Goal: Task Accomplishment & Management: Complete application form

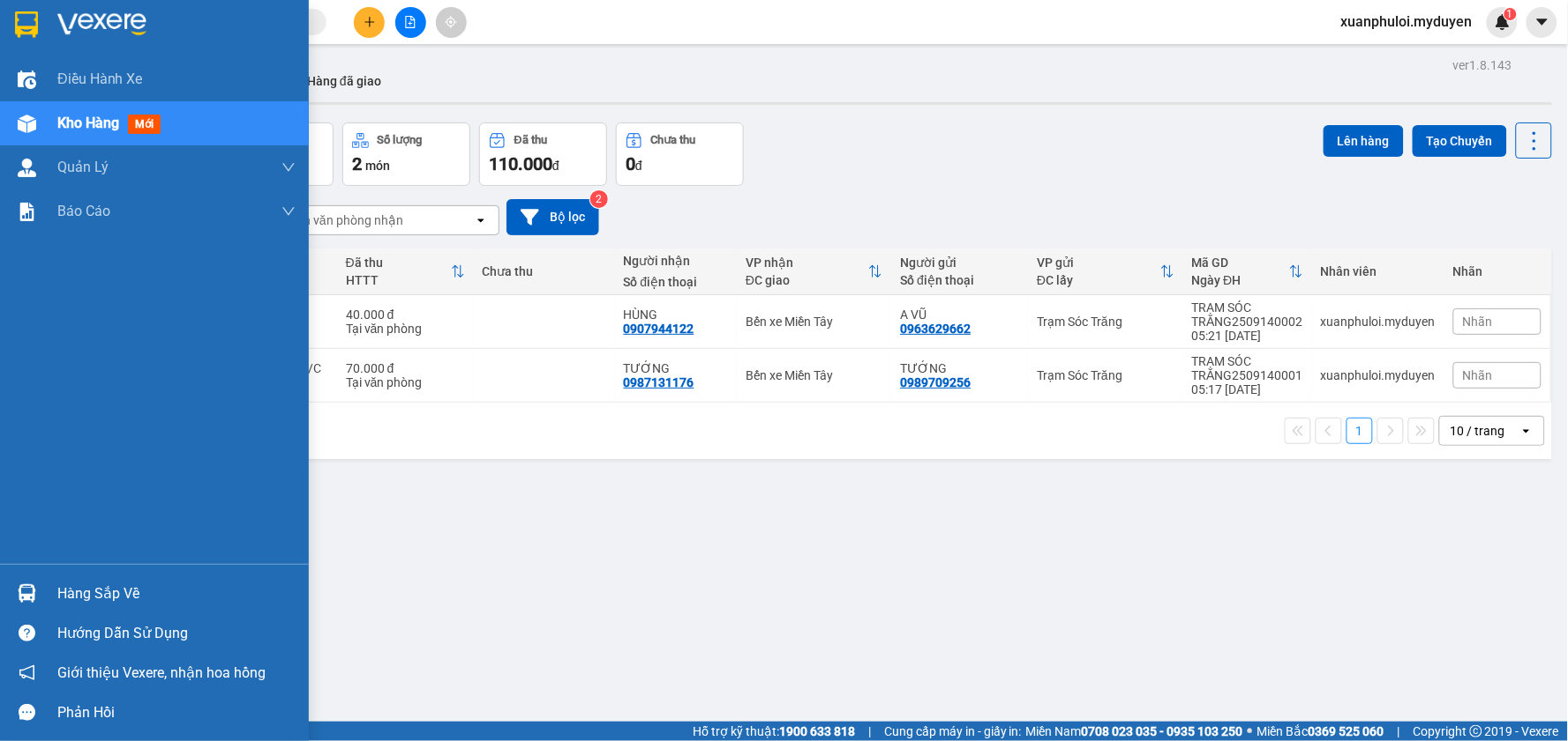
click at [115, 115] on span "Kho hàng" at bounding box center [88, 123] width 62 height 17
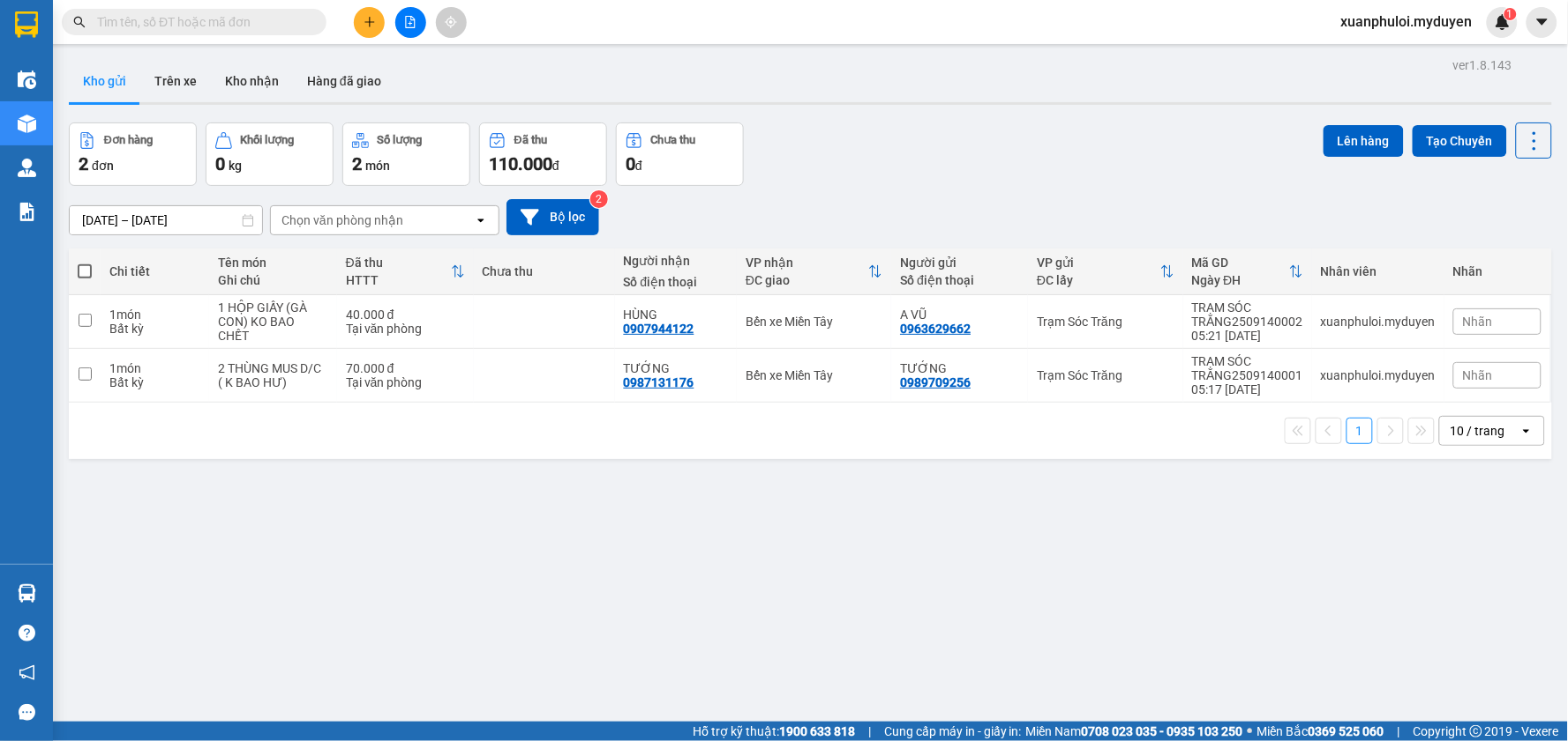
click at [78, 272] on span at bounding box center [84, 271] width 14 height 14
click at [85, 263] on input "checkbox" at bounding box center [85, 263] width 0 height 0
checkbox input "true"
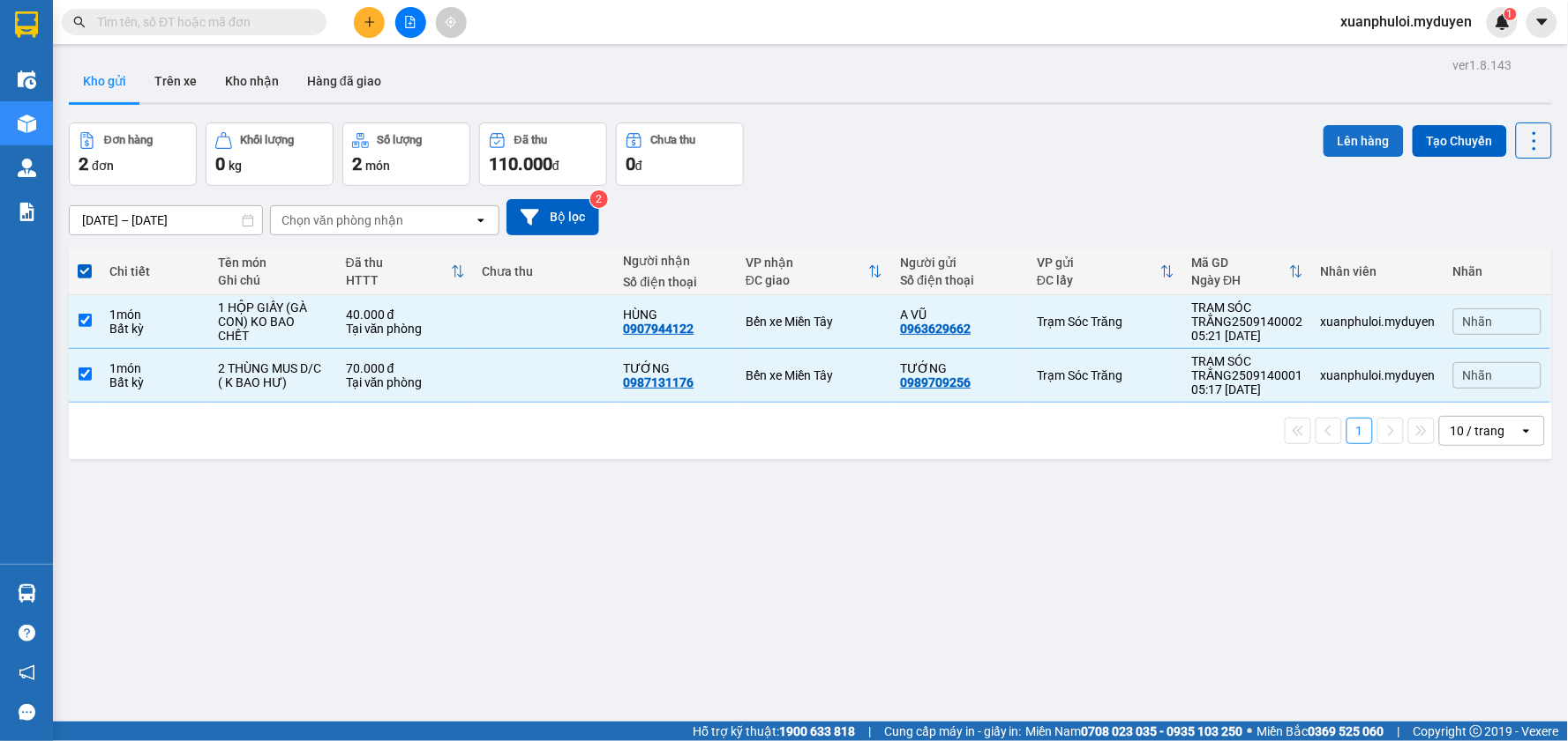
click at [1344, 148] on button "Lên hàng" at bounding box center [1363, 141] width 80 height 32
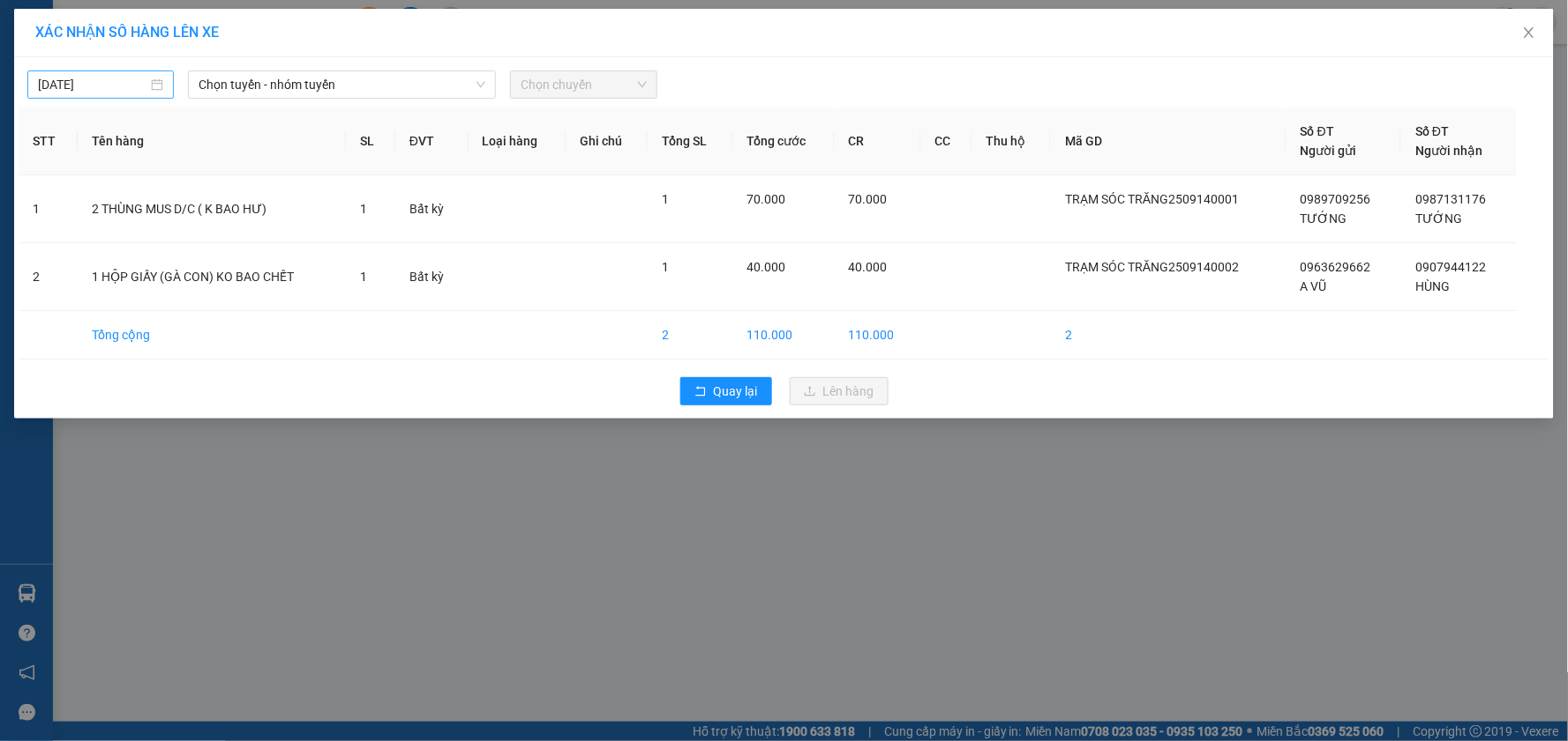
click at [125, 86] on input "[DATE]" at bounding box center [93, 84] width 109 height 20
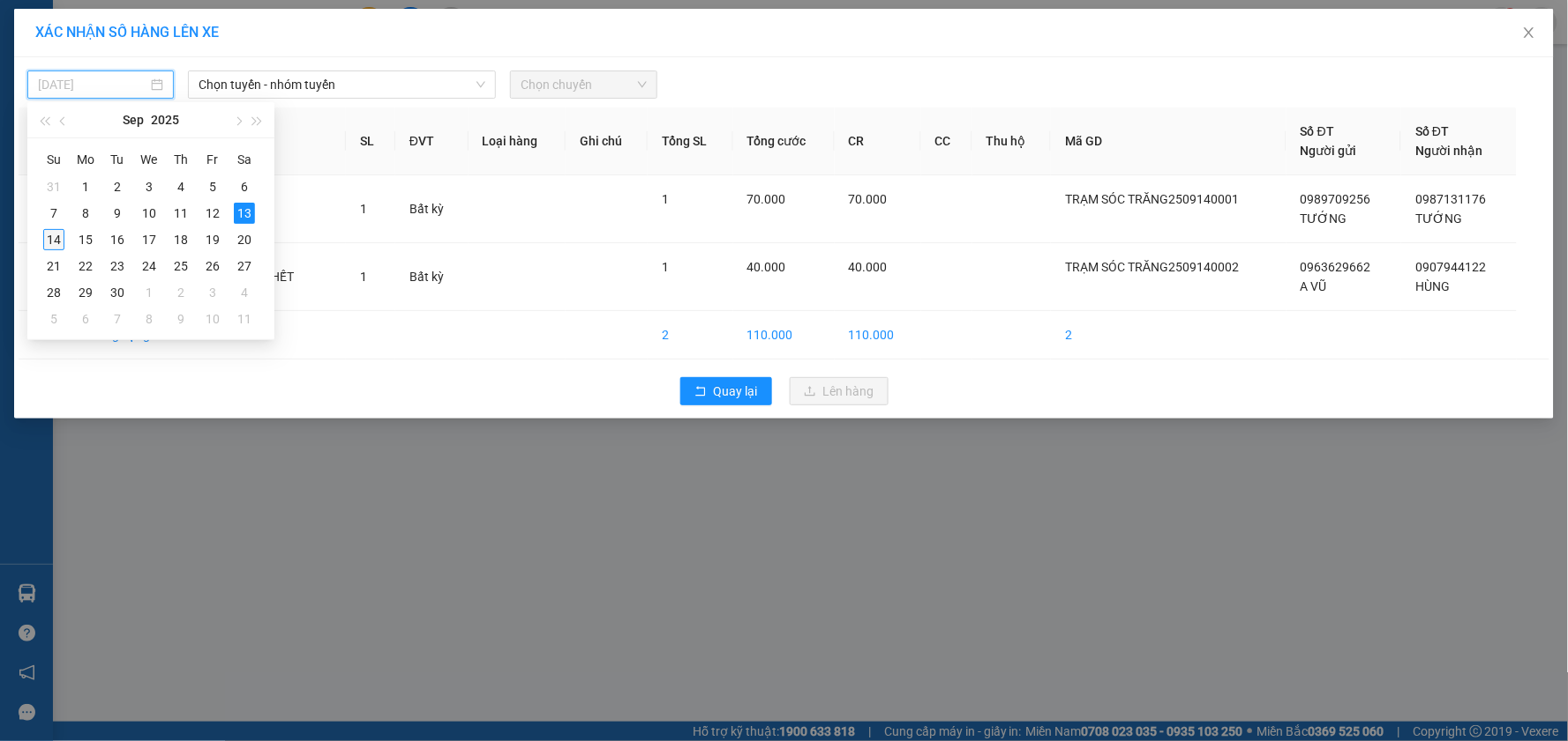
click at [47, 240] on div "14" at bounding box center [53, 239] width 22 height 21
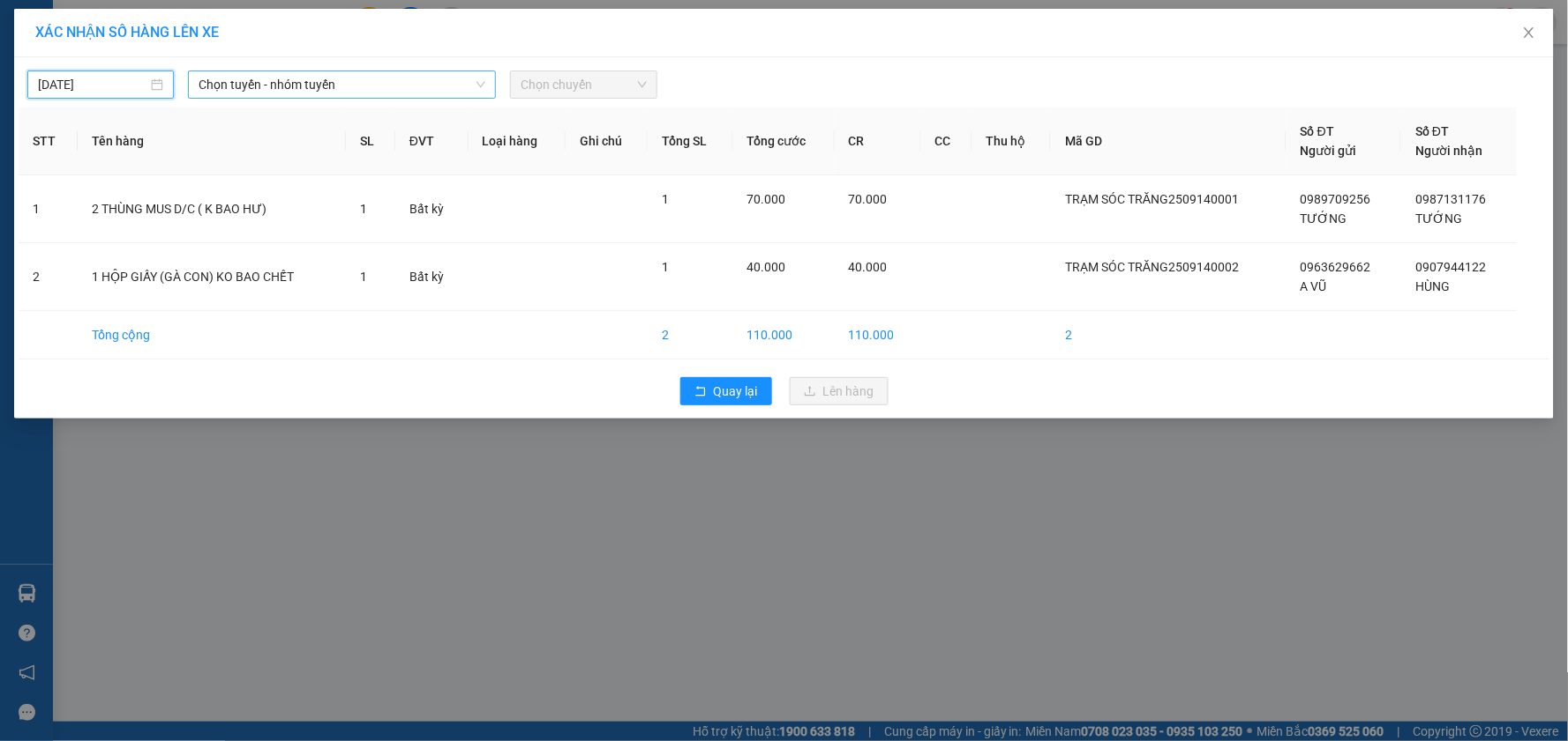
click at [336, 84] on span "Chọn tuyến - nhóm tuyến" at bounding box center [341, 84] width 287 height 26
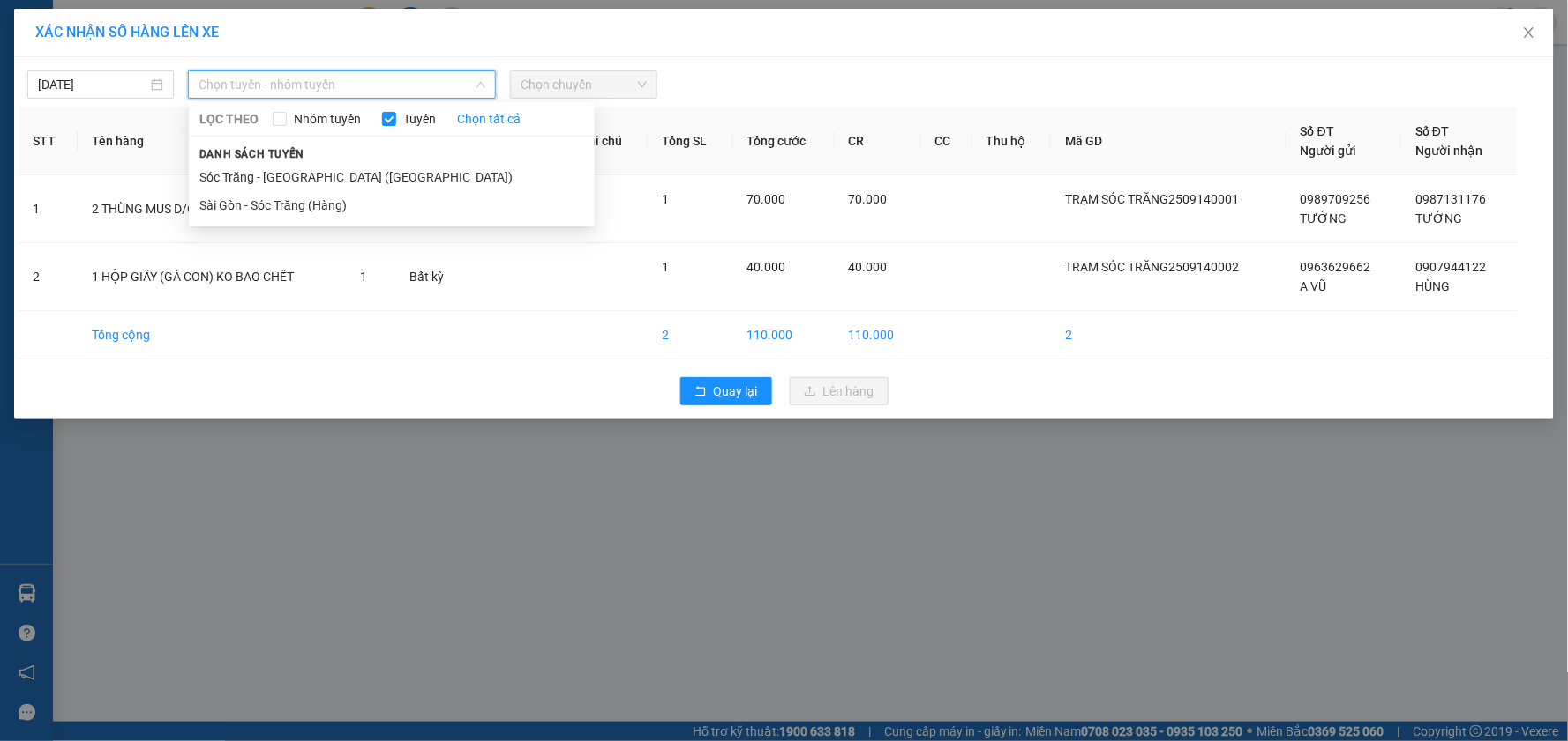
type input "[DATE]"
click at [289, 170] on li "Sóc Trăng - [GEOGRAPHIC_DATA] ([GEOGRAPHIC_DATA])" at bounding box center [392, 178] width 406 height 28
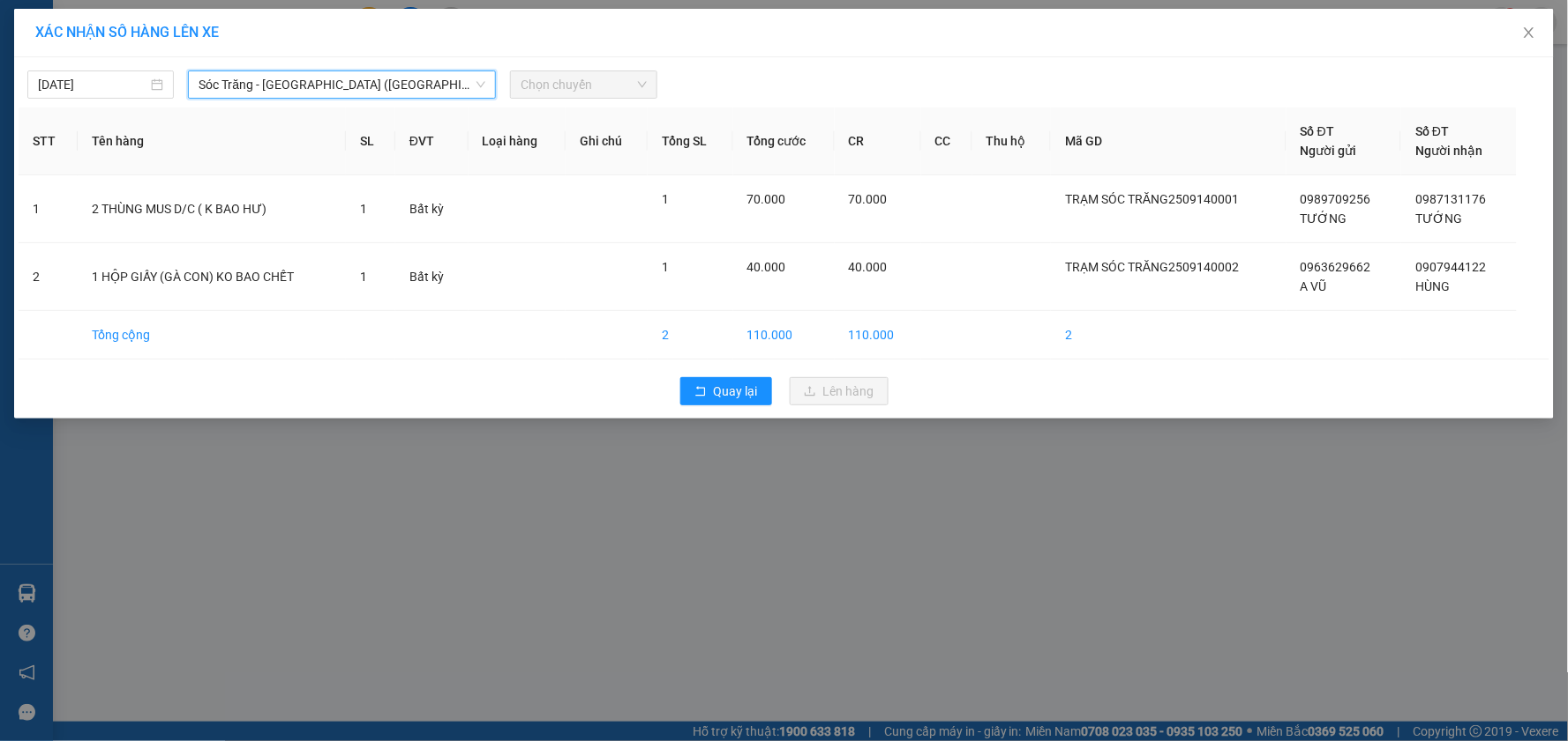
click at [523, 83] on span "Chọn chuyến" at bounding box center [583, 84] width 125 height 26
click at [640, 84] on span "Chọn chuyến" at bounding box center [583, 84] width 125 height 26
click at [563, 88] on span "Chọn chuyến" at bounding box center [583, 84] width 125 height 26
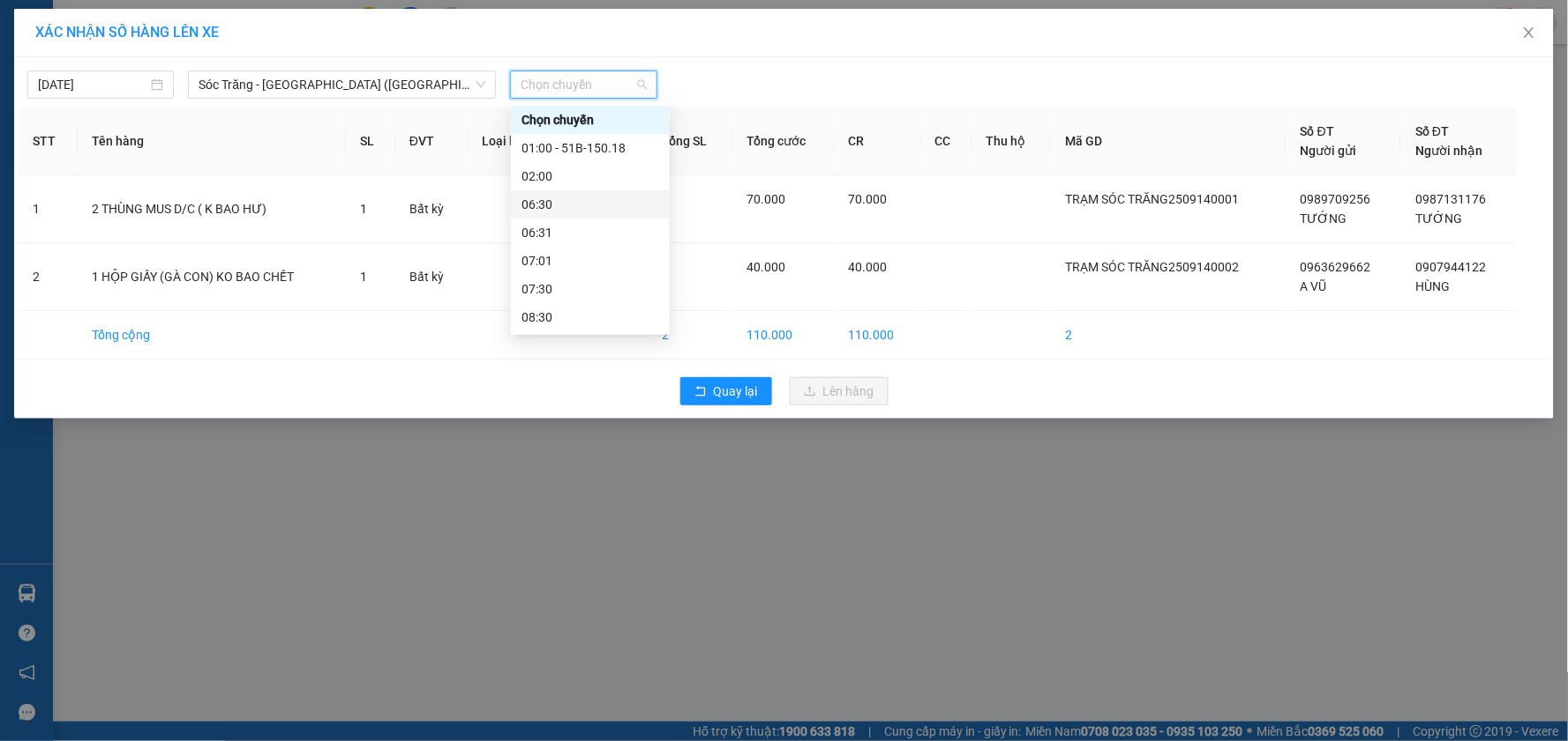
click at [557, 205] on div "06:30" at bounding box center [590, 205] width 137 height 20
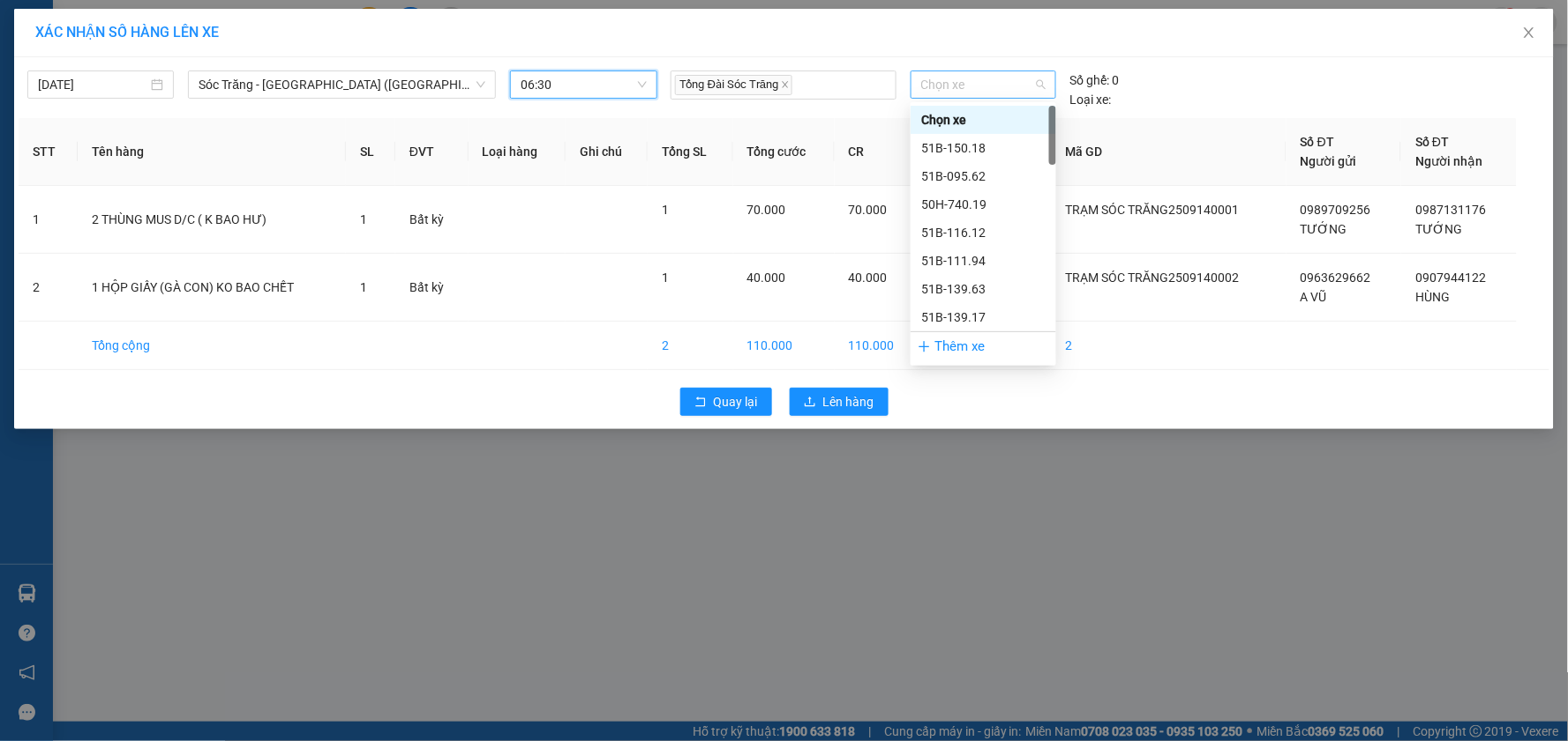
click at [957, 90] on span "Chọn xe" at bounding box center [983, 84] width 124 height 26
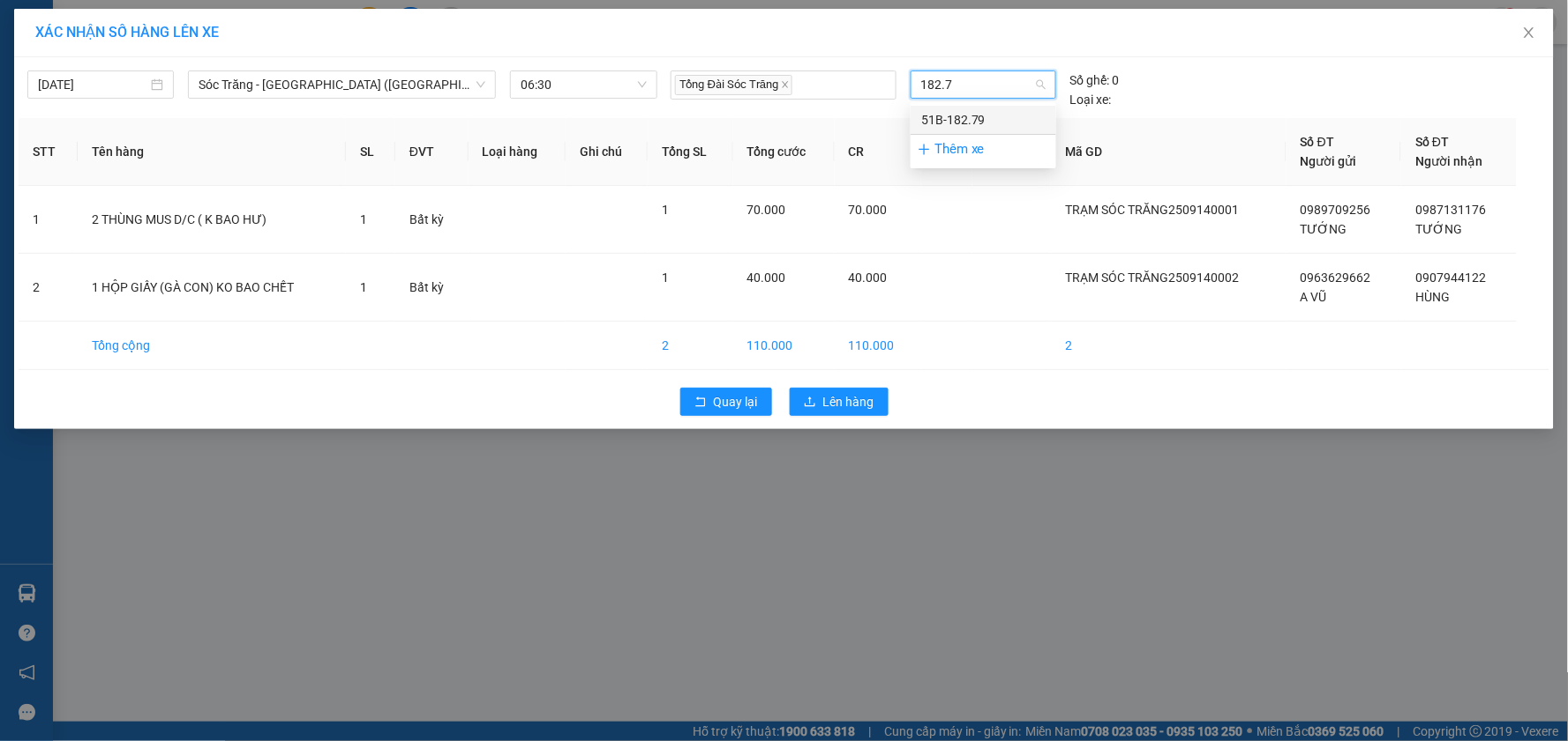
type input "182.79"
click at [989, 112] on div "51B-182.79" at bounding box center [983, 120] width 124 height 20
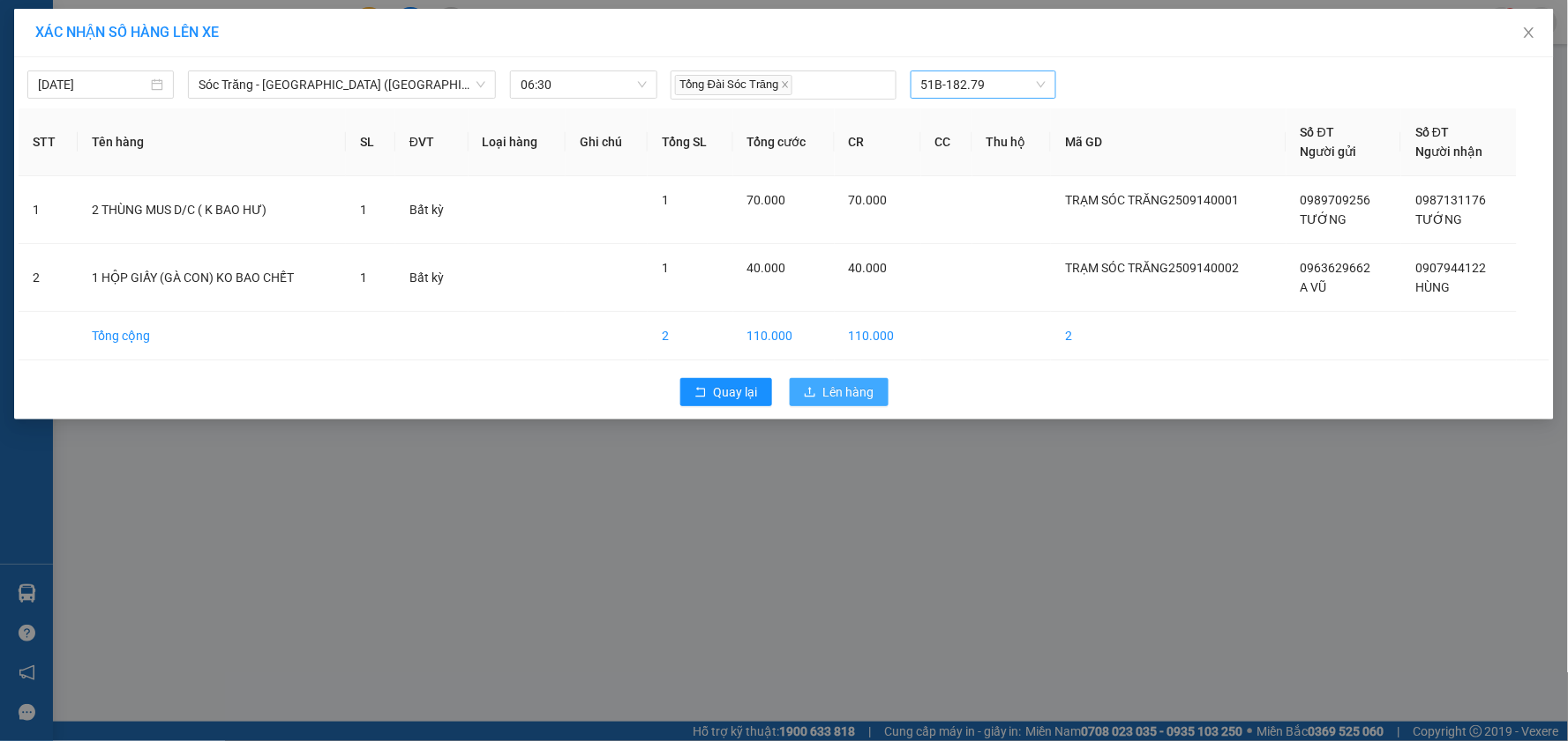
click at [843, 397] on span "Lên hàng" at bounding box center [848, 392] width 51 height 20
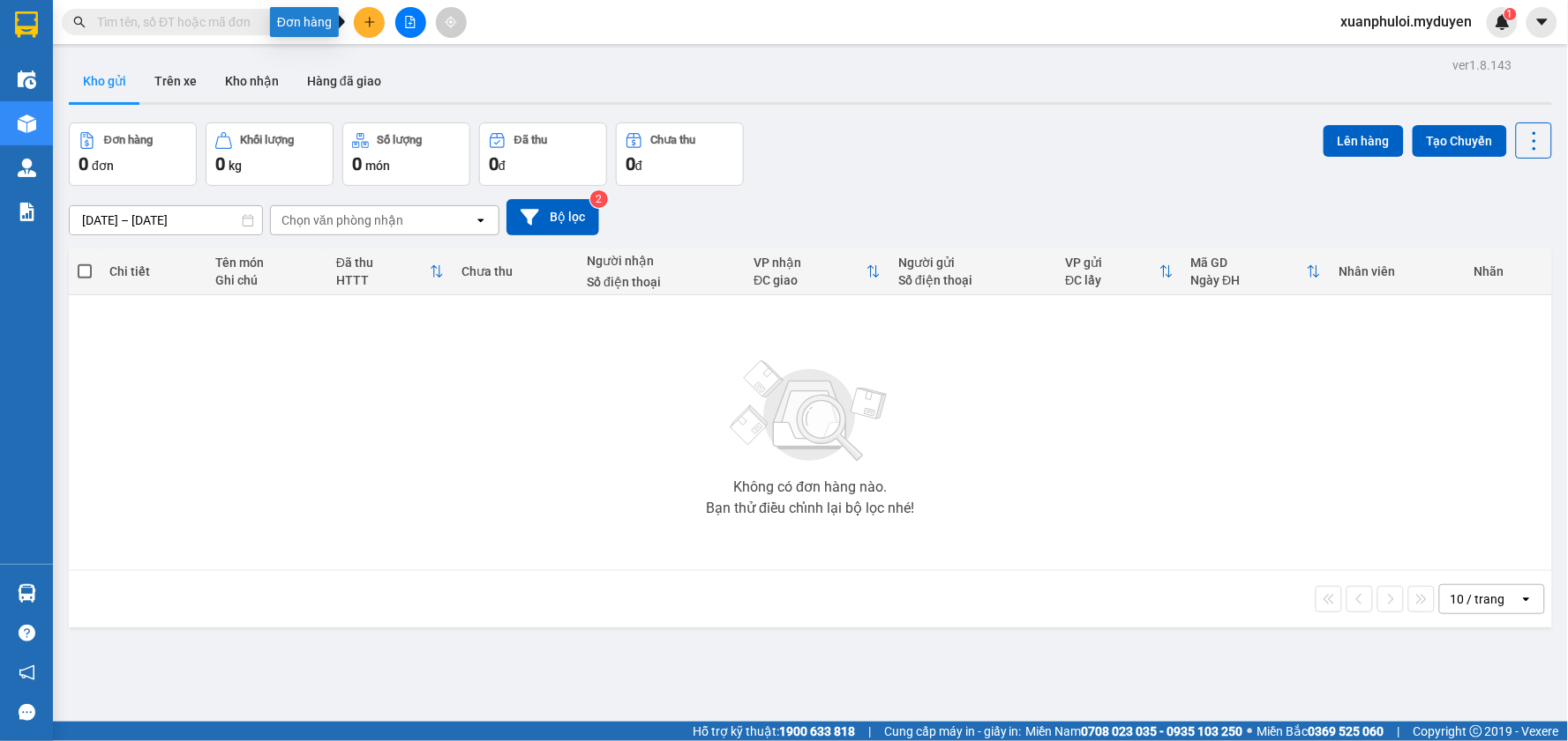
click at [372, 18] on icon "plus" at bounding box center [369, 21] width 12 height 12
click at [394, 64] on div "Tạo đơn hàng" at bounding box center [431, 66] width 133 height 34
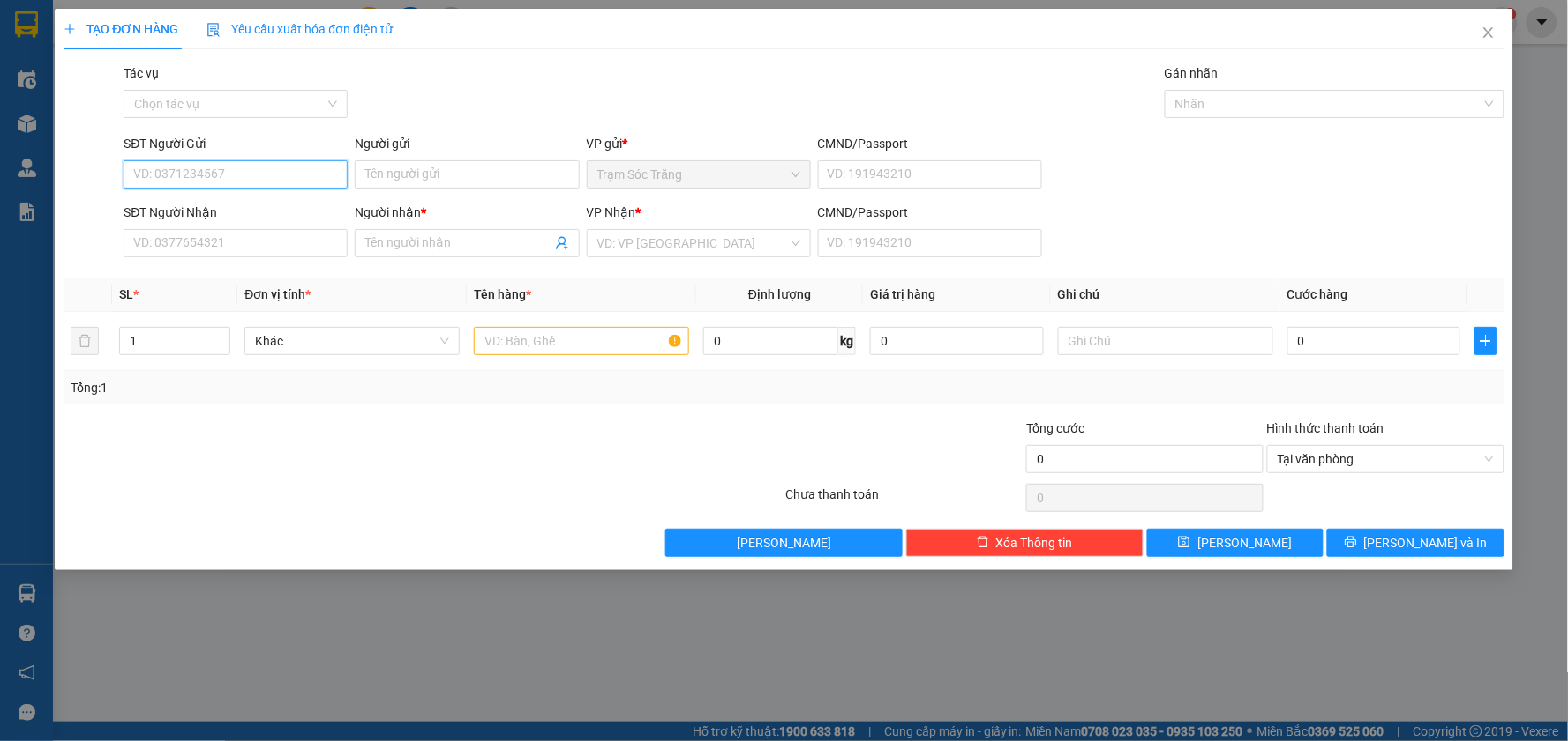
click at [219, 174] on input "SĐT Người Gửi" at bounding box center [236, 175] width 224 height 28
click at [222, 214] on div "0337803595 - HỒNG" at bounding box center [235, 209] width 203 height 20
type input "0337803595"
type input "HỒNG"
type input "0386871209"
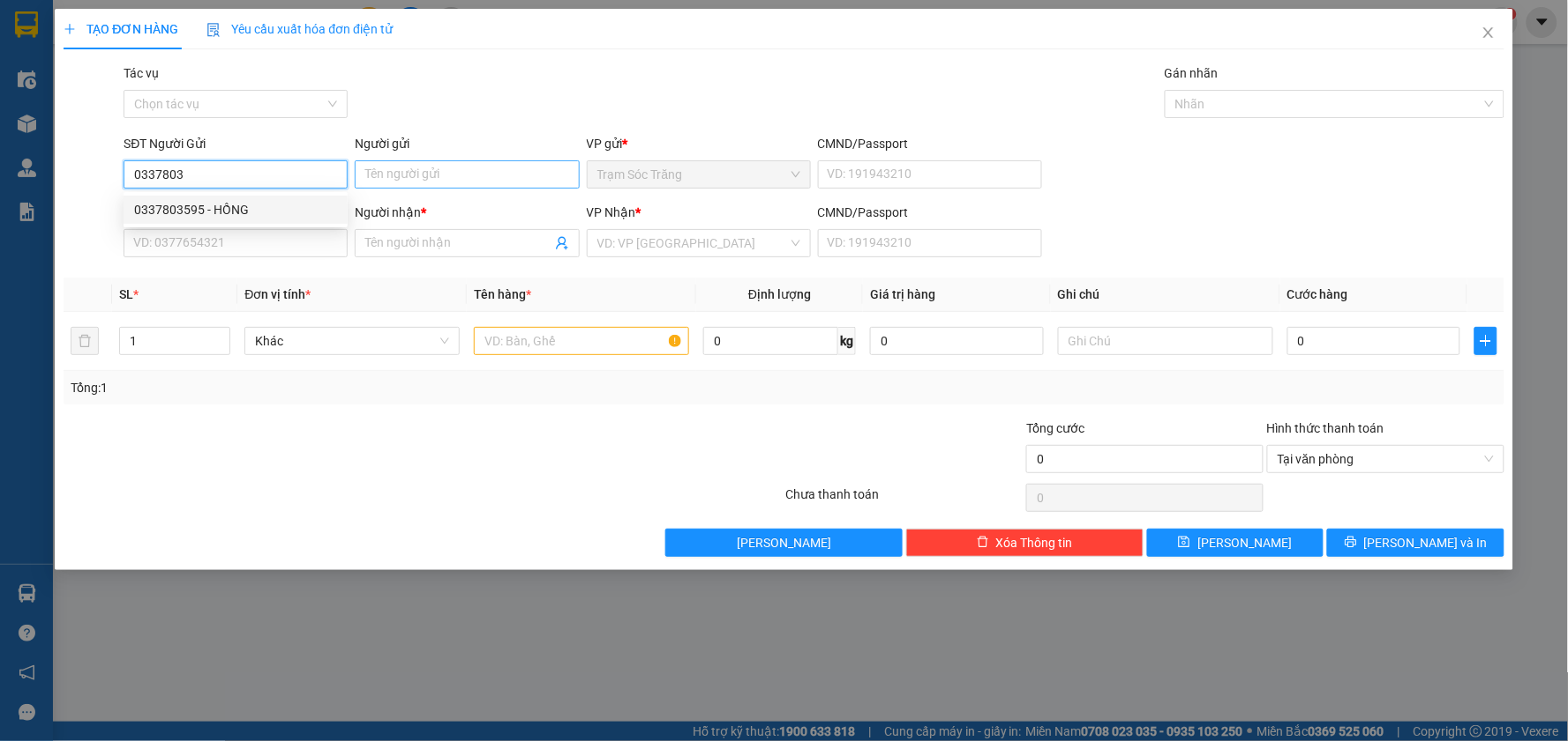
type input "PHƯỢNG"
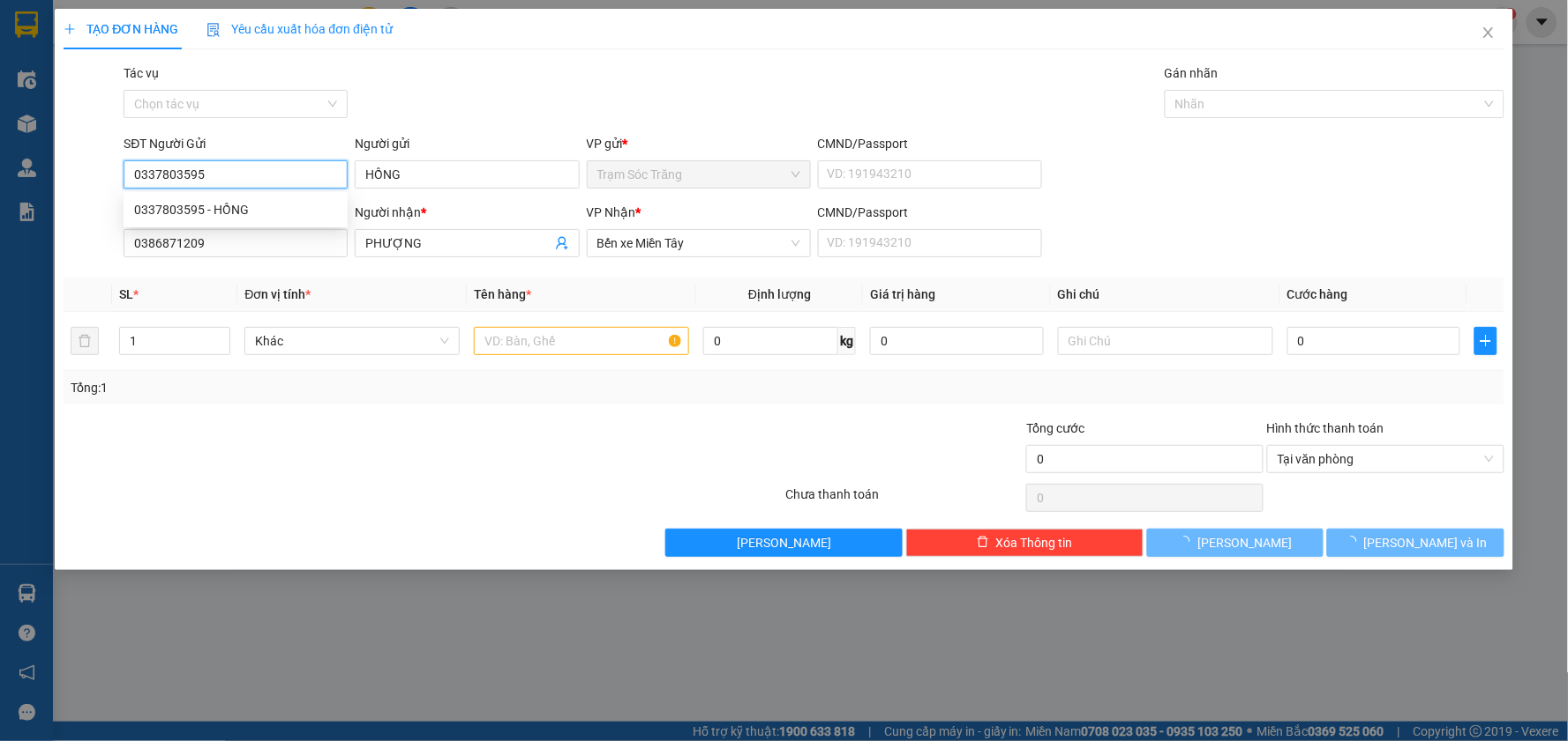
type input "80.000"
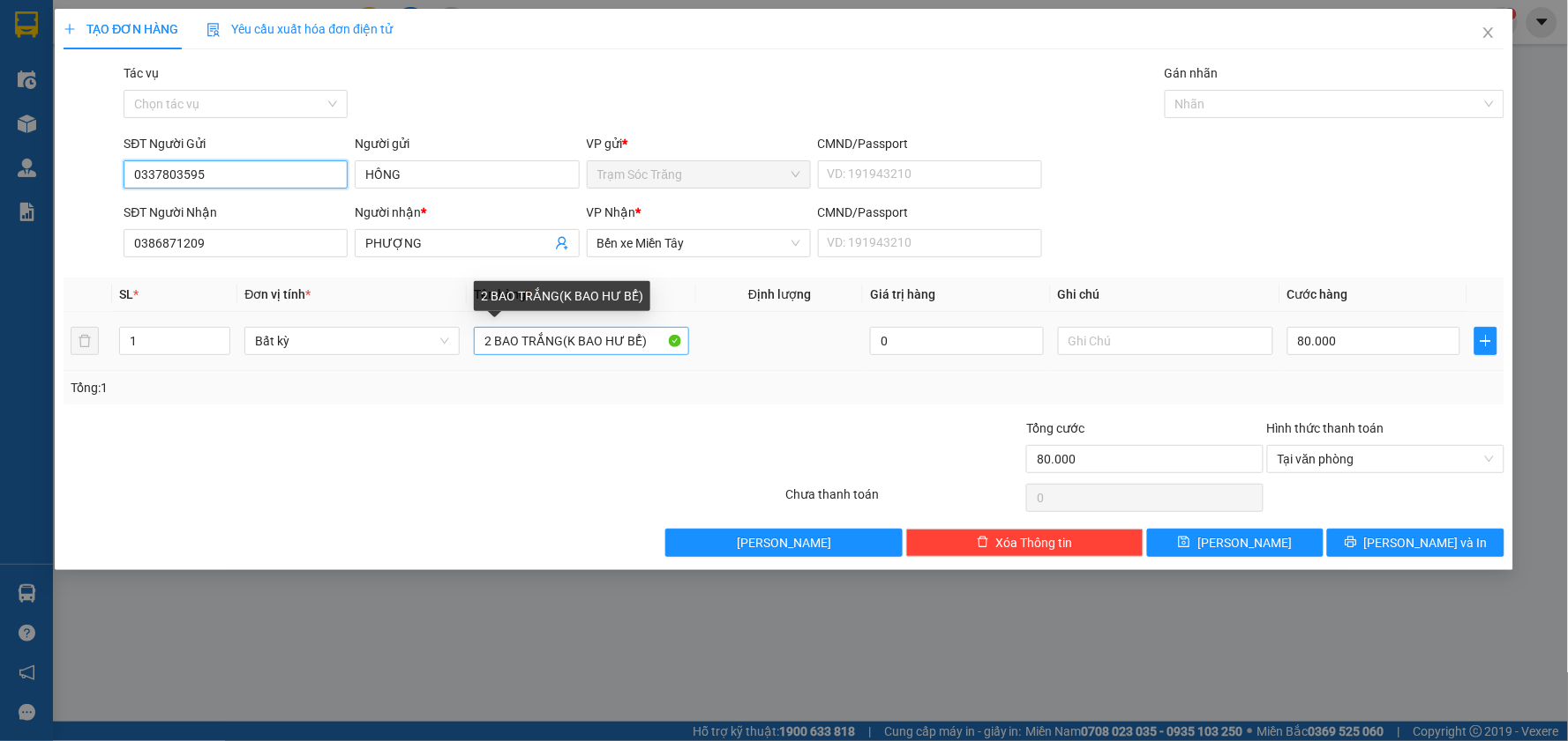
type input "0337803595"
click at [558, 344] on input "2 BAO TRẮNG(K BAO HƯ BỂ)" at bounding box center [582, 341] width 215 height 28
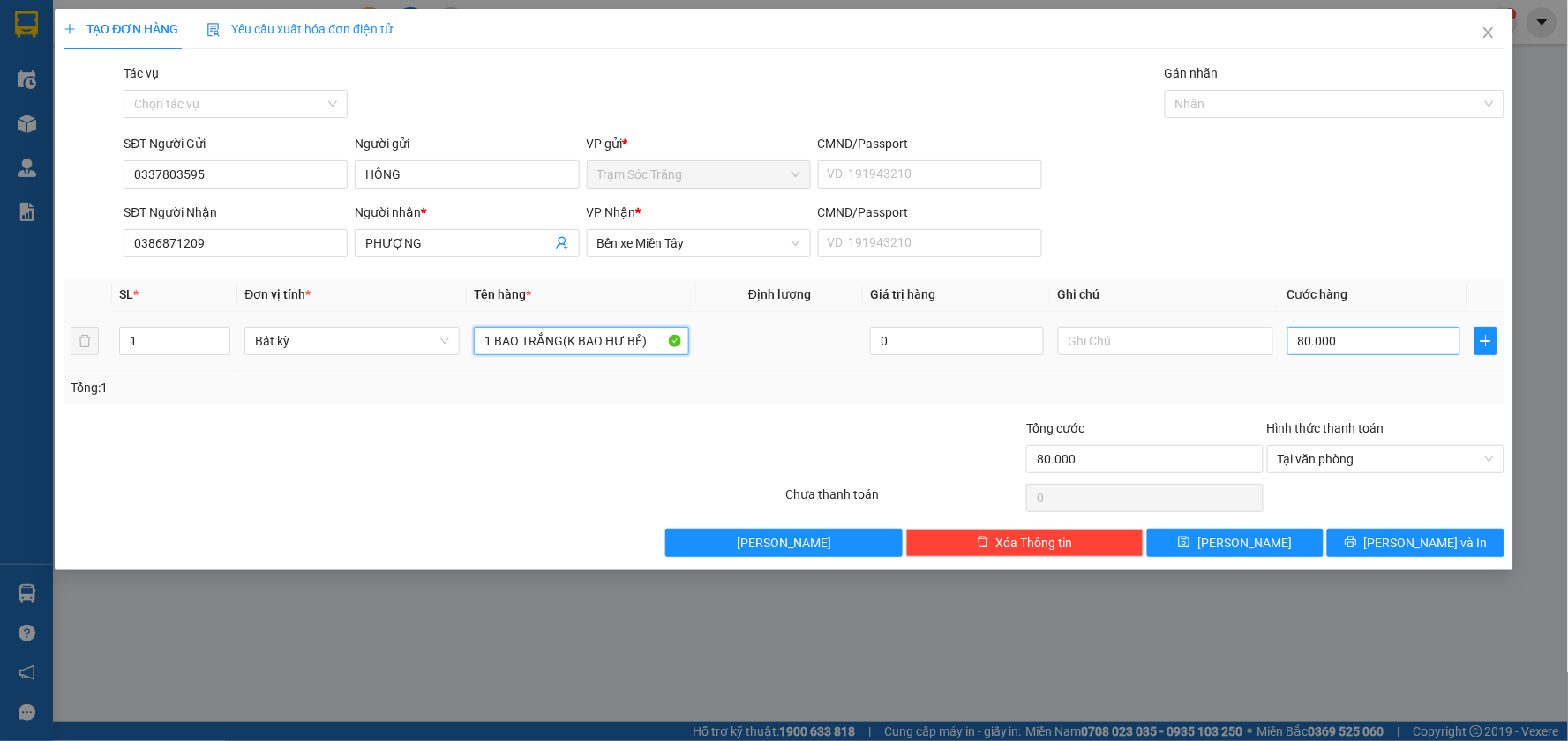
type input "1 BAO TRẮNG(K BAO HƯ BỂ)"
click at [1303, 335] on input "80.000" at bounding box center [1374, 341] width 174 height 28
type input "5"
type input "50"
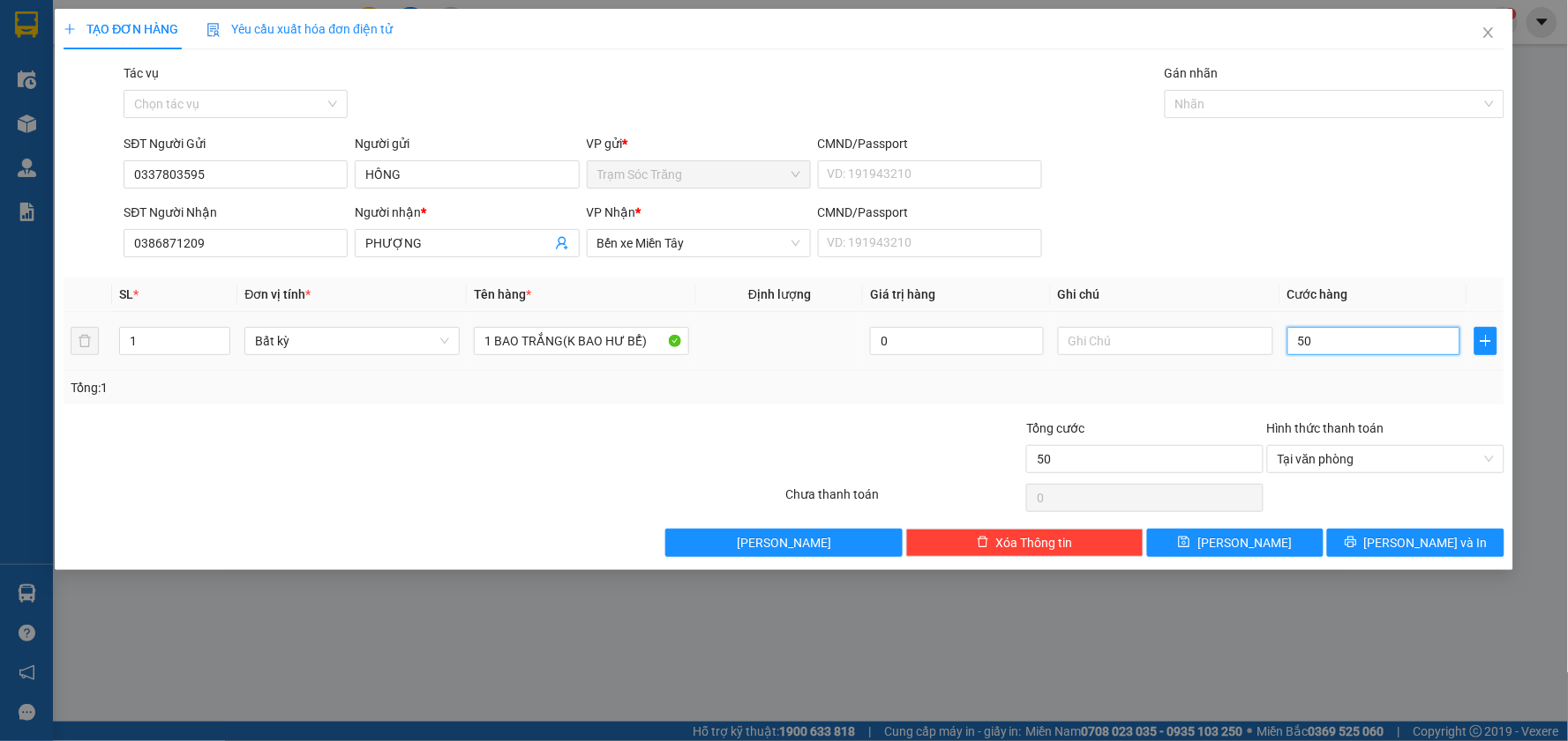
type input "500"
type input "5.000"
type input "50.000"
click at [1438, 538] on span "[PERSON_NAME] và In" at bounding box center [1426, 543] width 123 height 20
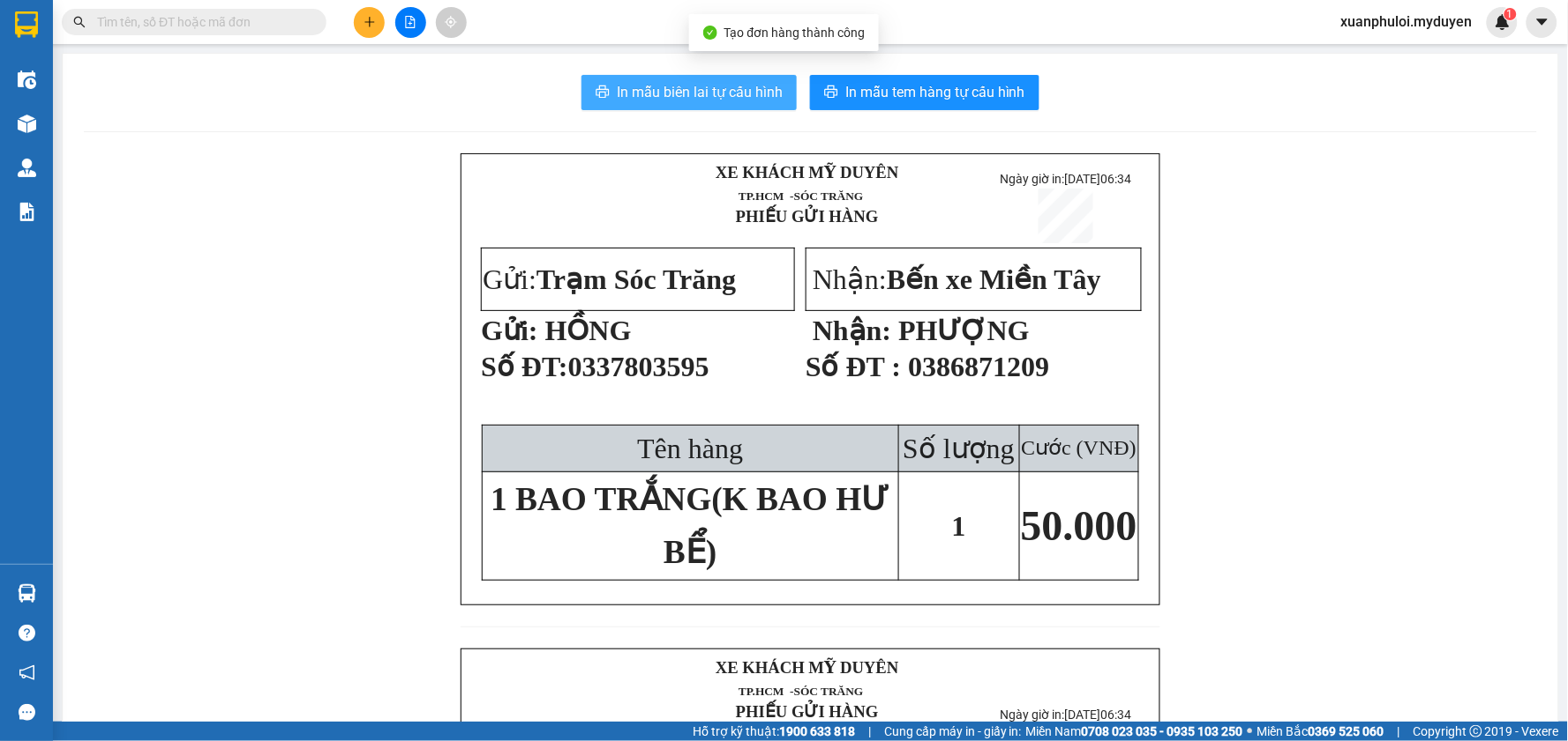
click at [678, 91] on span "In mẫu biên lai tự cấu hình" at bounding box center [699, 93] width 165 height 22
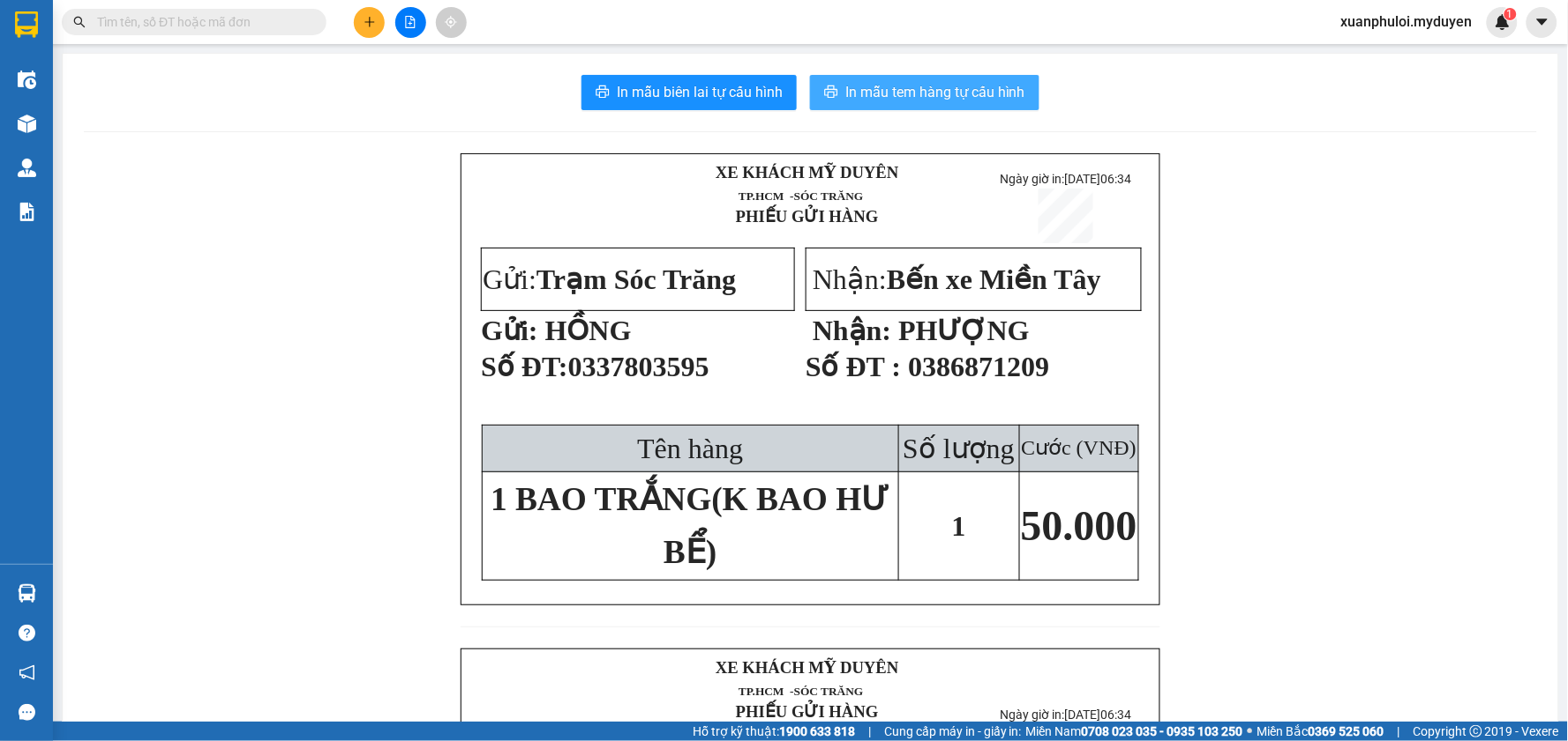
click at [957, 93] on span "In mẫu tem hàng tự cấu hình" at bounding box center [935, 93] width 180 height 22
click at [914, 100] on span "In mẫu tem hàng tự cấu hình" at bounding box center [935, 93] width 180 height 22
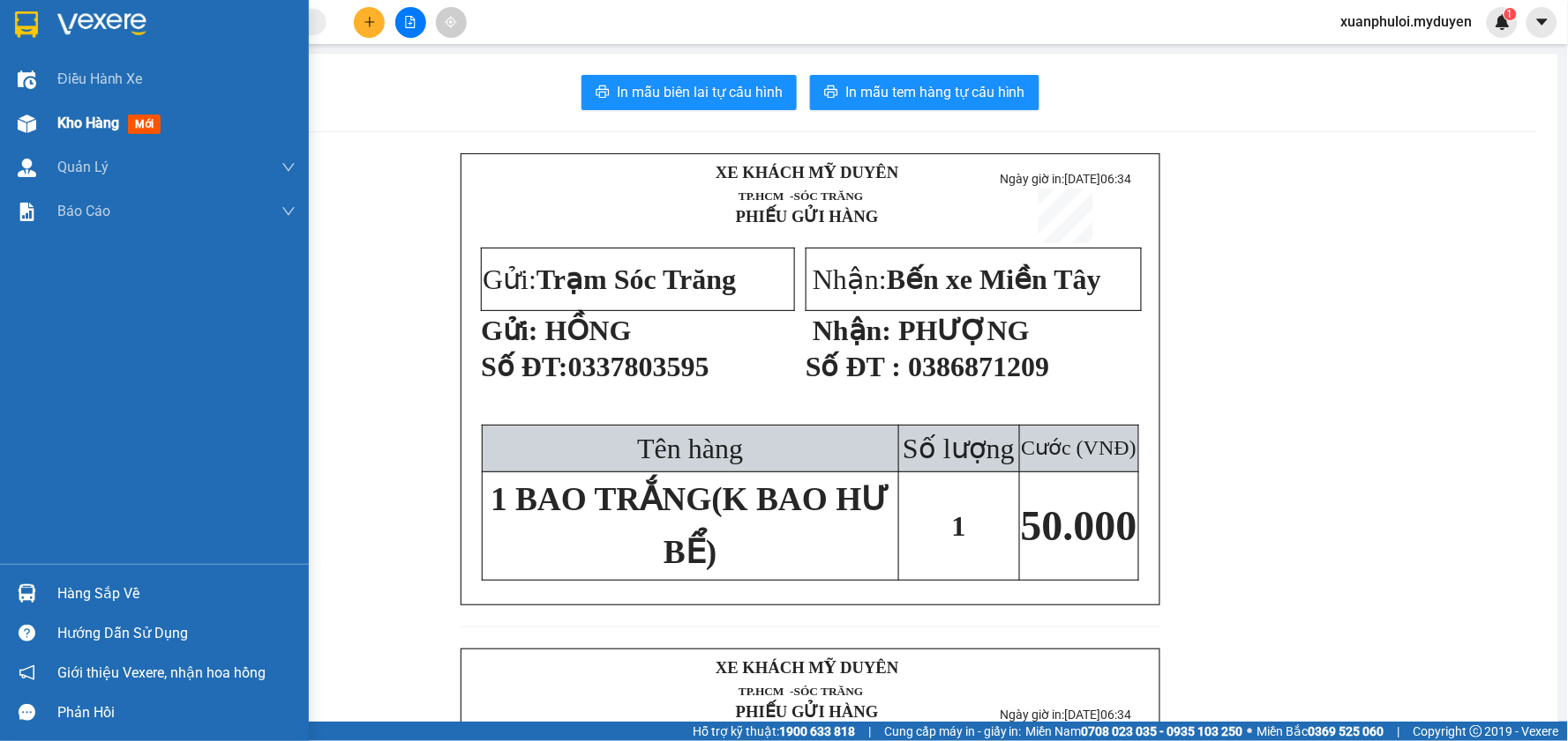
click at [130, 112] on div "Kho hàng mới" at bounding box center [112, 123] width 110 height 22
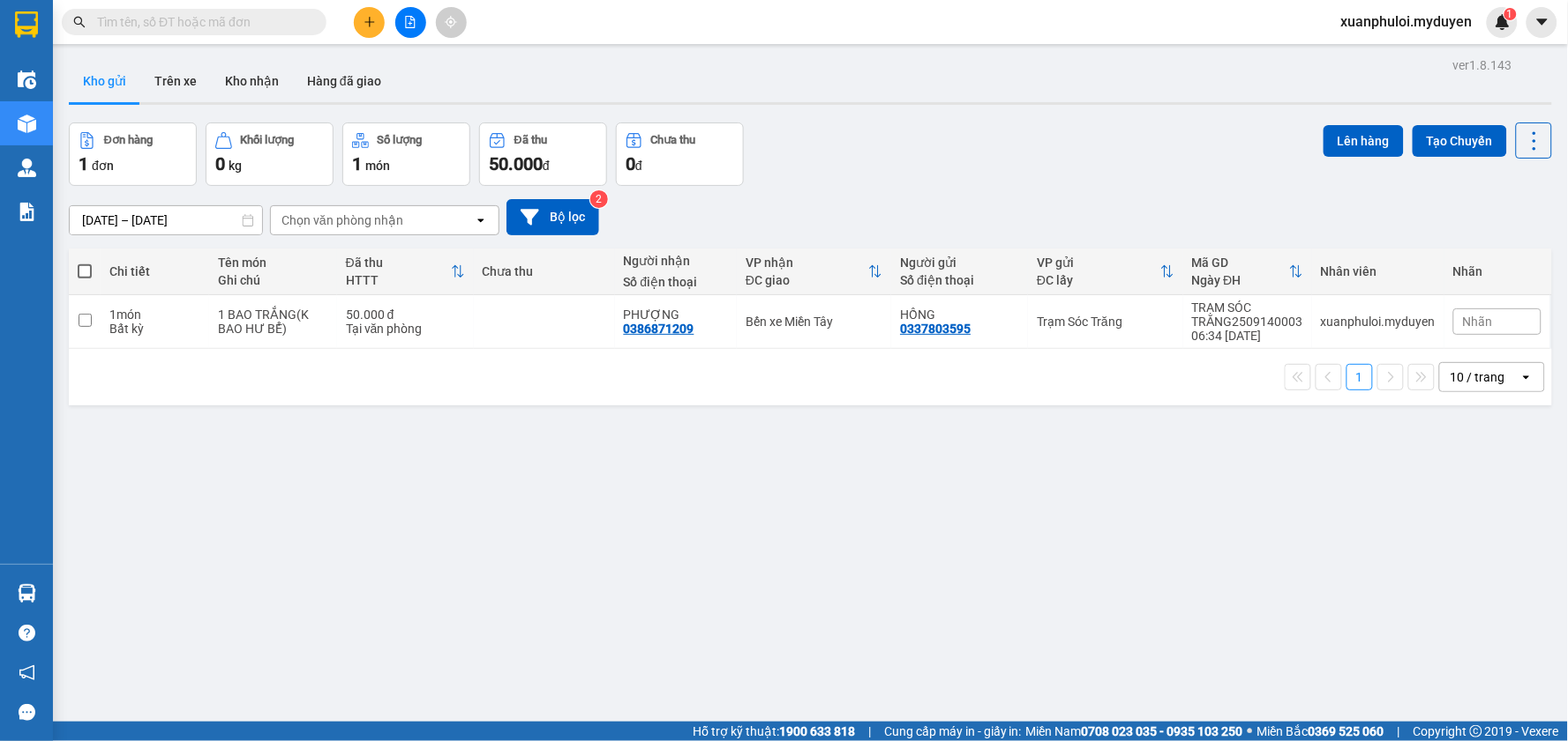
click at [86, 278] on label at bounding box center [84, 271] width 14 height 18
click at [85, 263] on input "checkbox" at bounding box center [85, 263] width 0 height 0
checkbox input "true"
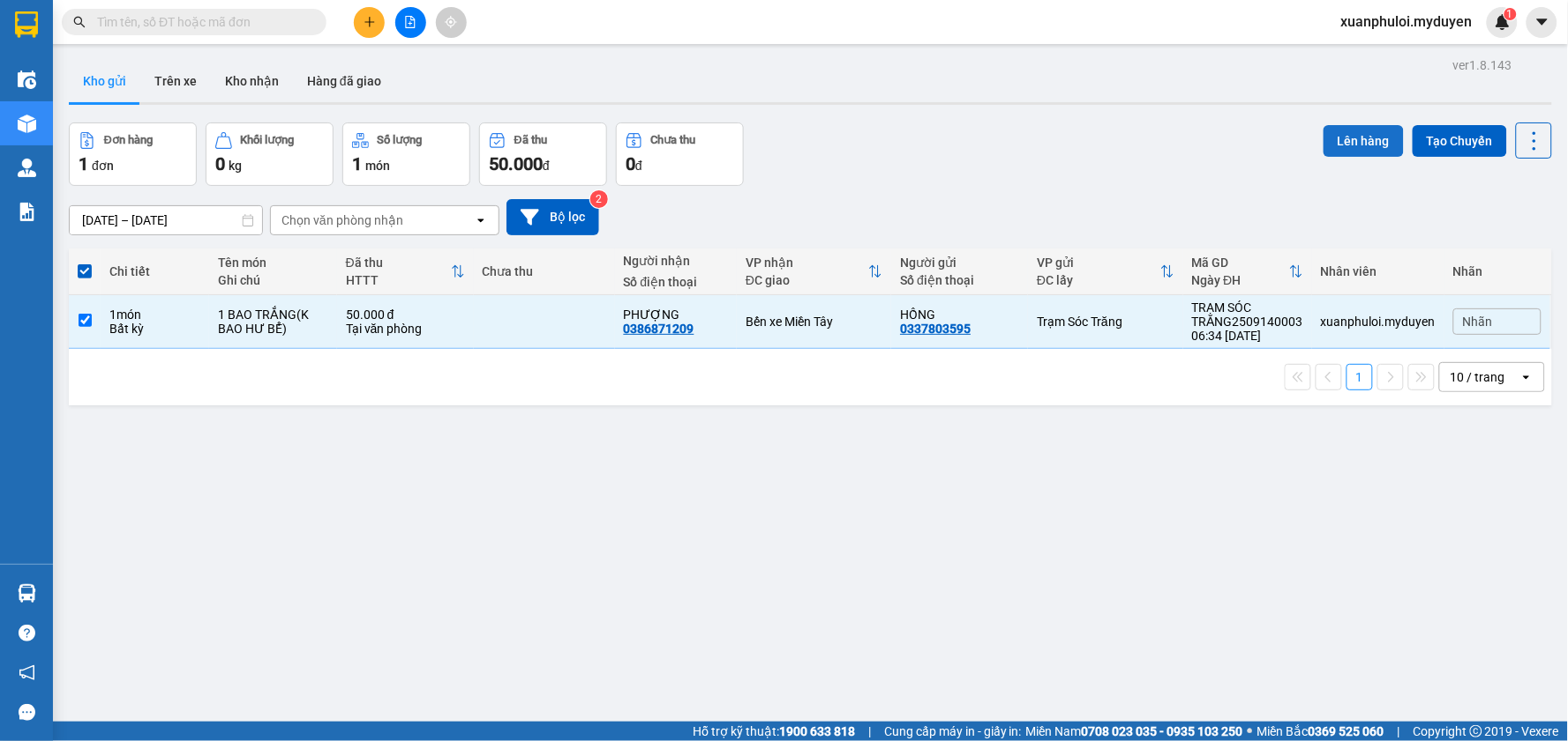
click at [1325, 135] on button "Lên hàng" at bounding box center [1363, 141] width 80 height 32
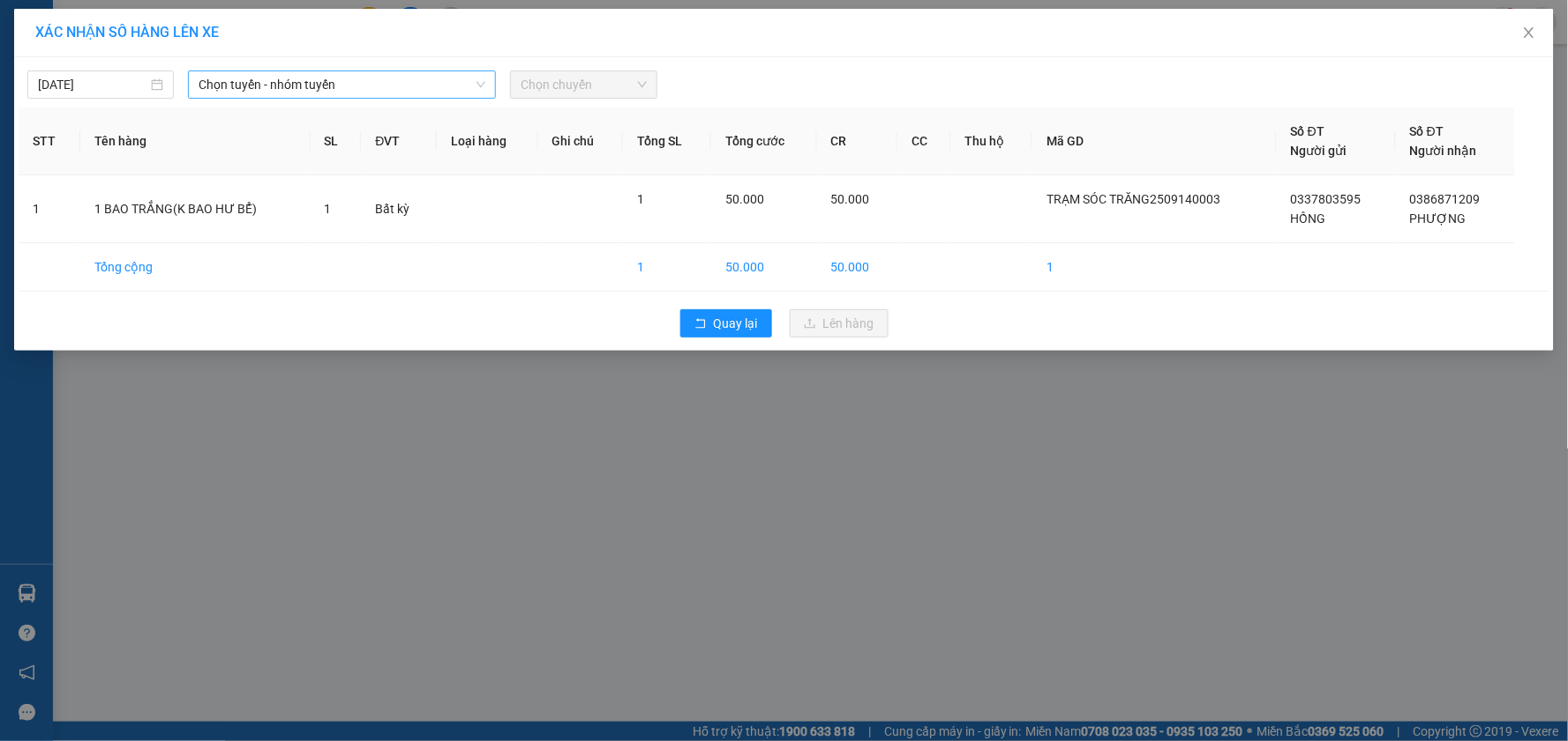
click at [287, 84] on span "Chọn tuyến - nhóm tuyến" at bounding box center [341, 84] width 287 height 26
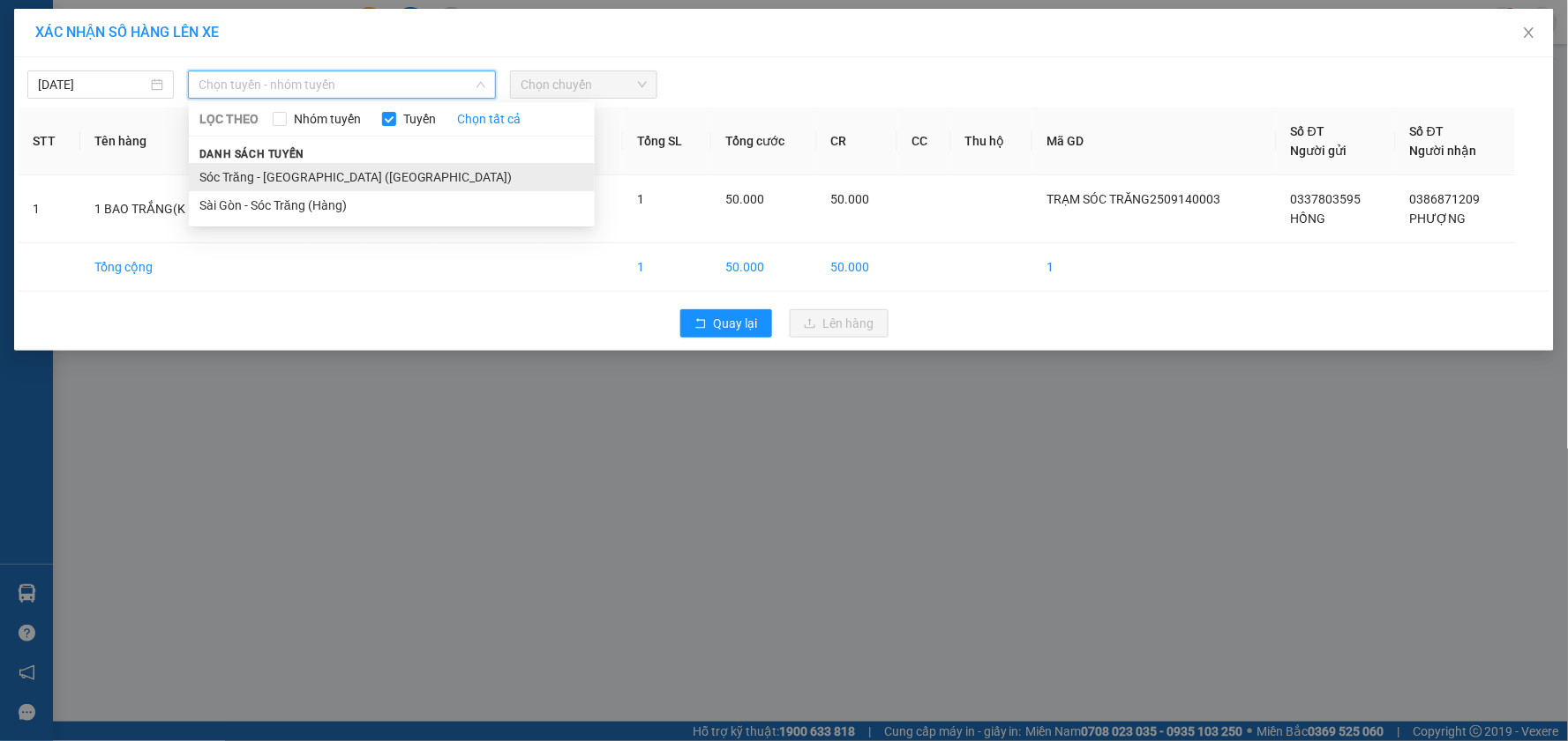
click at [239, 178] on li "Sóc Trăng - [GEOGRAPHIC_DATA] ([GEOGRAPHIC_DATA])" at bounding box center [392, 178] width 406 height 28
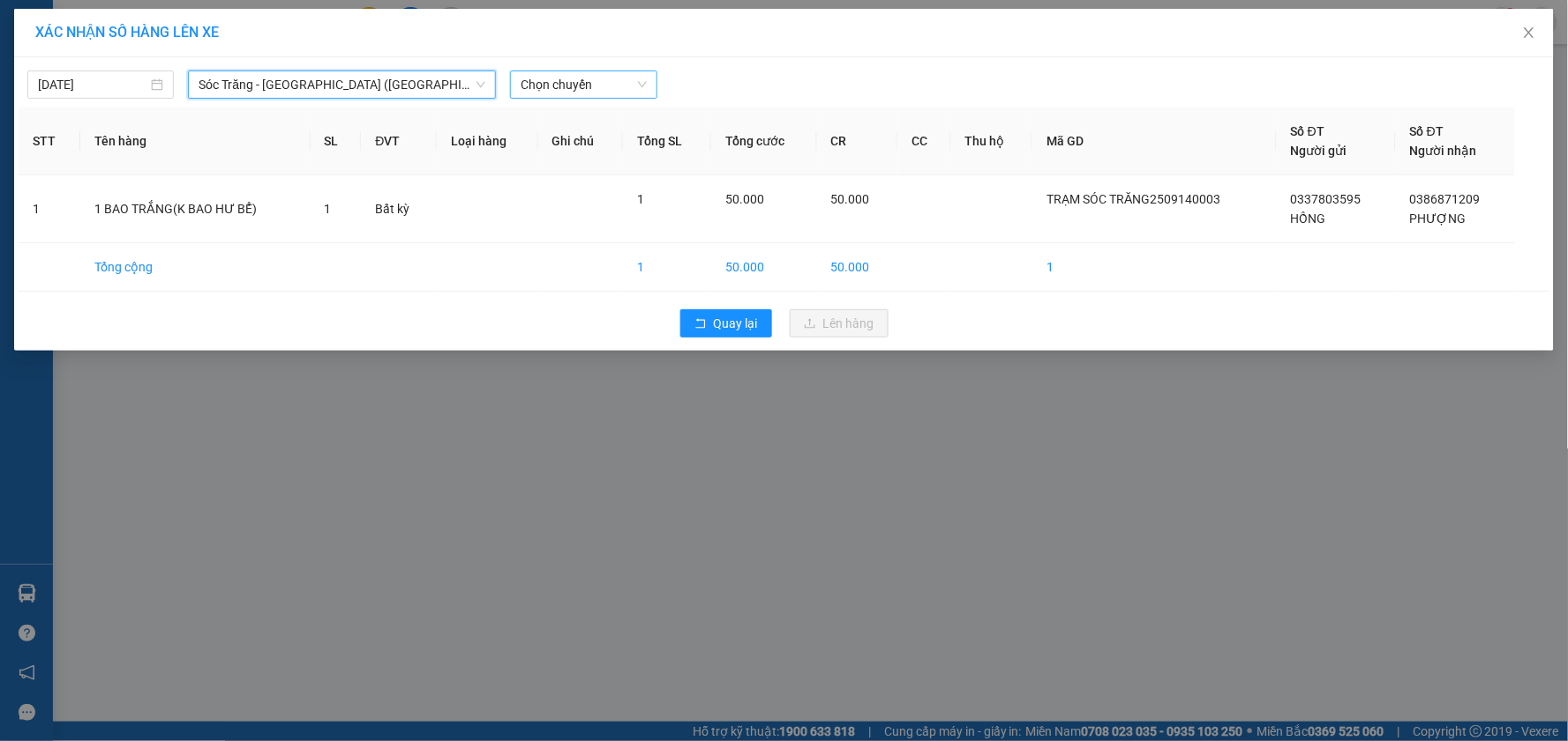
click at [545, 78] on span "Chọn chuyến" at bounding box center [583, 84] width 125 height 26
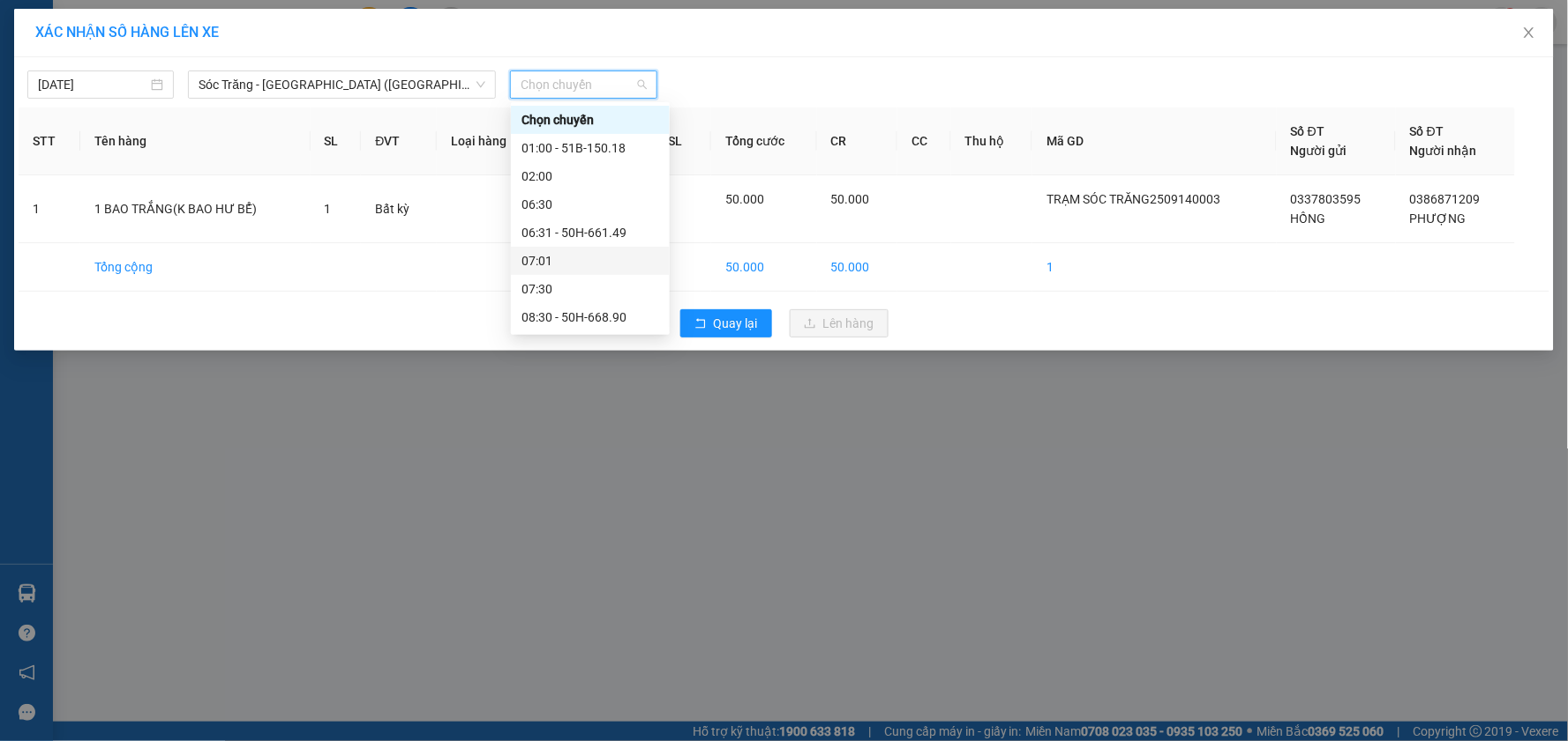
click at [566, 253] on div "07:01" at bounding box center [590, 261] width 137 height 20
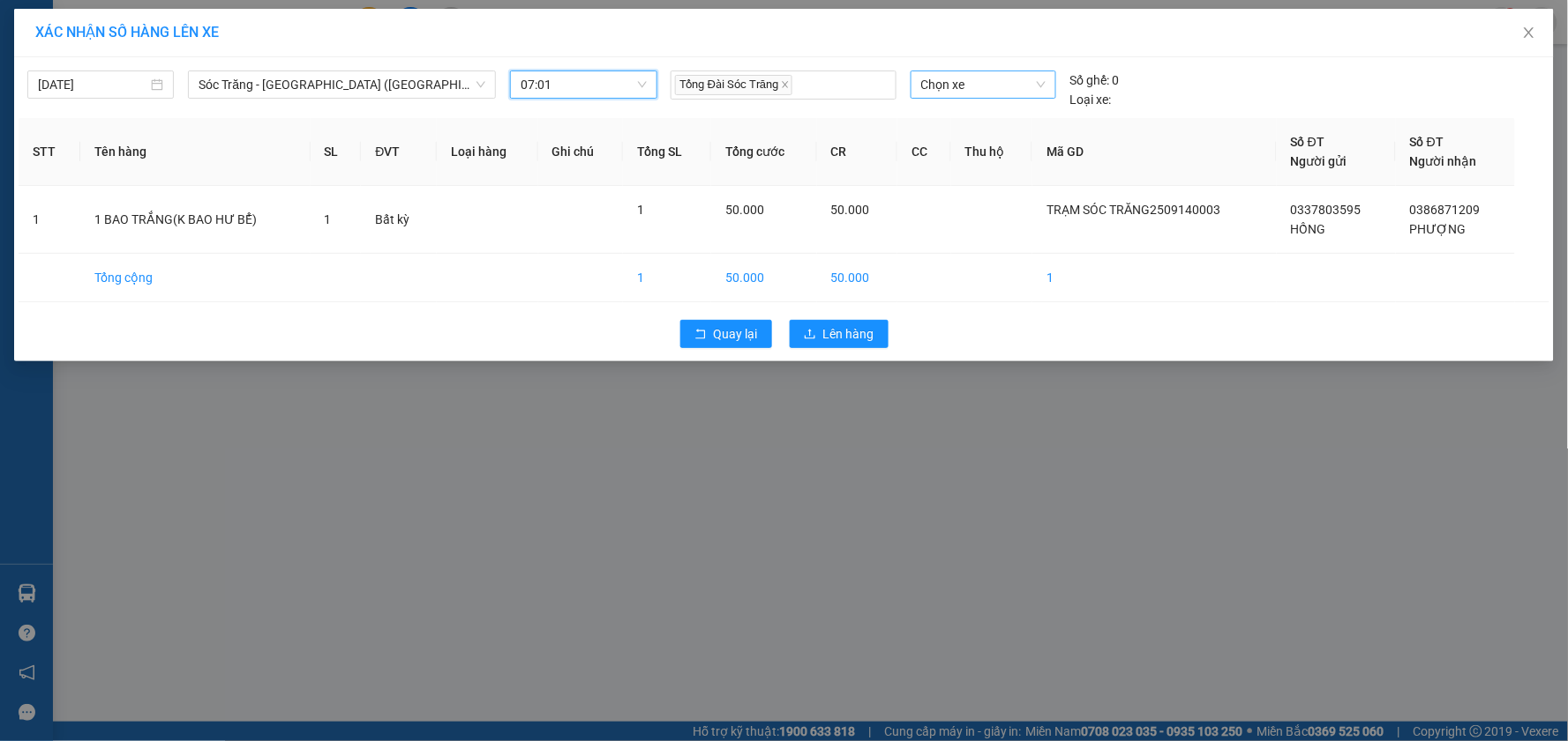
click at [956, 81] on span "Chọn xe" at bounding box center [983, 84] width 124 height 26
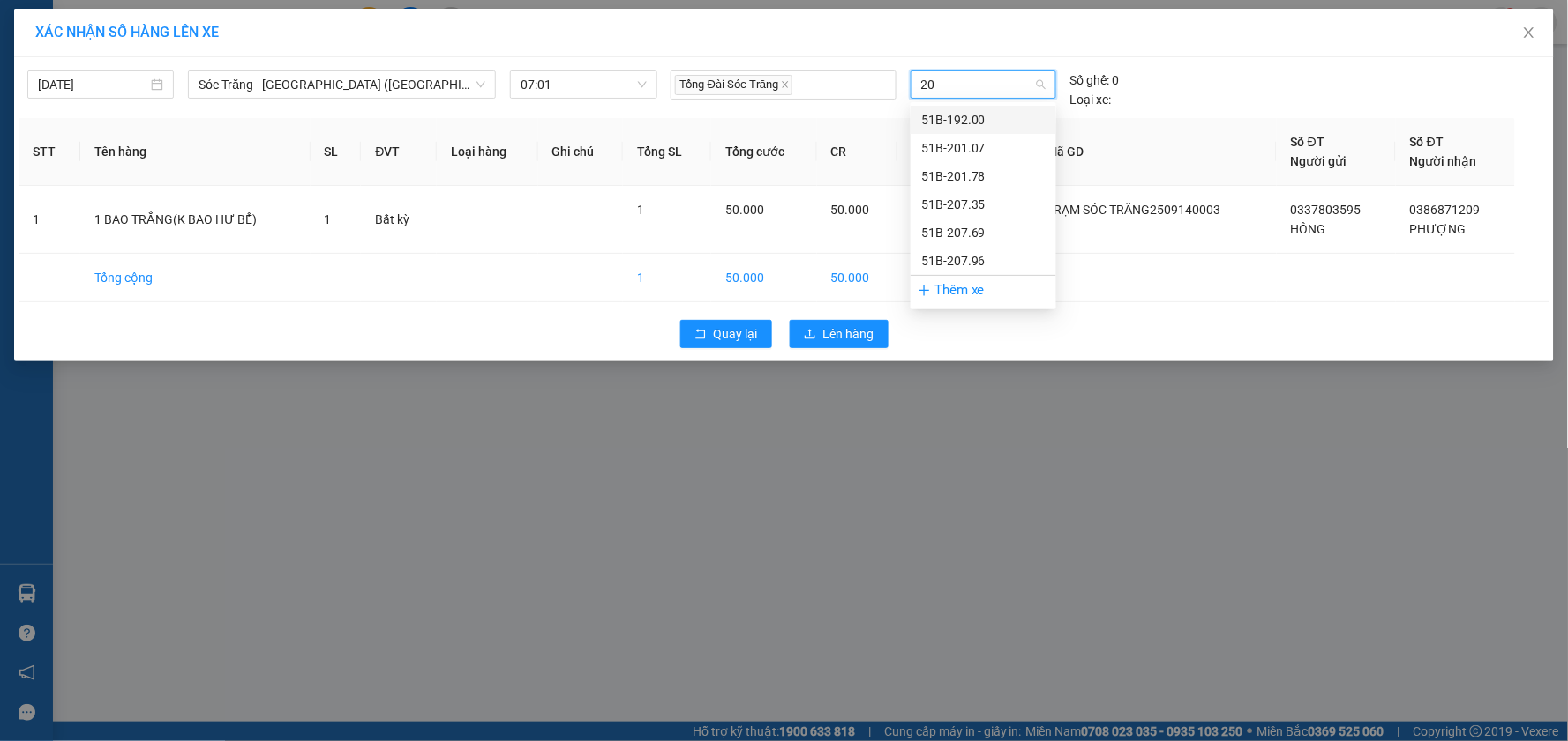
type input "207"
click at [964, 121] on div "51B-207.35" at bounding box center [983, 120] width 124 height 20
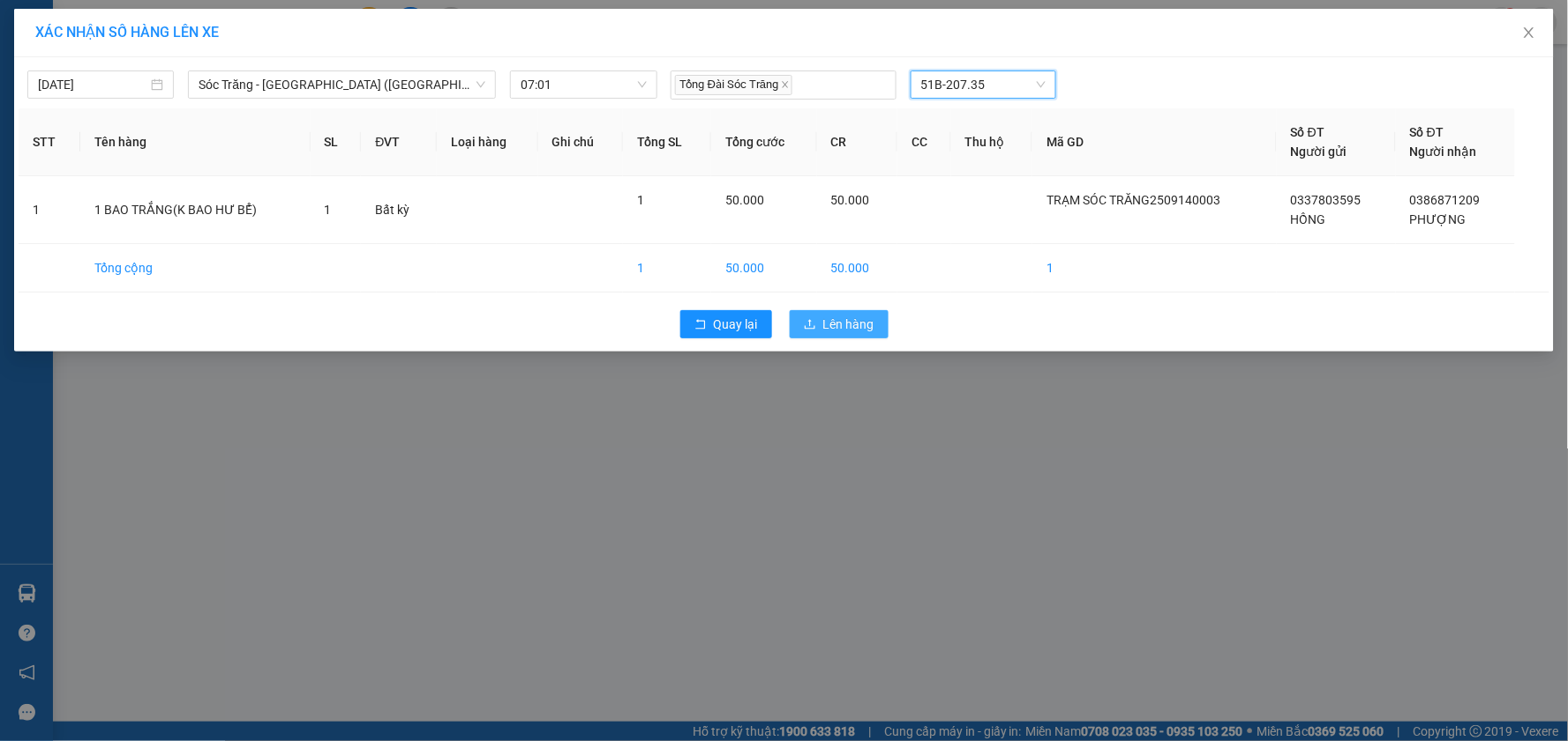
click at [861, 334] on span "Lên hàng" at bounding box center [848, 324] width 51 height 20
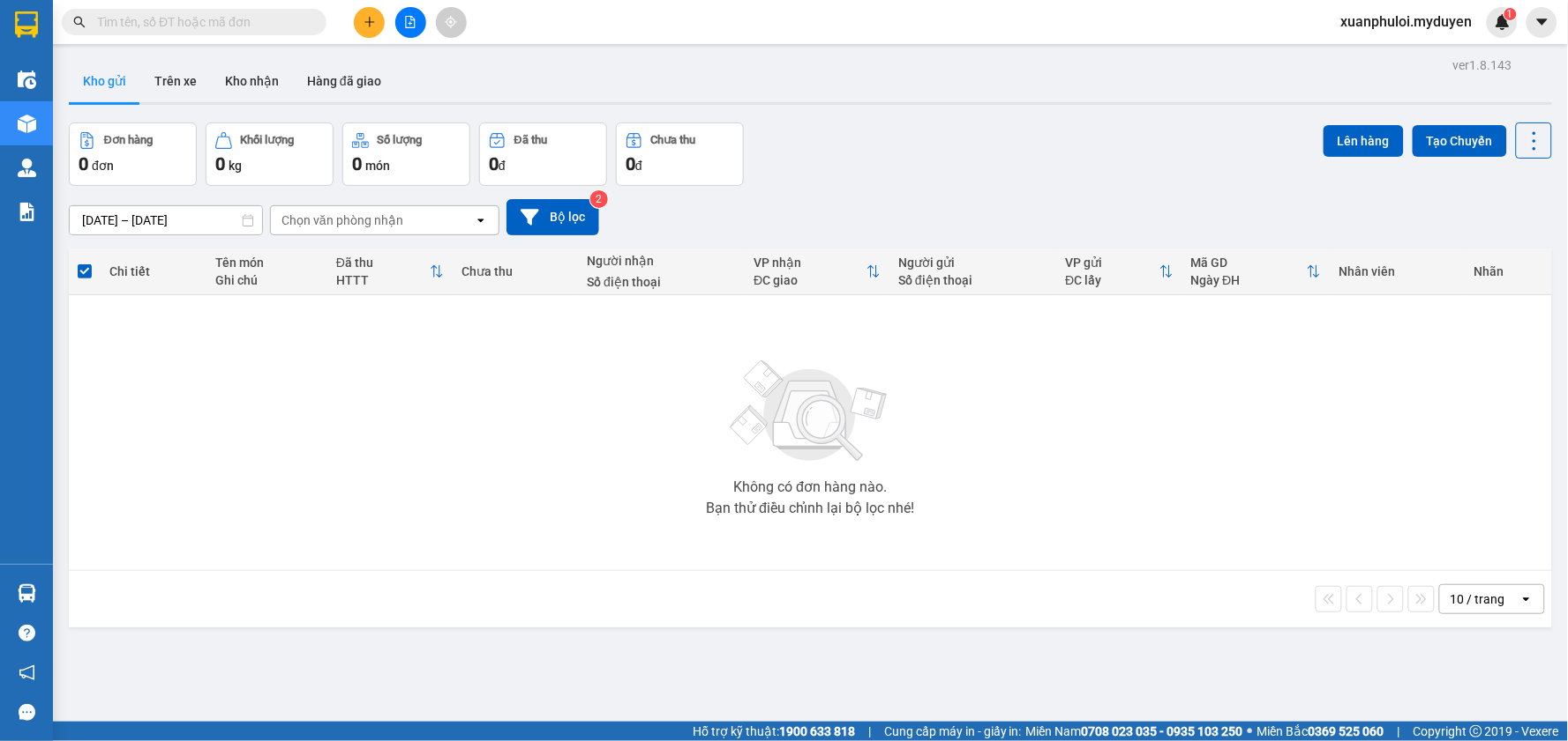
click at [378, 23] on button at bounding box center [368, 22] width 31 height 31
click at [395, 53] on div "Tạo đơn hàng" at bounding box center [431, 66] width 133 height 34
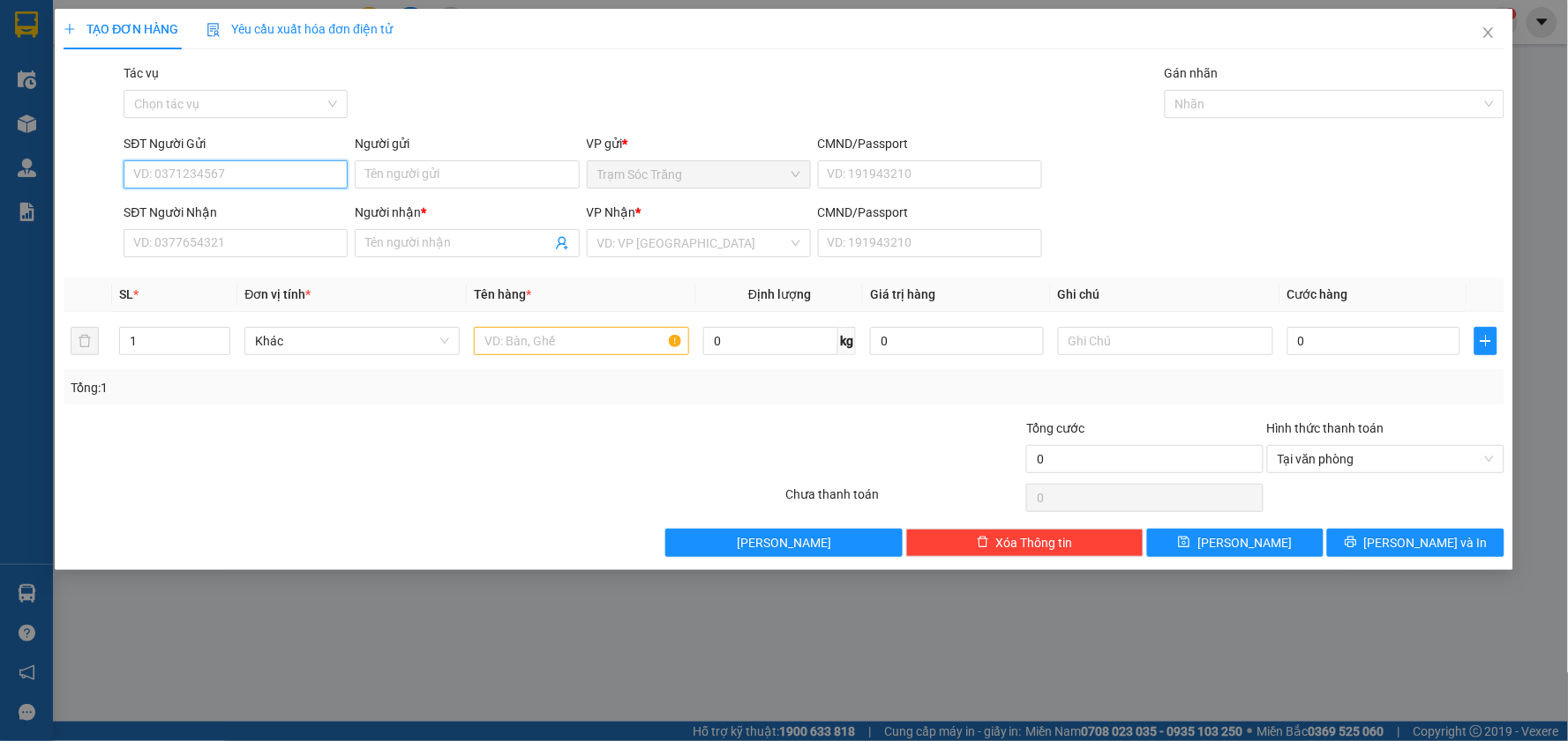
click at [260, 180] on input "SĐT Người Gửi" at bounding box center [236, 175] width 224 height 28
type input "0932868507"
click at [231, 218] on div "0932868507 - THIỆT" at bounding box center [235, 209] width 203 height 20
type input "THIỆT"
type input "0973789465"
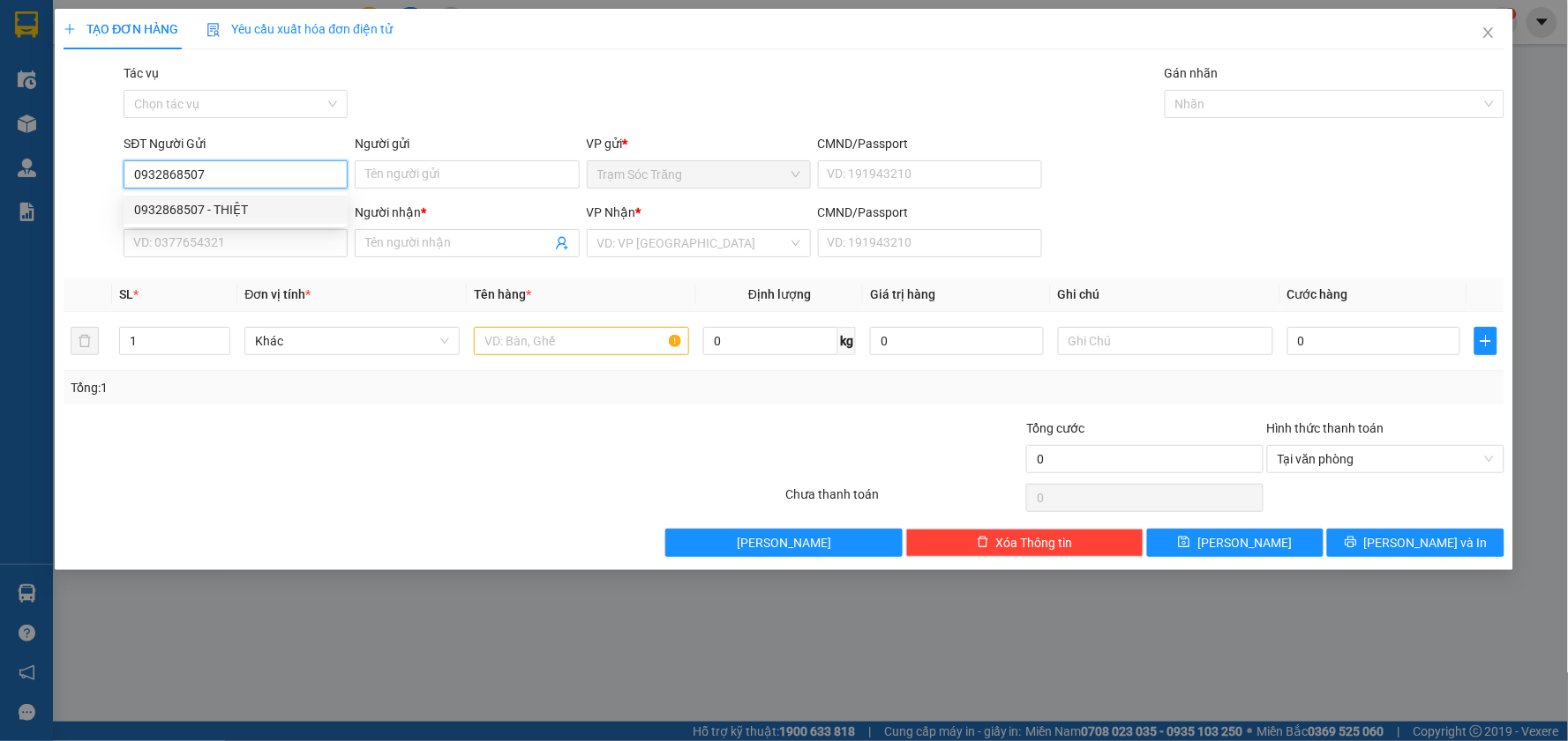
type input "ANH TRƯỜNG"
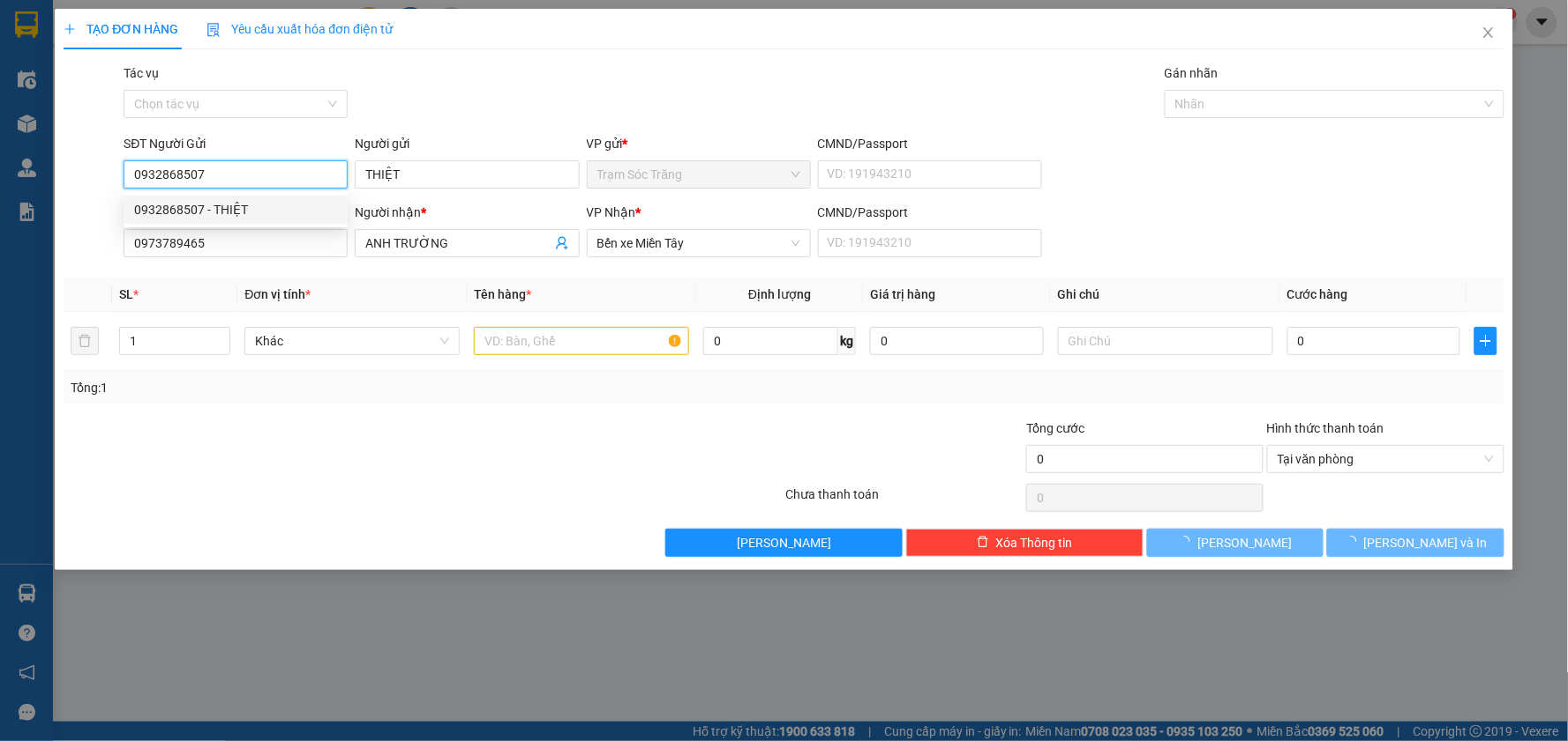
type input "60.000"
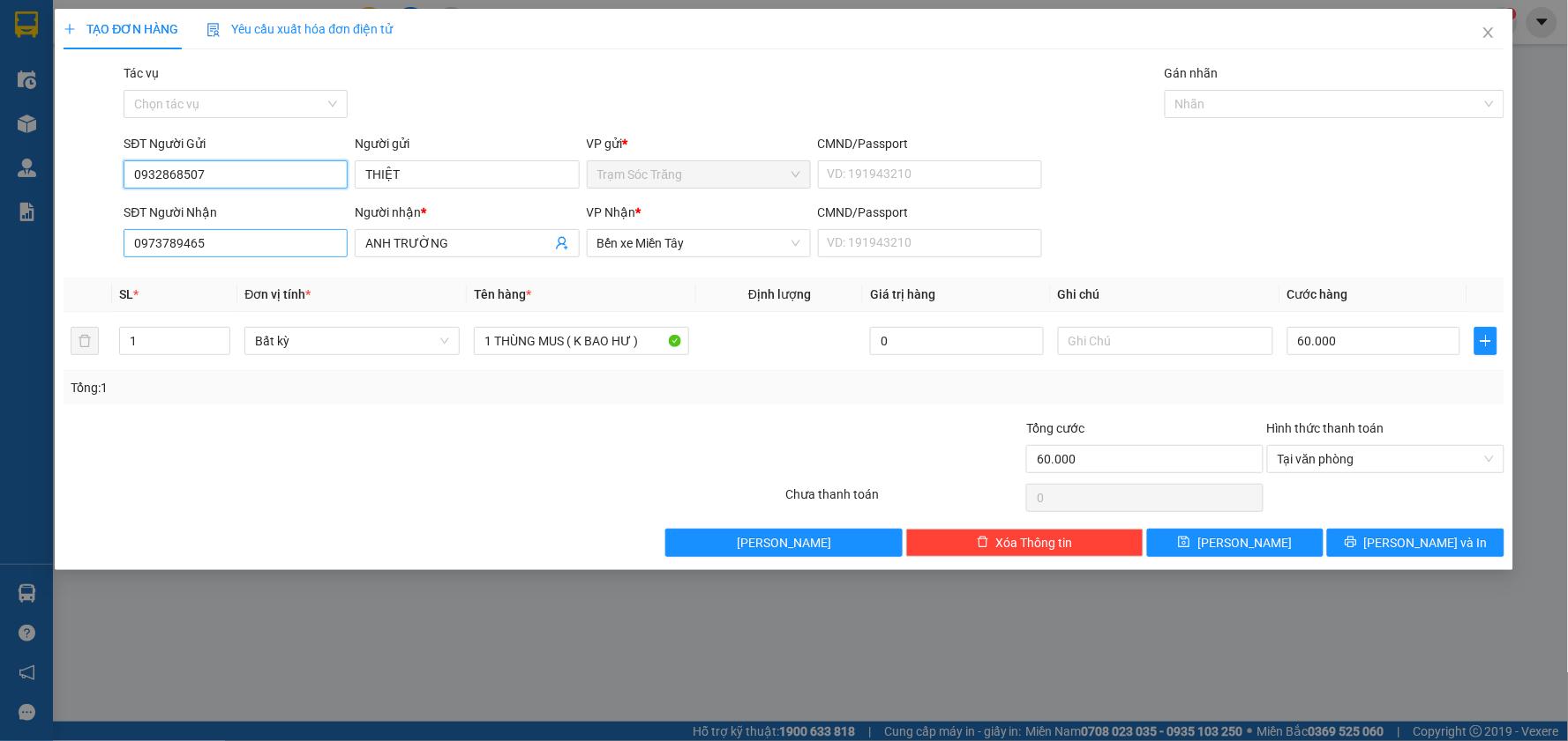
type input "0932868507"
click at [229, 241] on input "0973789465" at bounding box center [236, 243] width 224 height 28
type input "0"
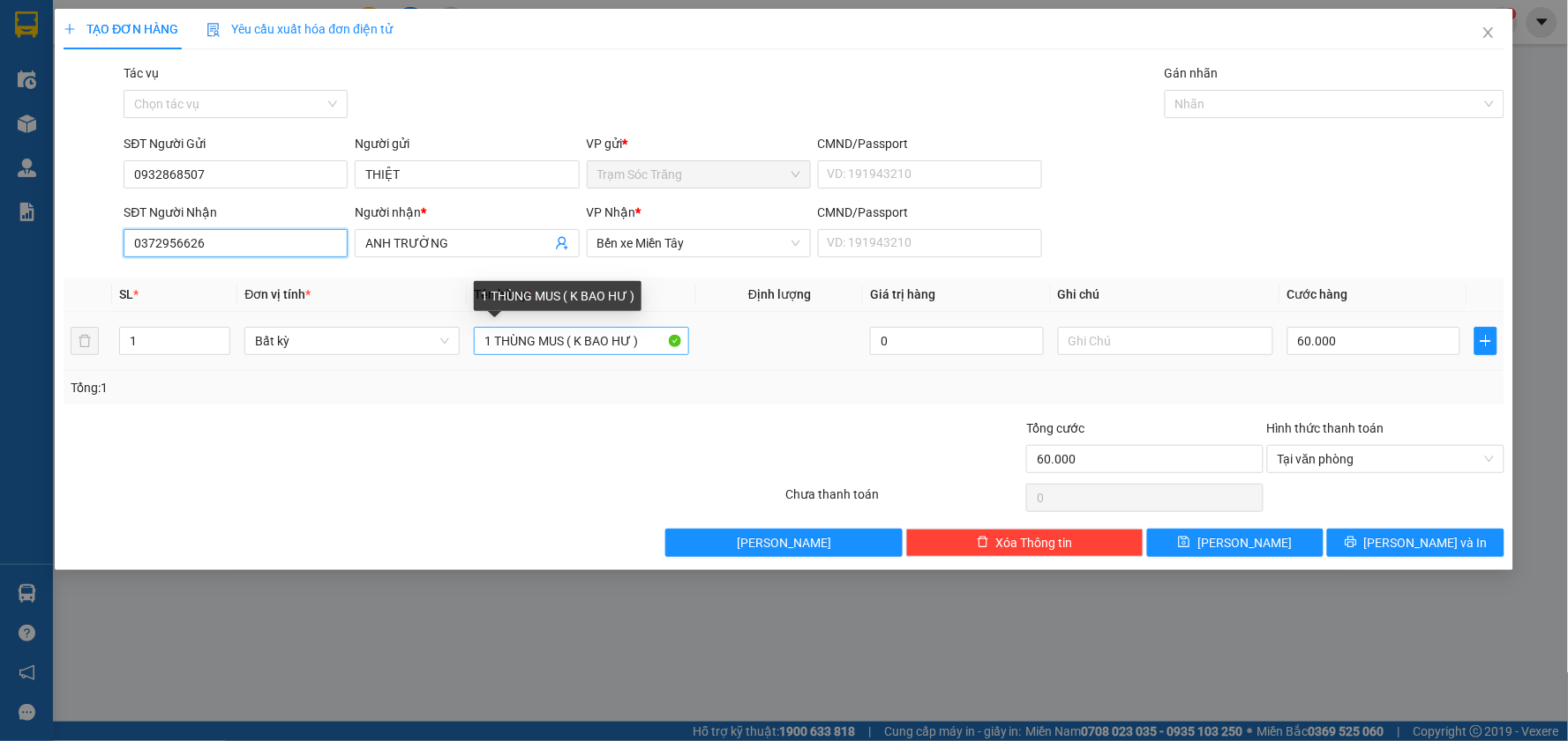
type input "0372956626"
click at [568, 341] on input "1 THÙNG MUS ( K BAO HƯ )" at bounding box center [582, 341] width 215 height 28
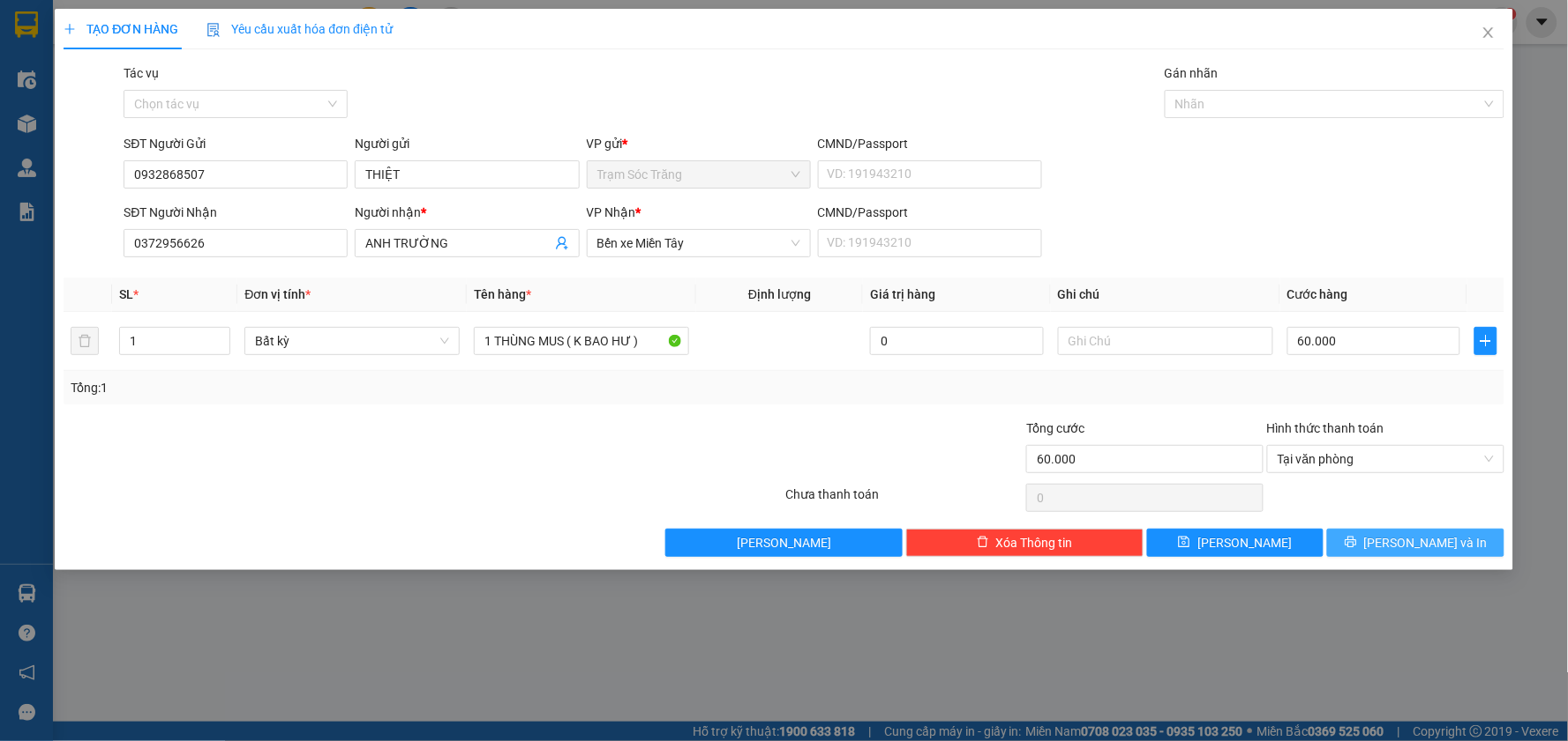
click at [1390, 535] on button "[PERSON_NAME] và In" at bounding box center [1416, 543] width 178 height 28
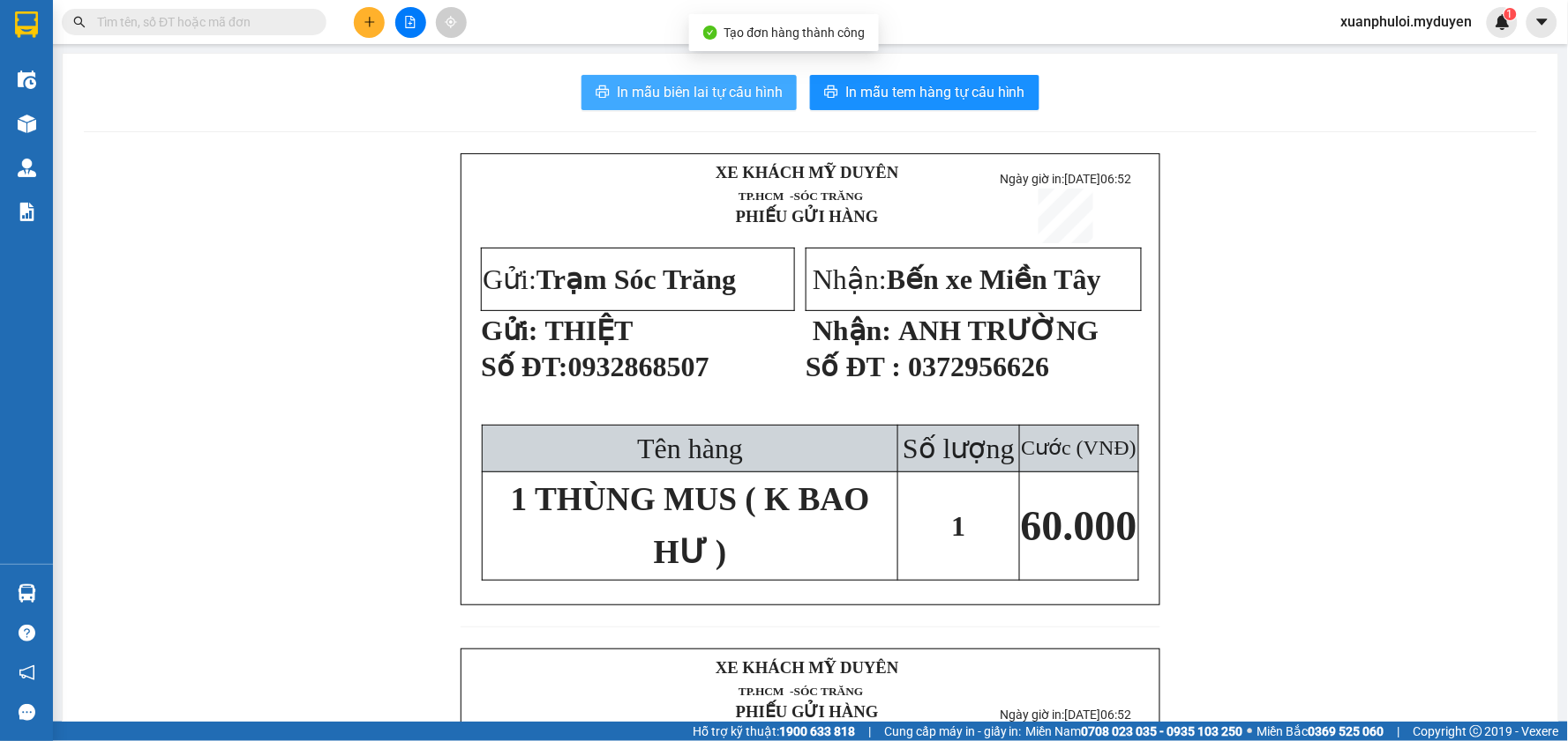
click at [726, 79] on button "In mẫu biên lai tự cấu hình" at bounding box center [689, 93] width 215 height 36
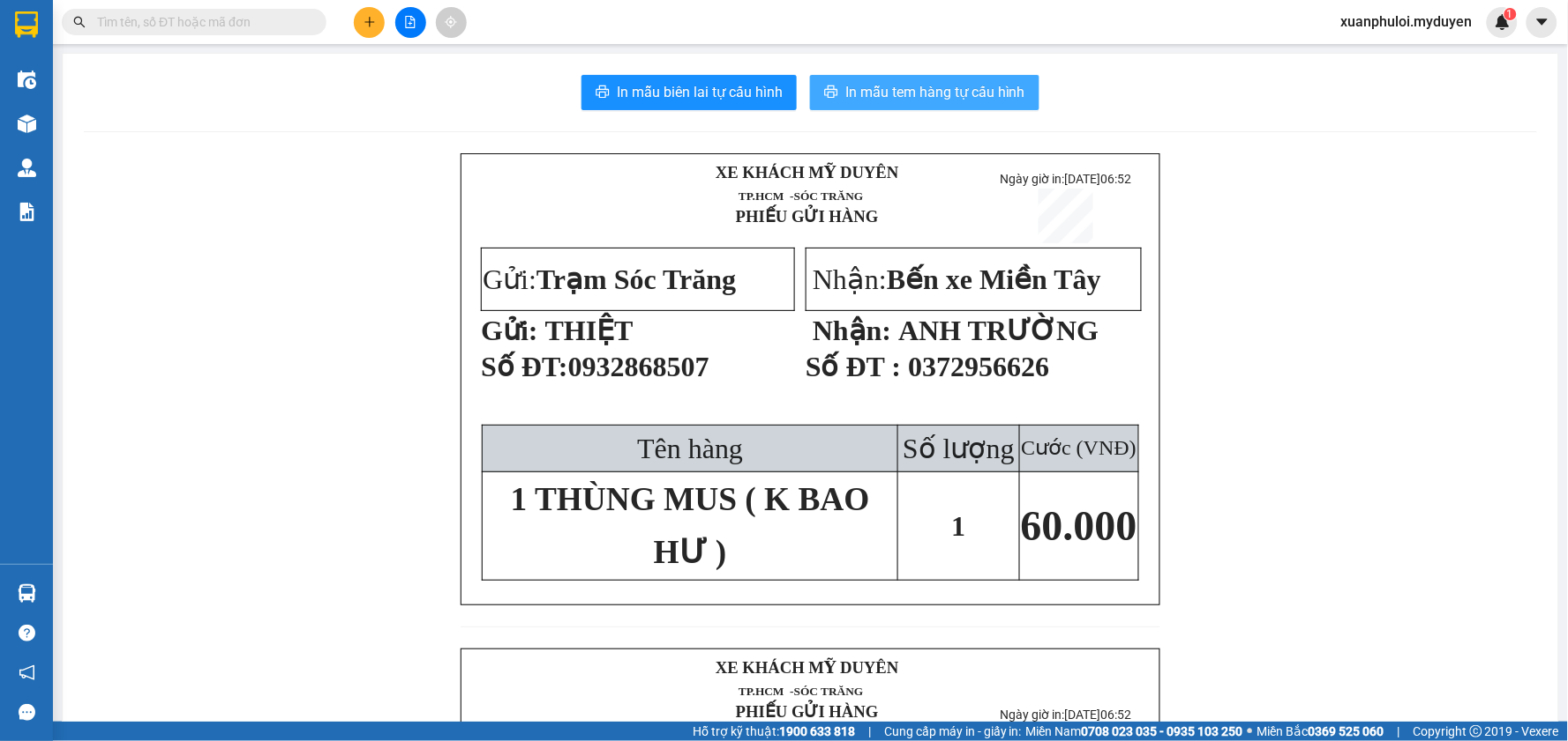
click at [946, 95] on span "In mẫu tem hàng tự cấu hình" at bounding box center [935, 93] width 180 height 22
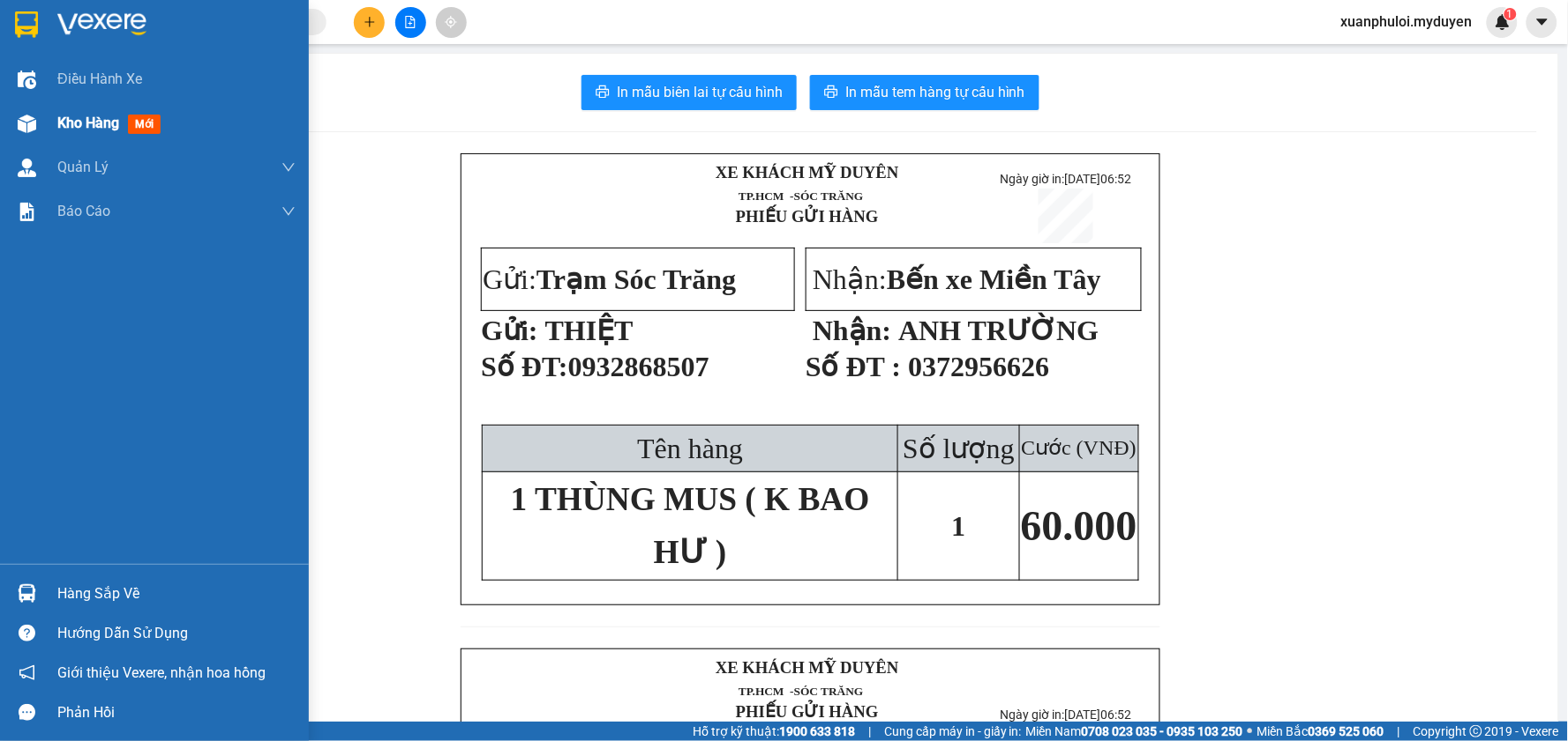
click at [65, 130] on span "Kho hàng" at bounding box center [88, 123] width 62 height 17
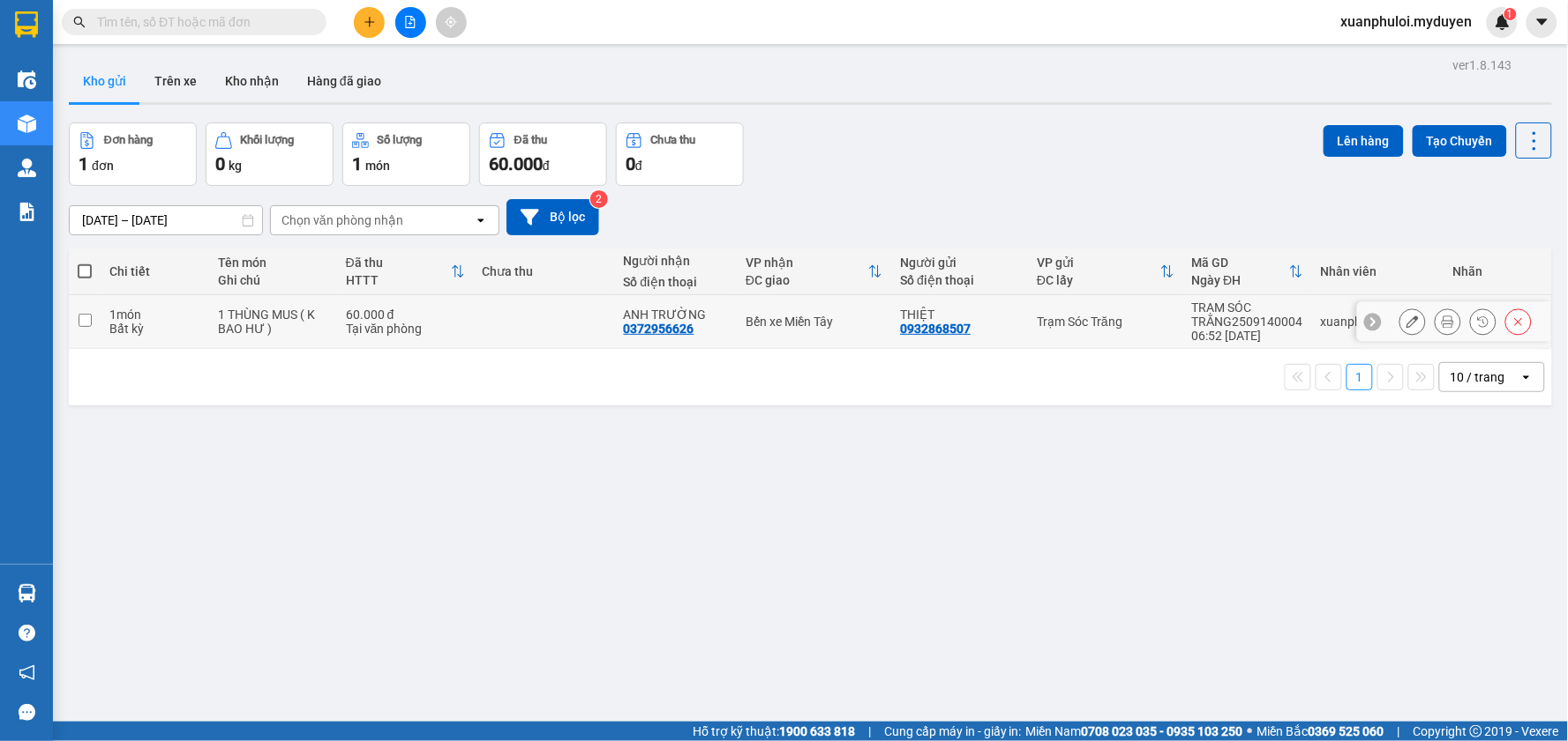
click at [1400, 329] on button at bounding box center [1412, 321] width 24 height 31
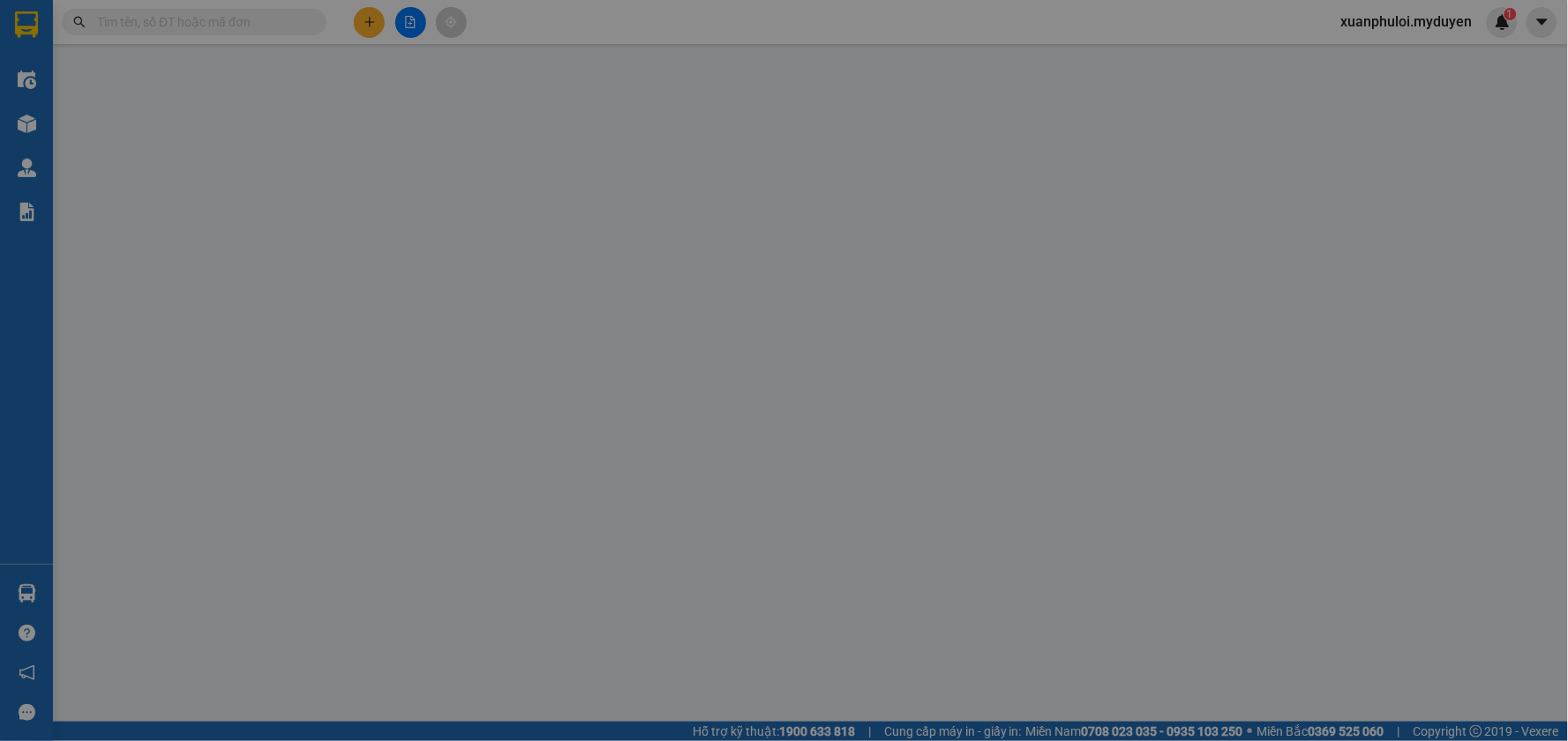
type input "0932868507"
type input "0372956626"
type input "60.000"
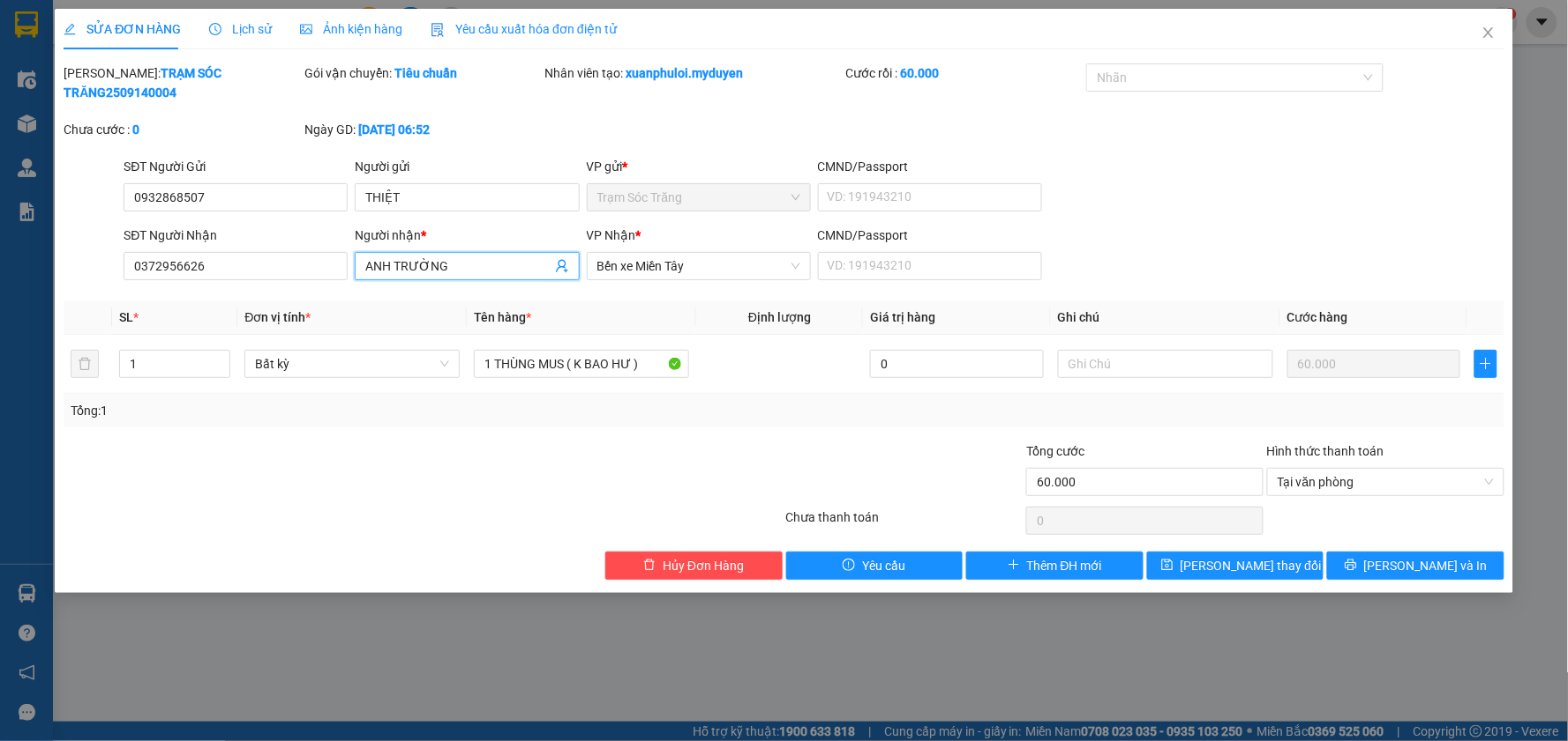
drag, startPoint x: 456, startPoint y: 249, endPoint x: 358, endPoint y: 256, distance: 98.2
click at [358, 256] on span "ANH TRƯỜNG" at bounding box center [467, 266] width 224 height 28
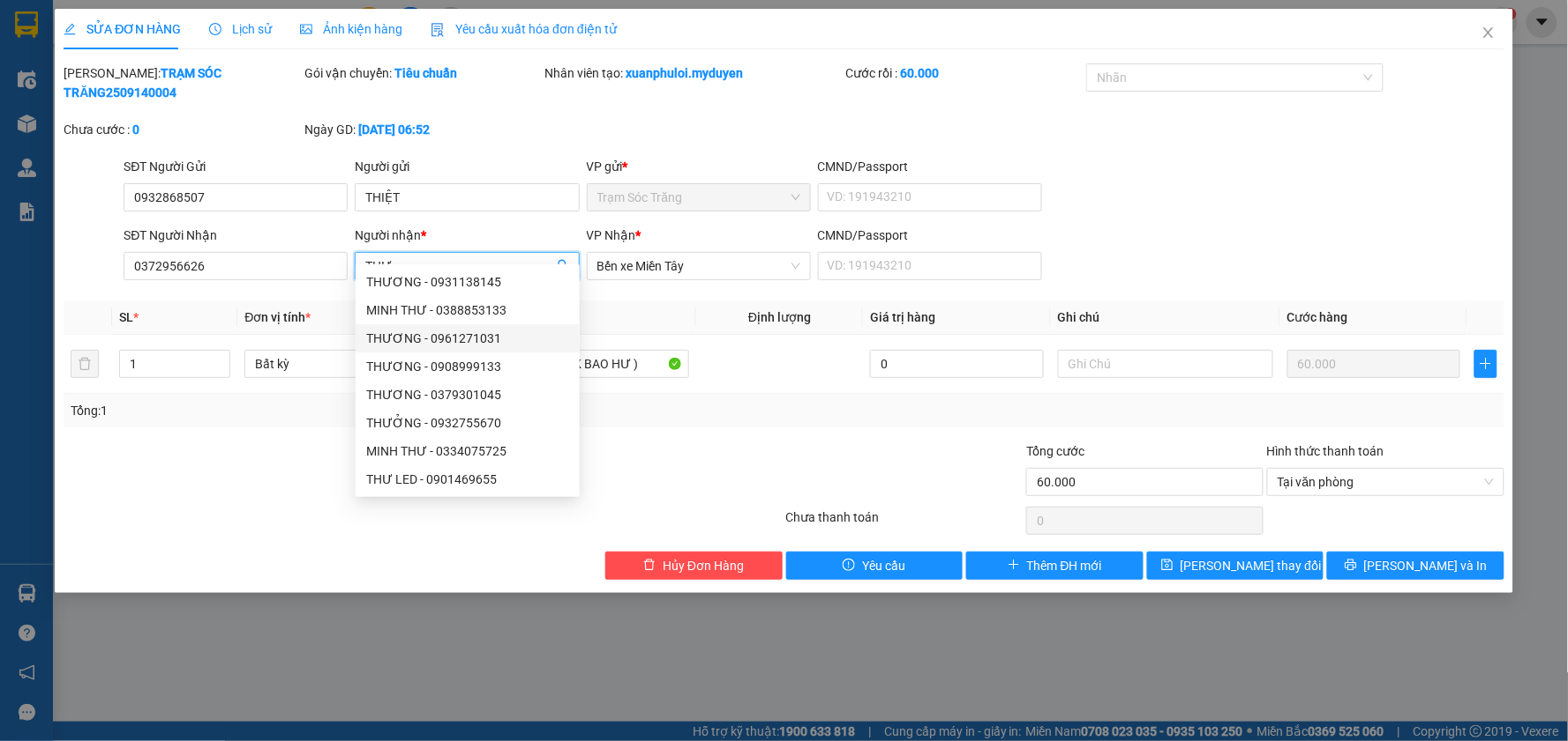
type input "THƯ"
click at [817, 401] on div "Tổng: 1" at bounding box center [784, 410] width 1427 height 20
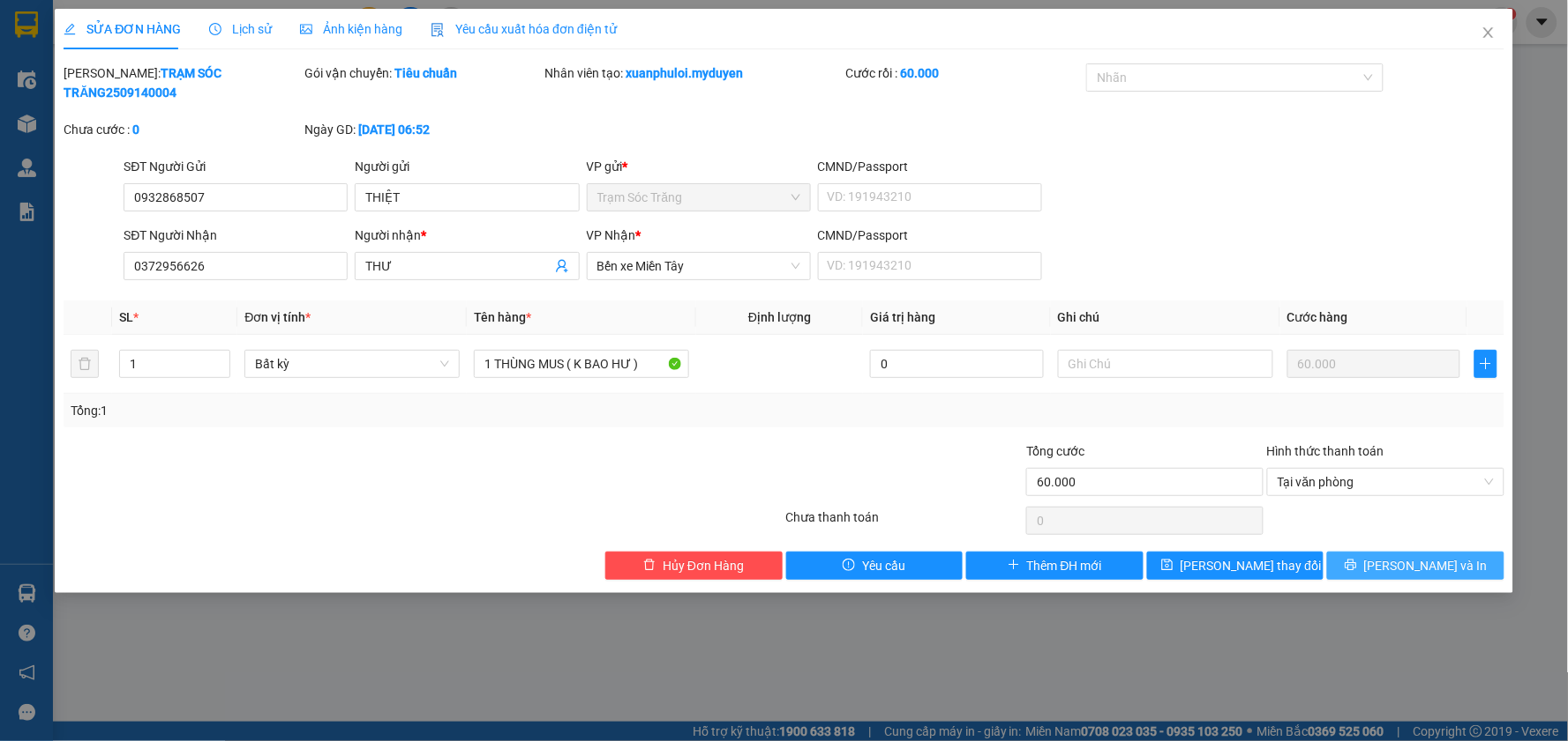
click at [1459, 552] on button "[PERSON_NAME] và In" at bounding box center [1416, 566] width 178 height 28
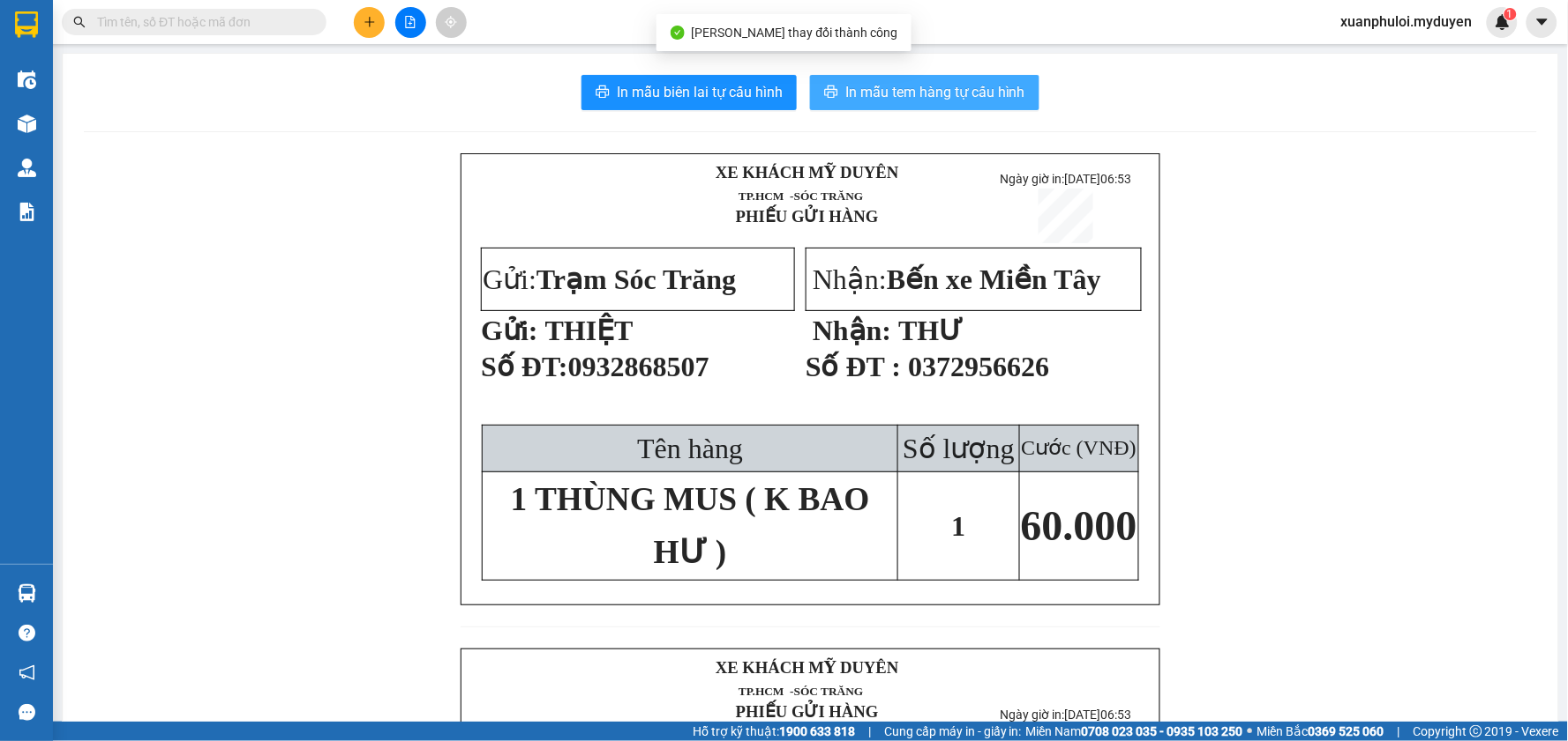
click at [868, 93] on span "In mẫu tem hàng tự cấu hình" at bounding box center [935, 93] width 180 height 22
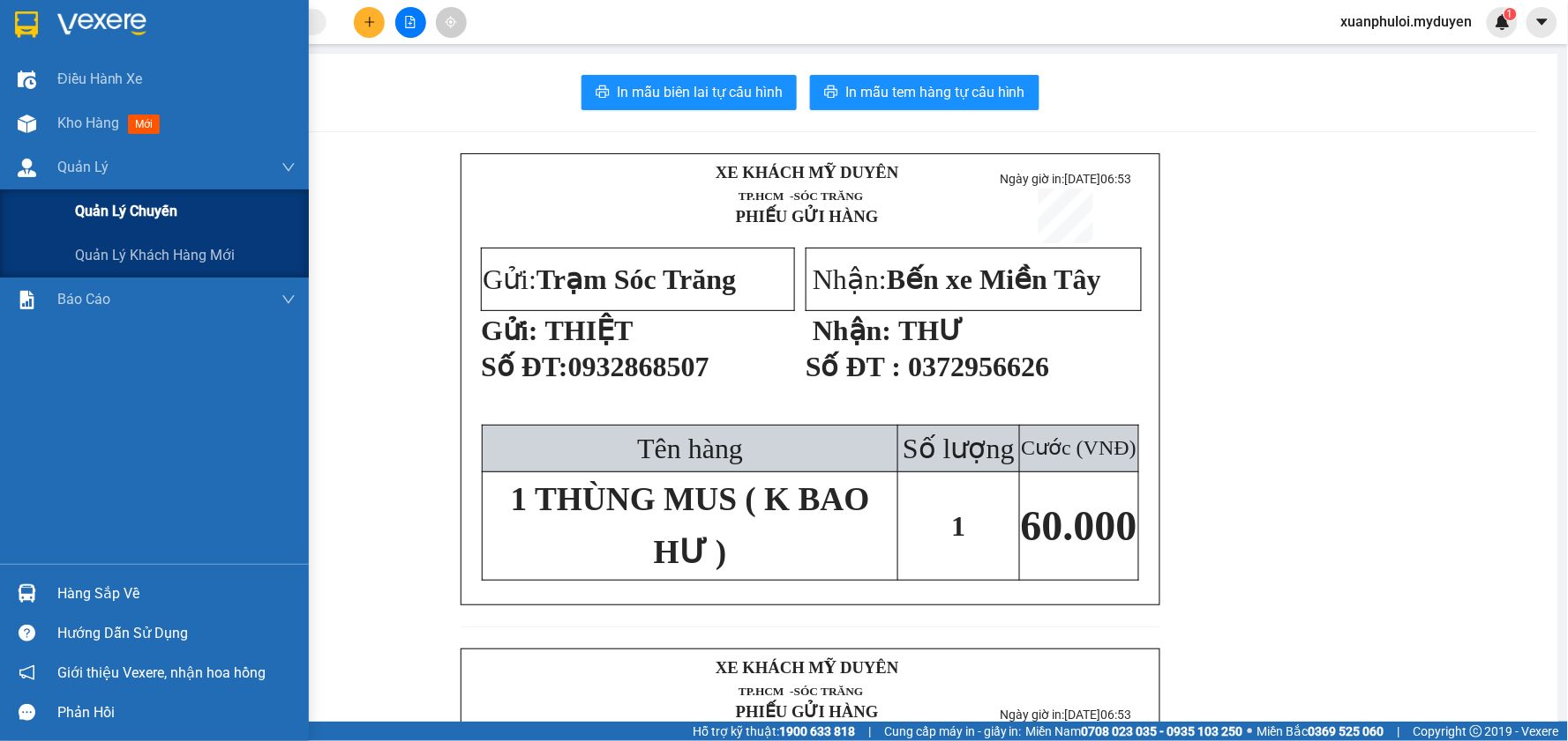
click at [108, 200] on span "Quản lý chuyến" at bounding box center [125, 211] width 102 height 22
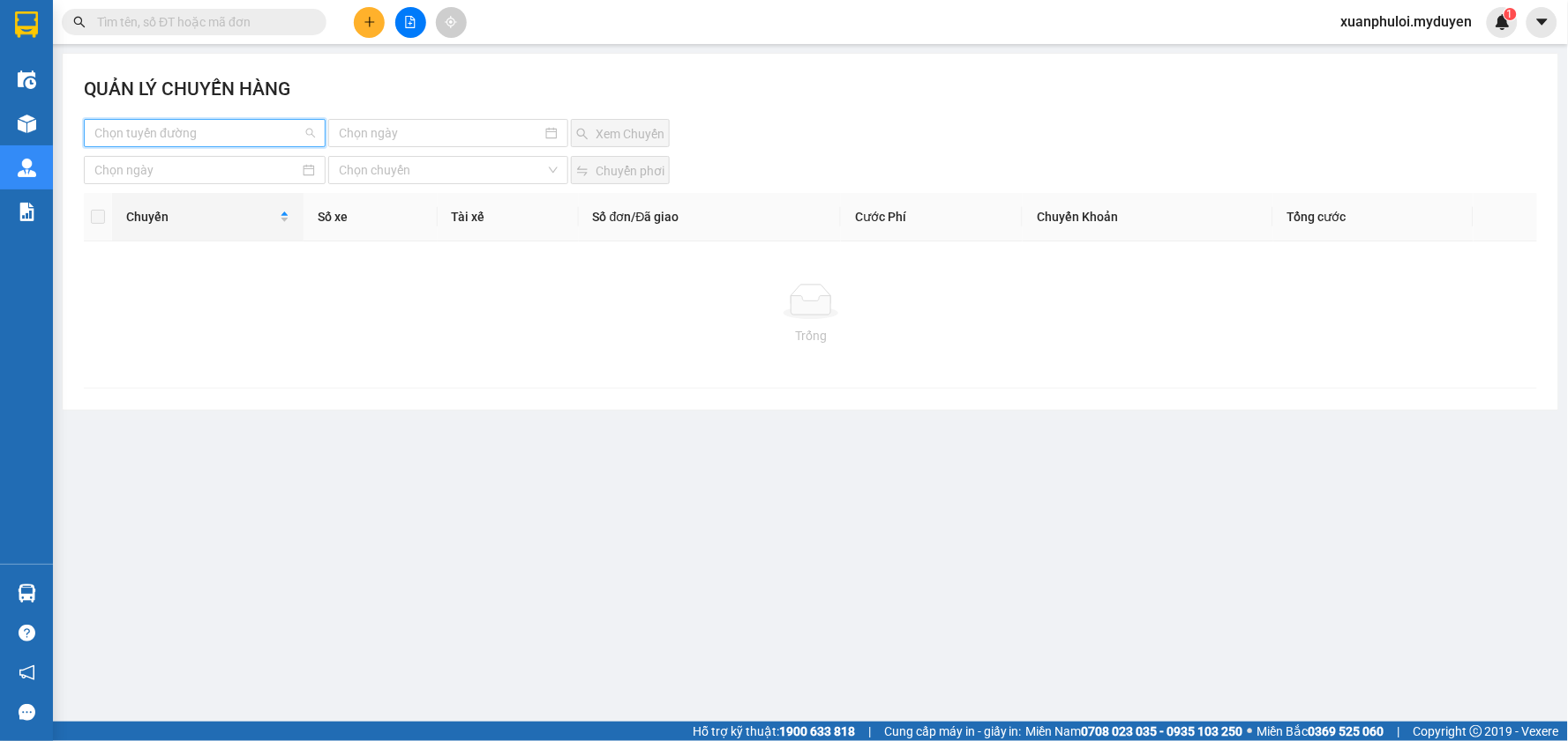
click at [162, 130] on input "search" at bounding box center [198, 133] width 209 height 26
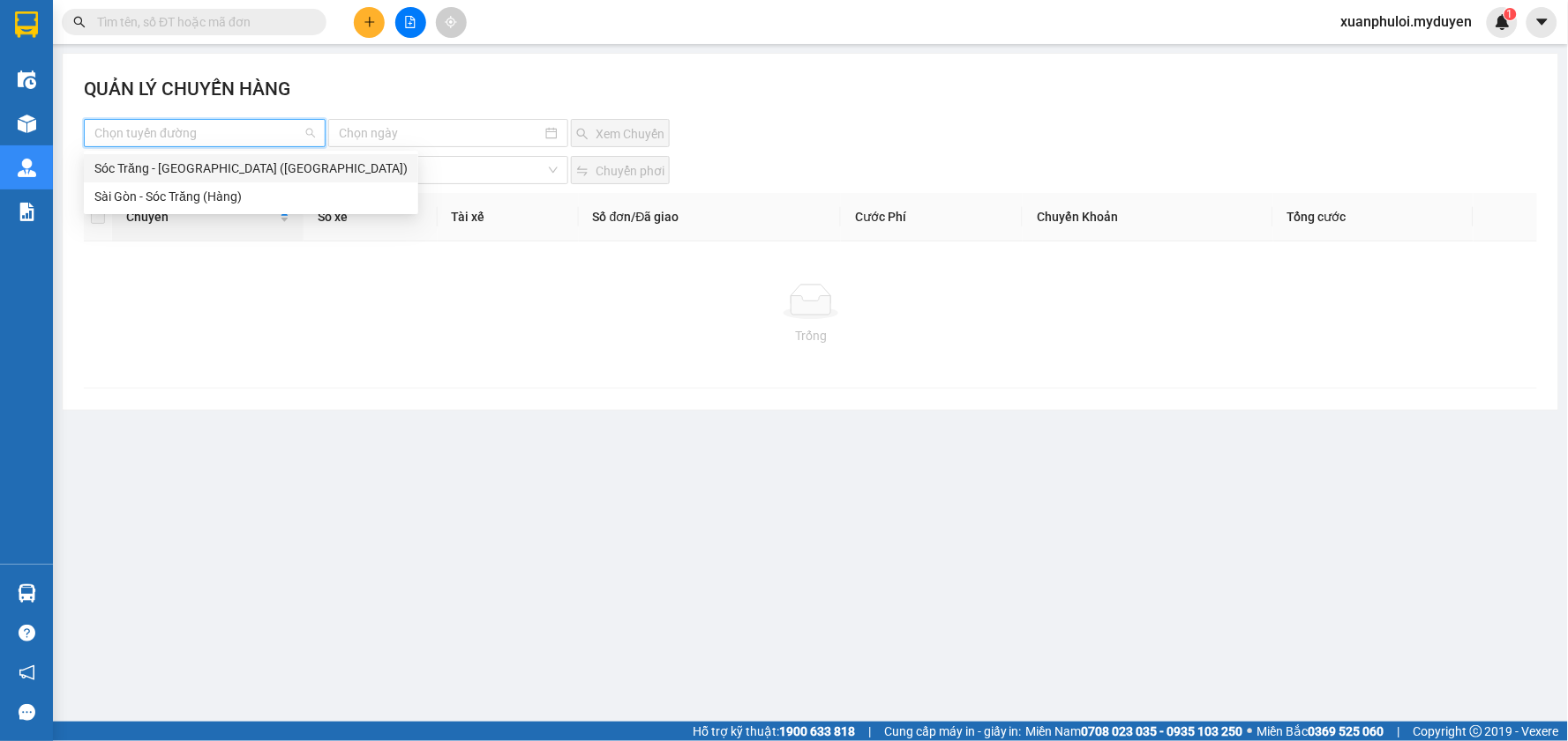
click at [188, 174] on div "Sóc Trăng - [GEOGRAPHIC_DATA] ([GEOGRAPHIC_DATA])" at bounding box center [251, 168] width 313 height 20
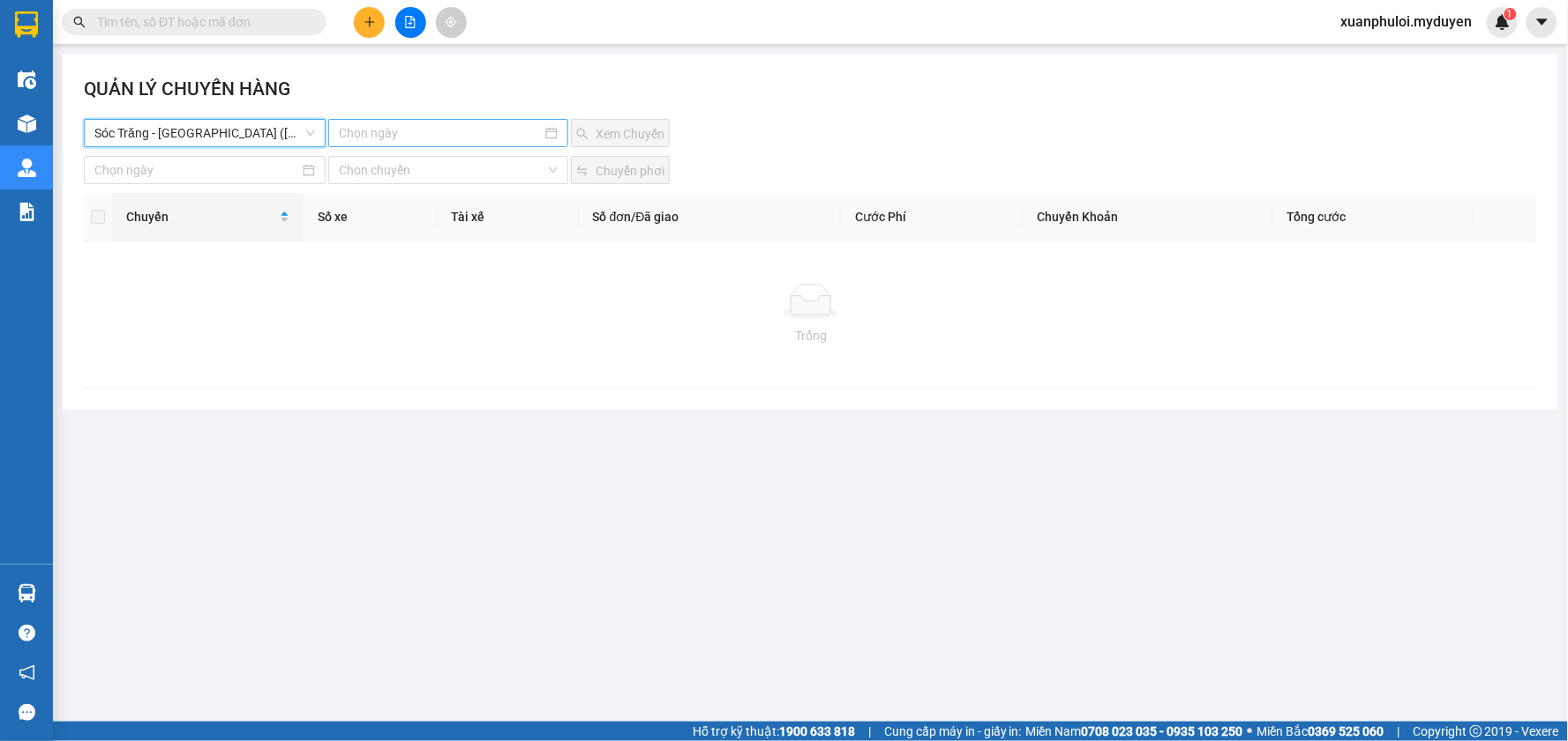
click at [392, 141] on input at bounding box center [439, 133] width 202 height 20
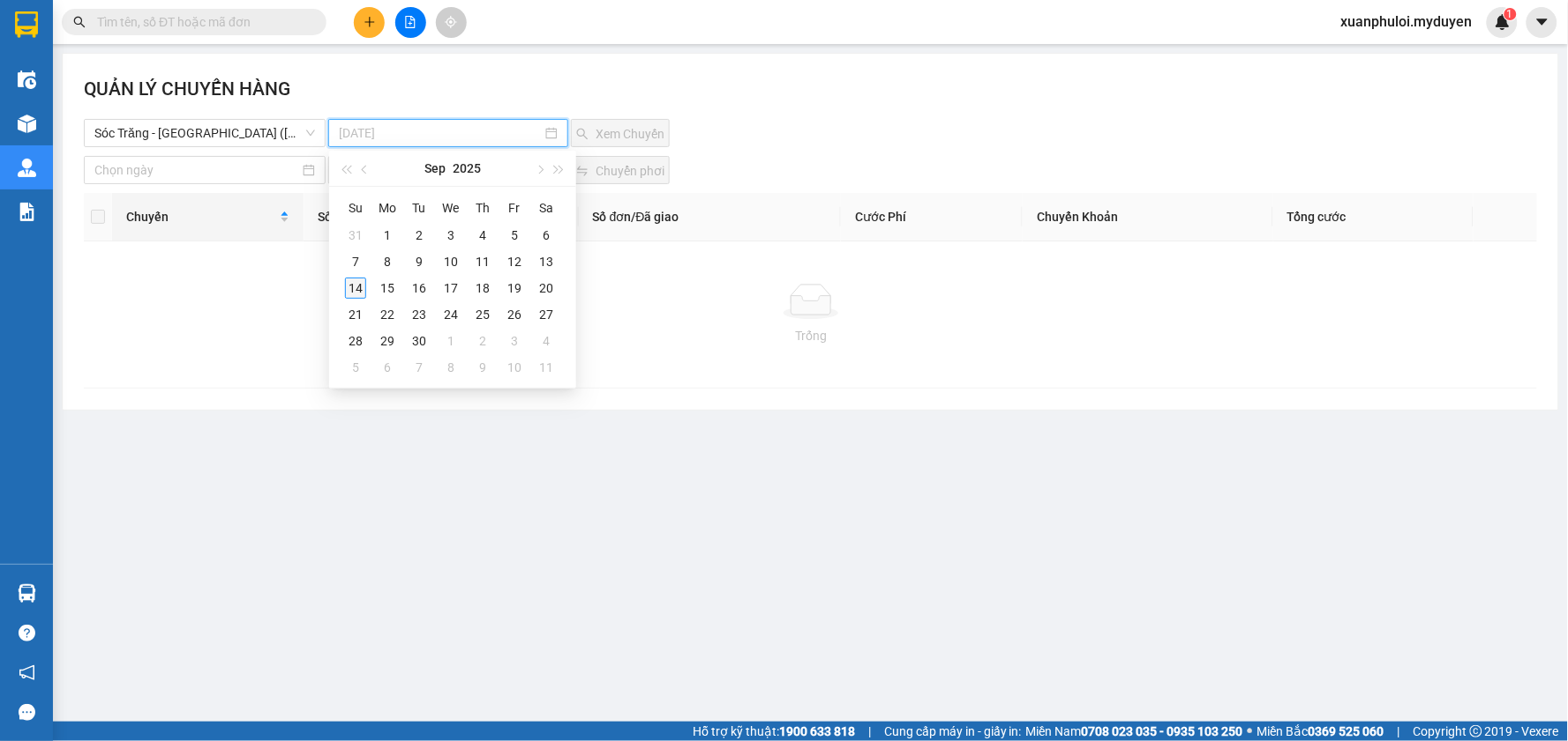
type input "[DATE]"
click at [357, 286] on div "14" at bounding box center [355, 288] width 22 height 21
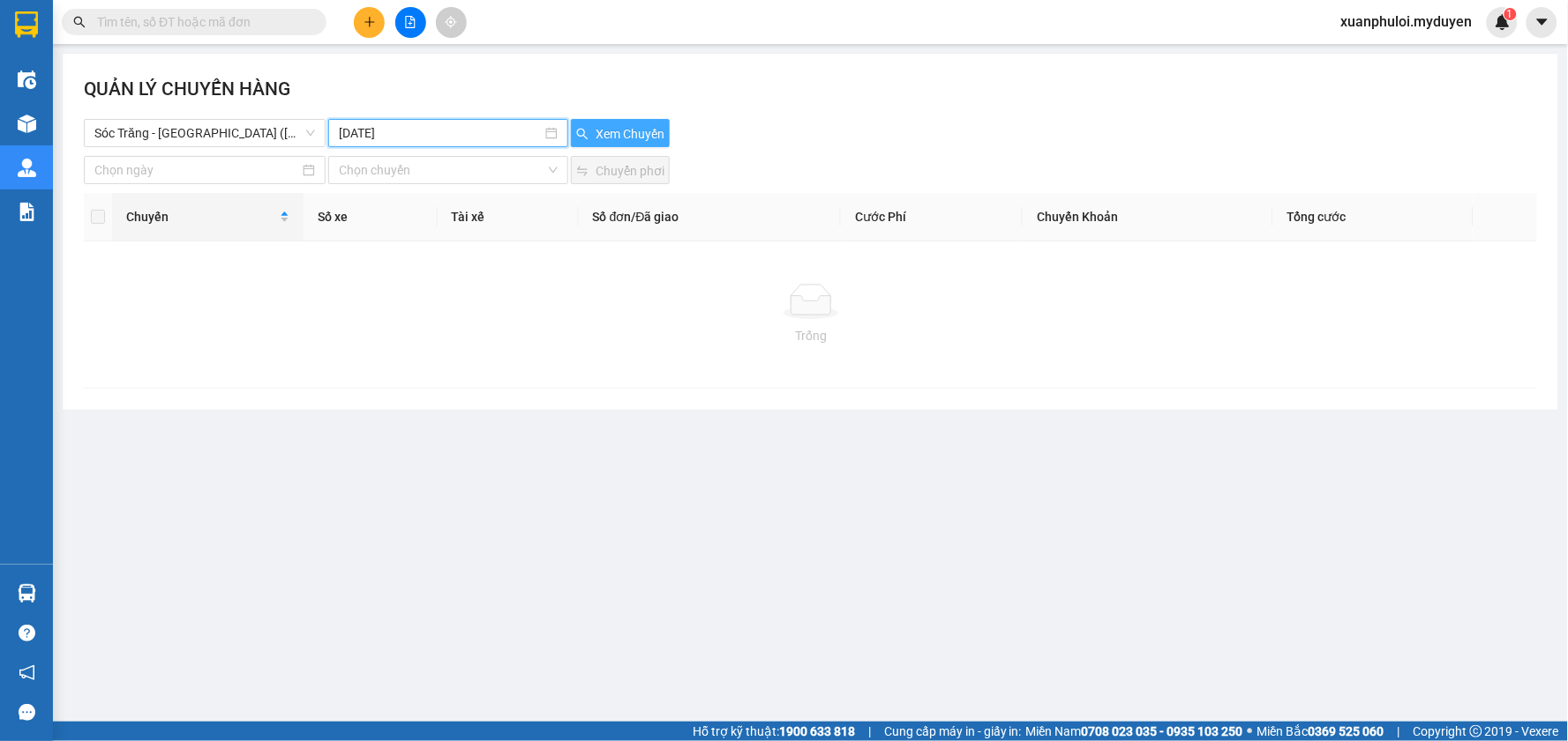
click at [600, 126] on span "Xem Chuyến" at bounding box center [630, 134] width 69 height 20
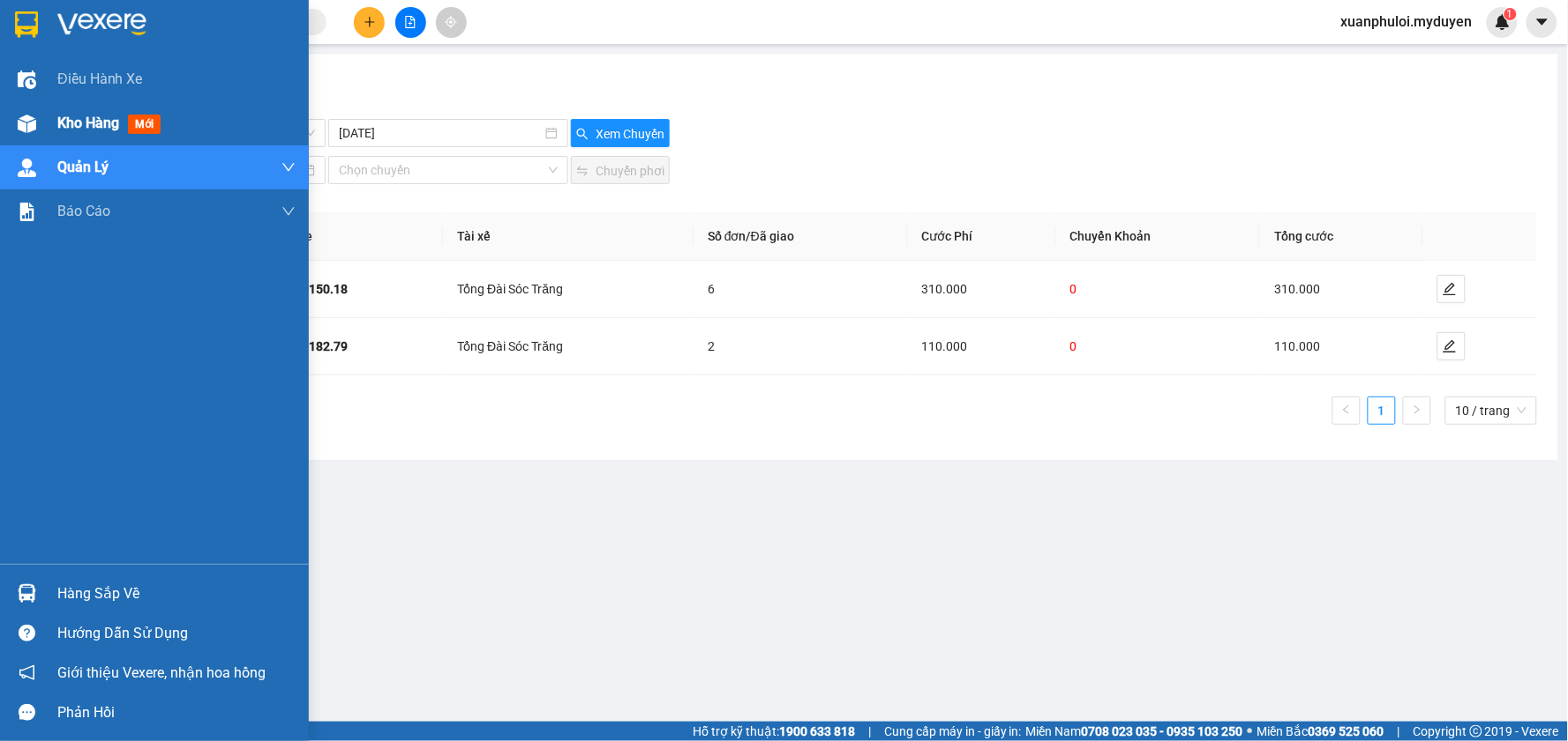
click at [54, 125] on div "Kho hàng mới" at bounding box center [154, 123] width 309 height 44
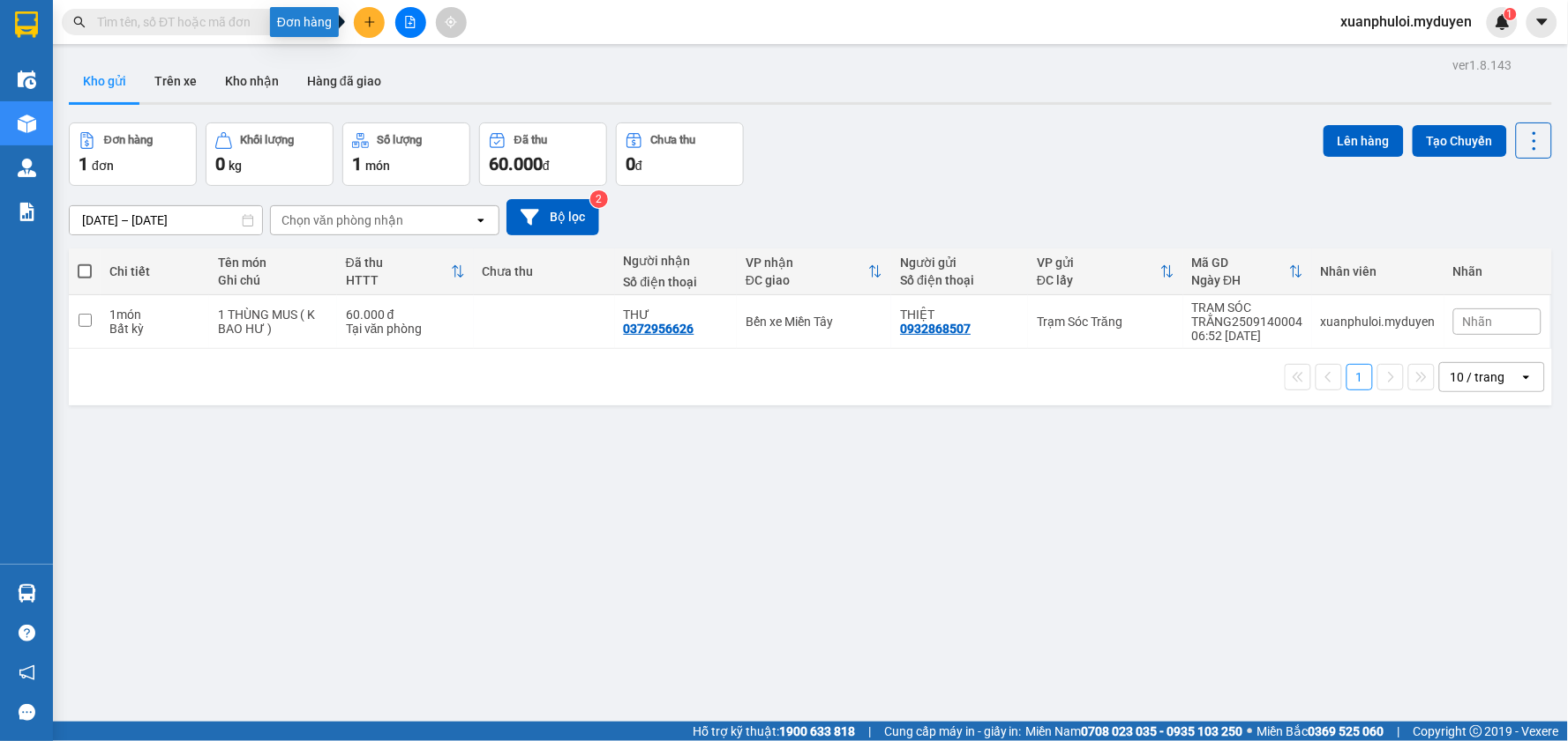
click at [365, 19] on icon "plus" at bounding box center [369, 21] width 12 height 12
click at [468, 60] on div "Tạo đơn hàng" at bounding box center [439, 65] width 77 height 20
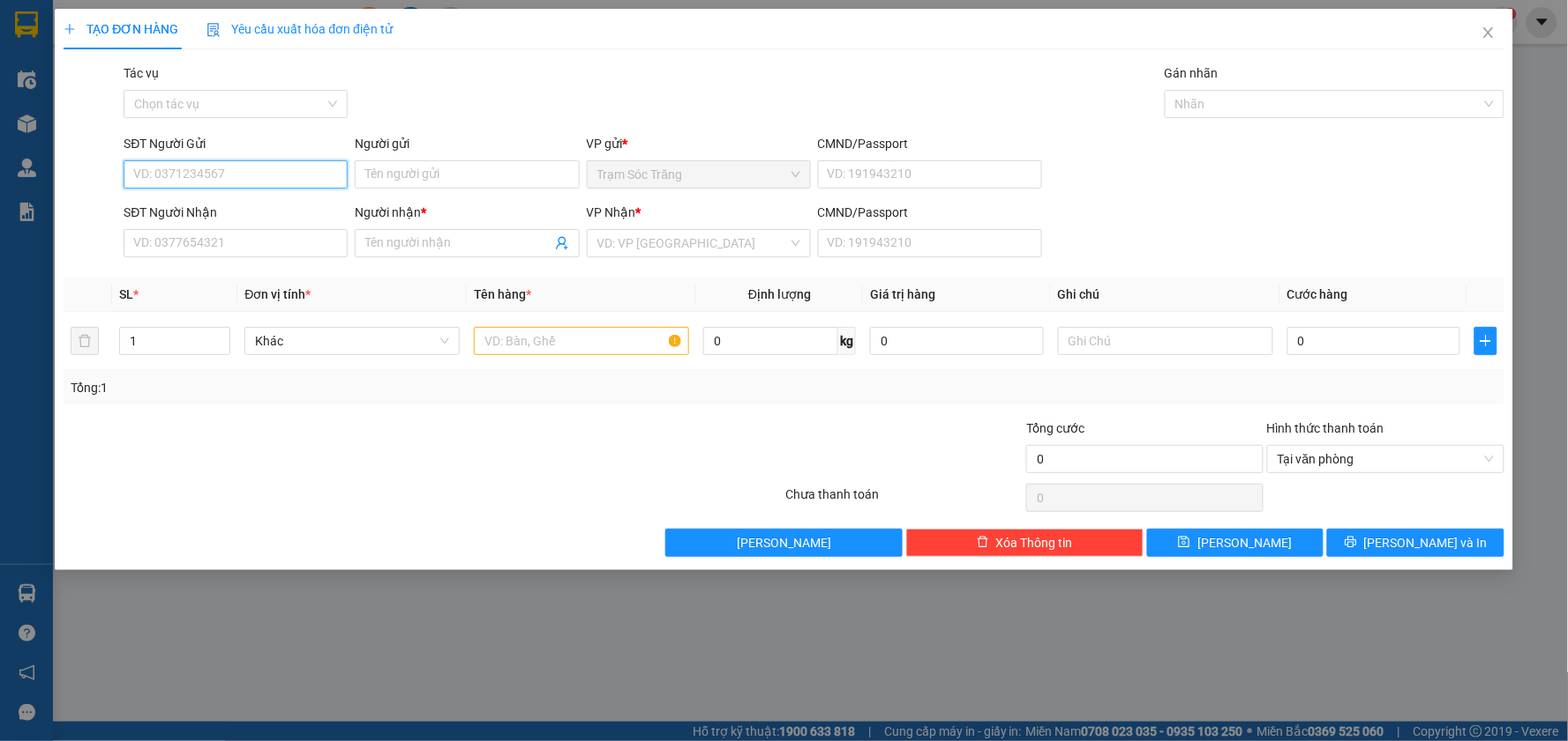
click at [274, 181] on input "SĐT Người Gửi" at bounding box center [236, 175] width 224 height 28
click at [486, 232] on div "Người nhận * Tên người nhận" at bounding box center [467, 234] width 224 height 62
click at [249, 170] on input "097" at bounding box center [236, 175] width 224 height 28
drag, startPoint x: 227, startPoint y: 200, endPoint x: 279, endPoint y: 200, distance: 52.0
click at [229, 200] on div "0978888281 - TÀI" at bounding box center [235, 209] width 203 height 20
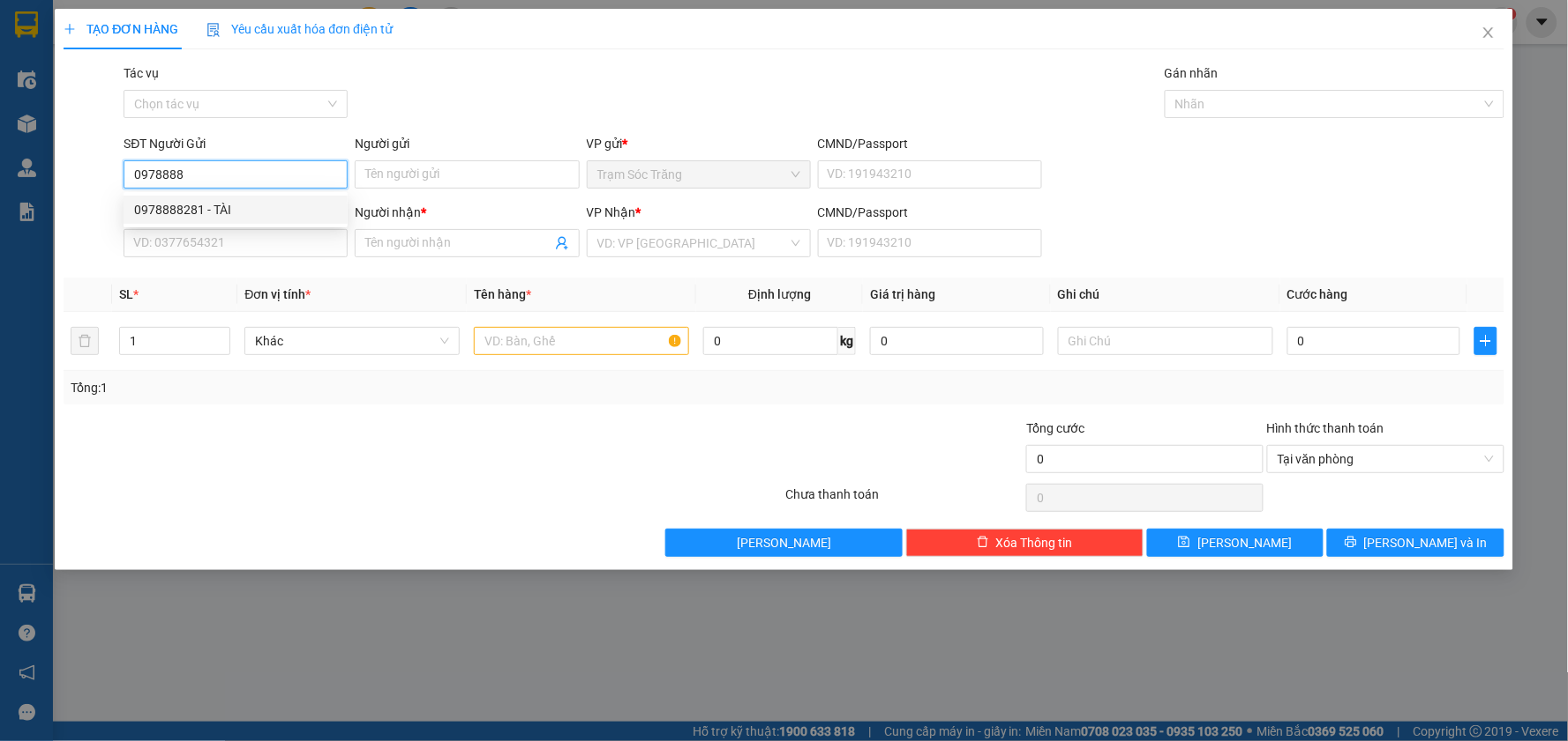
type input "0978888281"
type input "TÀI"
type input "0373645452"
type input "NGUYÊN"
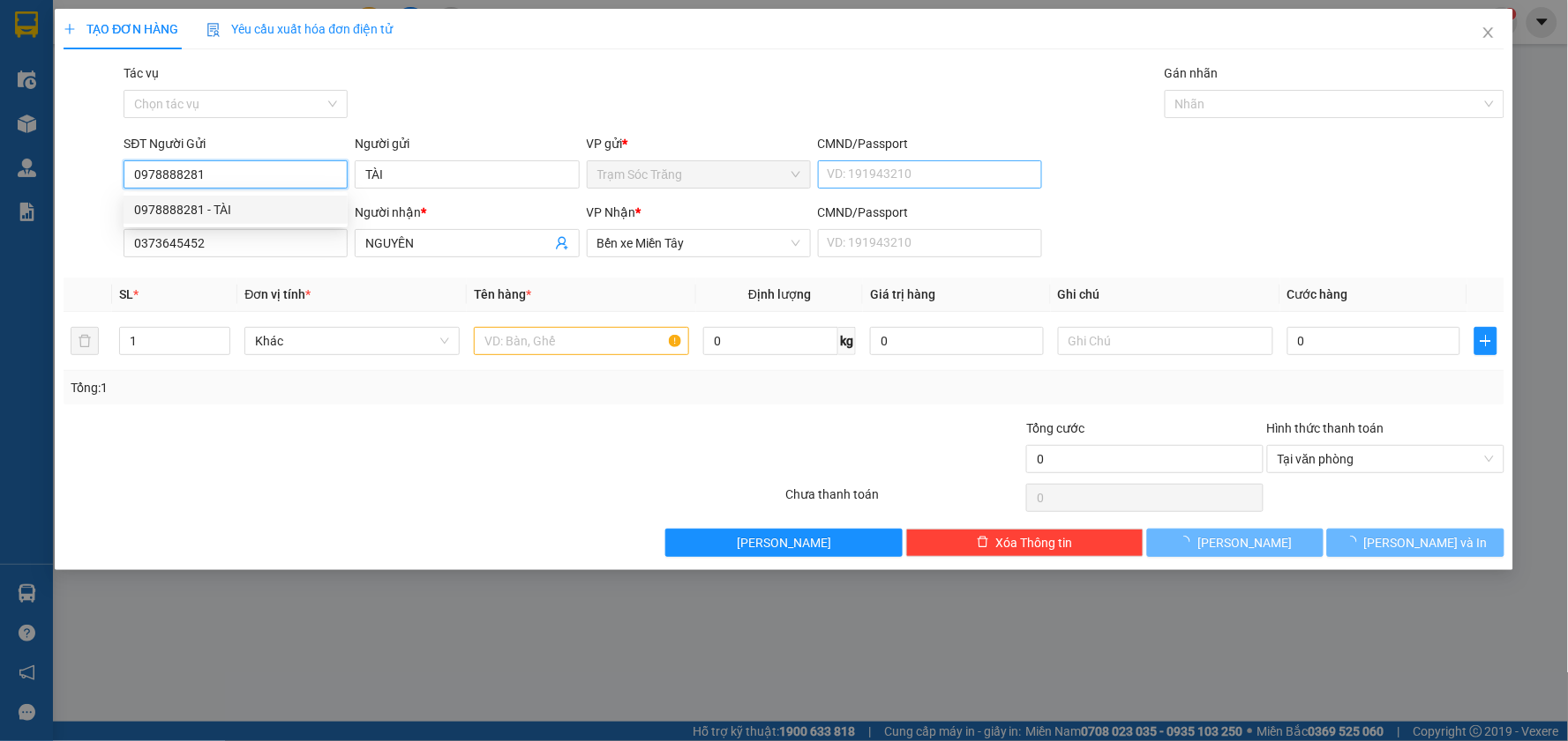
type input "40.000"
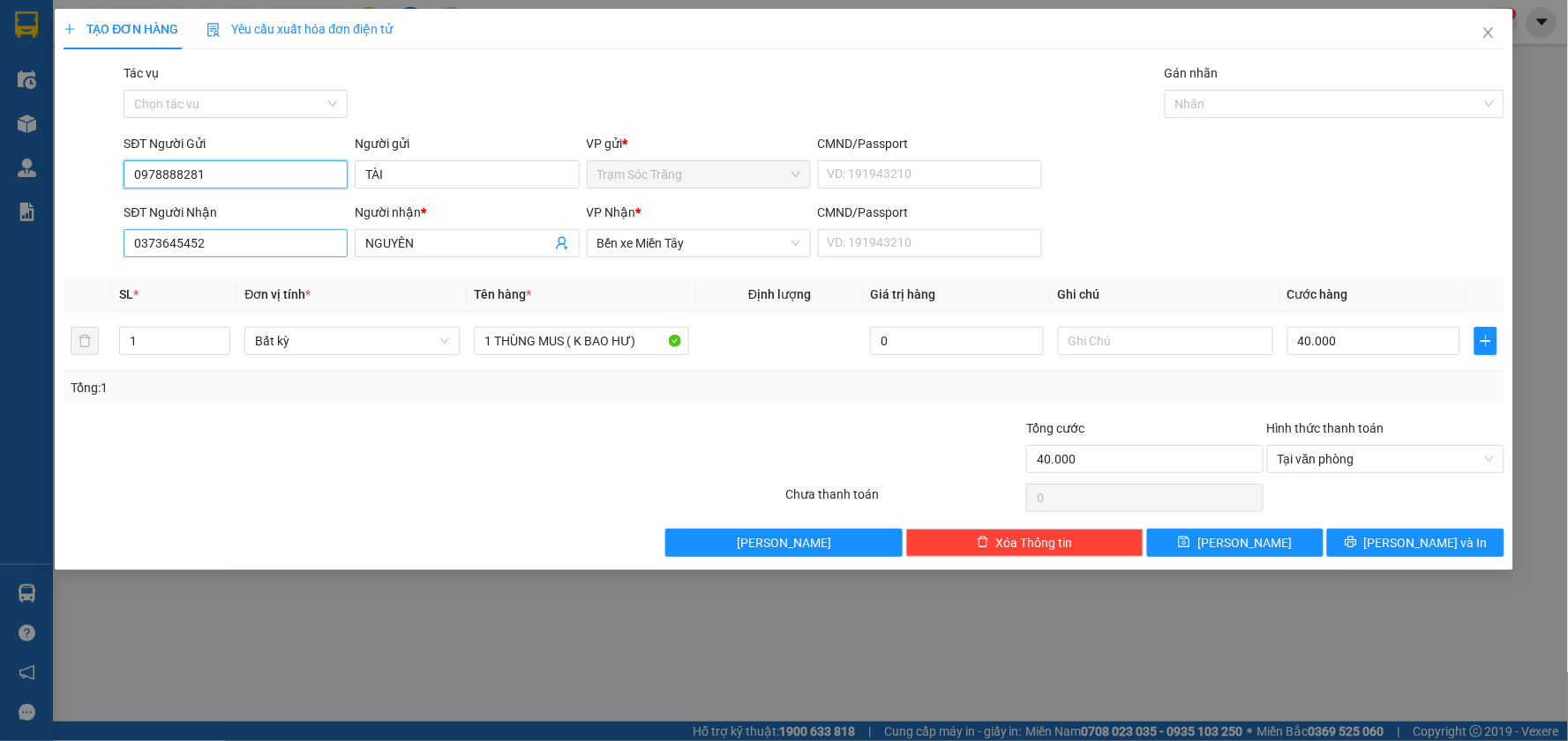
type input "0978888281"
click at [237, 247] on input "0373645452" at bounding box center [236, 243] width 224 height 28
click at [285, 269] on div "0373645452 - NGUYÊN" at bounding box center [235, 278] width 203 height 20
click at [1364, 344] on input "40.000" at bounding box center [1374, 341] width 174 height 28
type input "5"
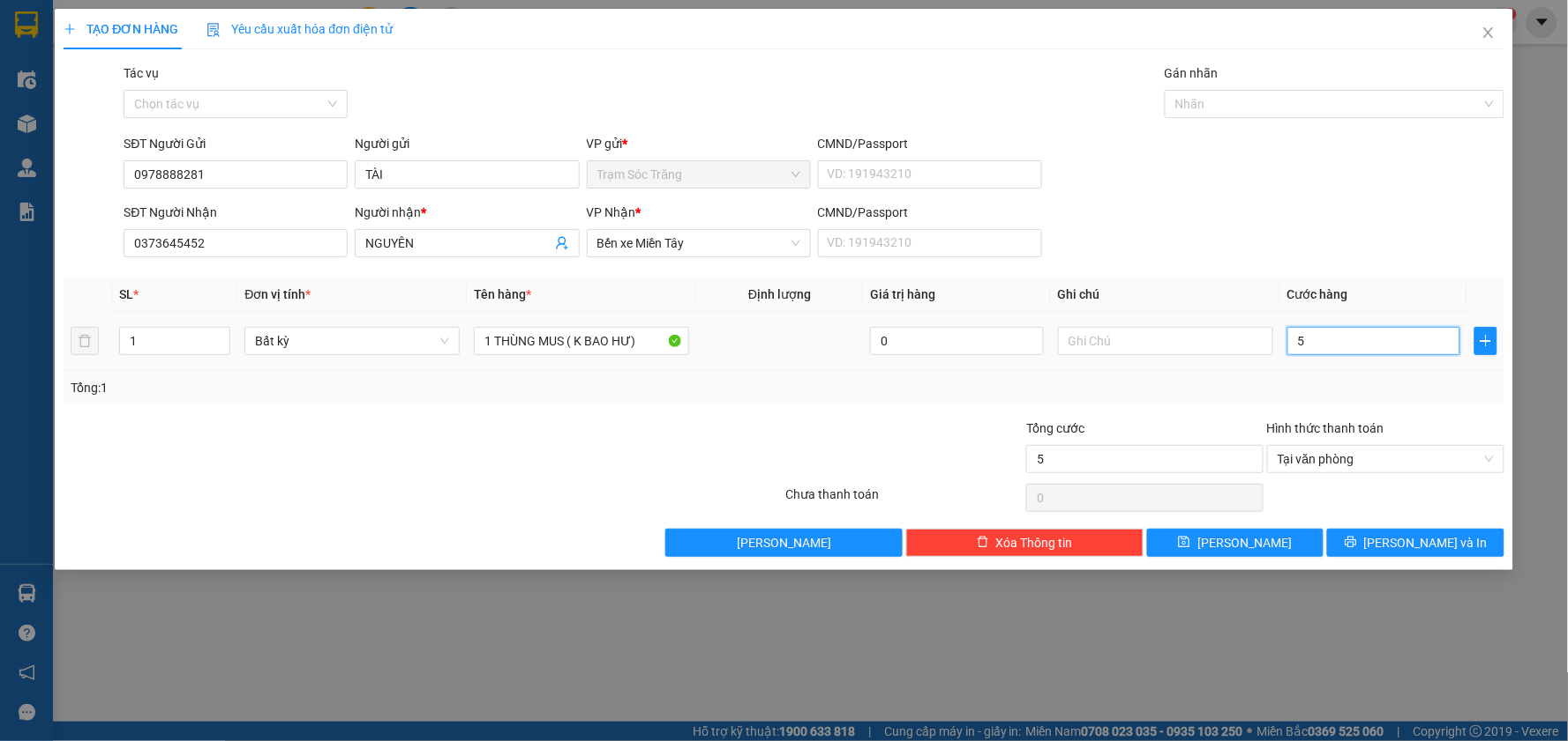
type input "50"
type input "500"
type input "5.000"
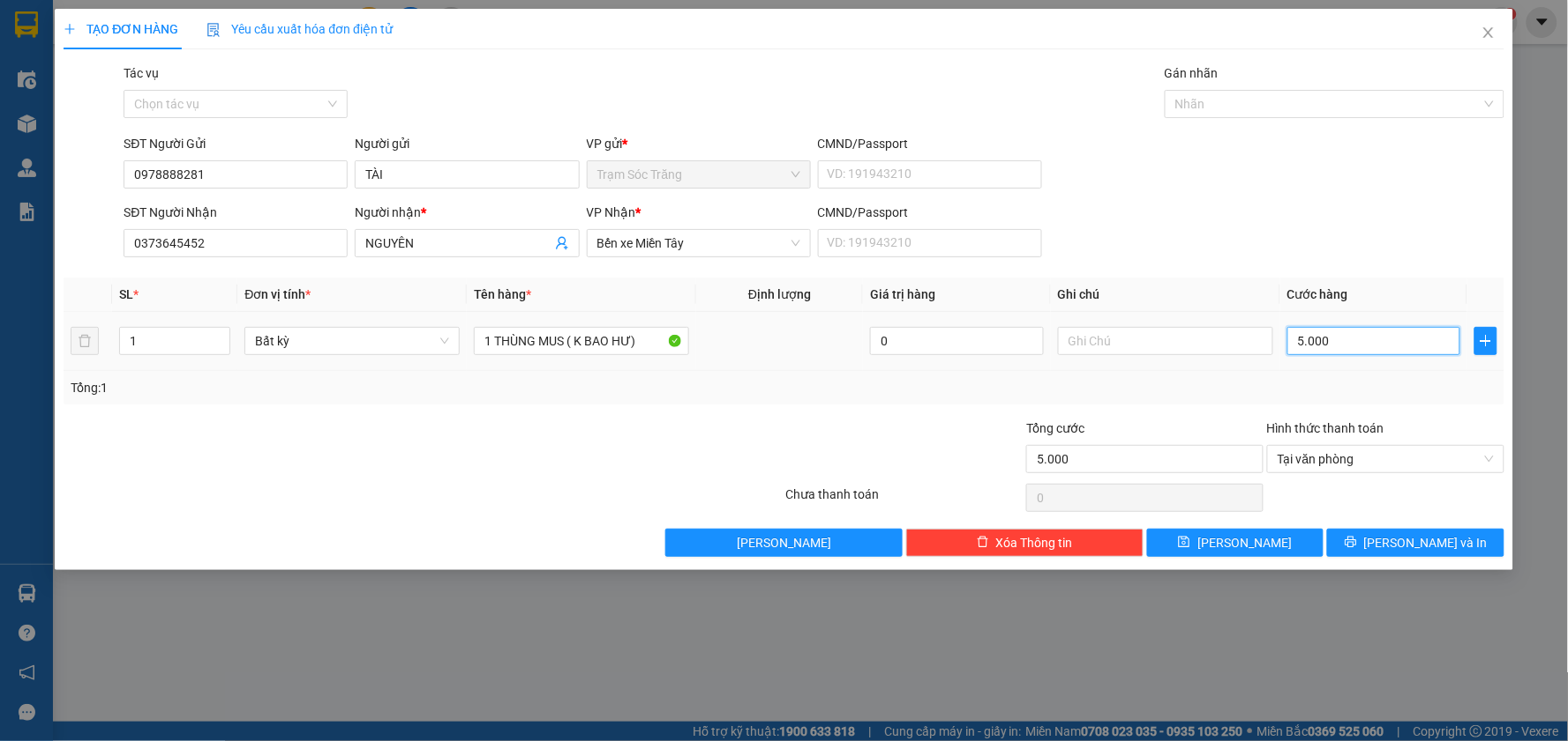
type input "50.000"
click at [1395, 549] on button "[PERSON_NAME] và In" at bounding box center [1416, 543] width 178 height 28
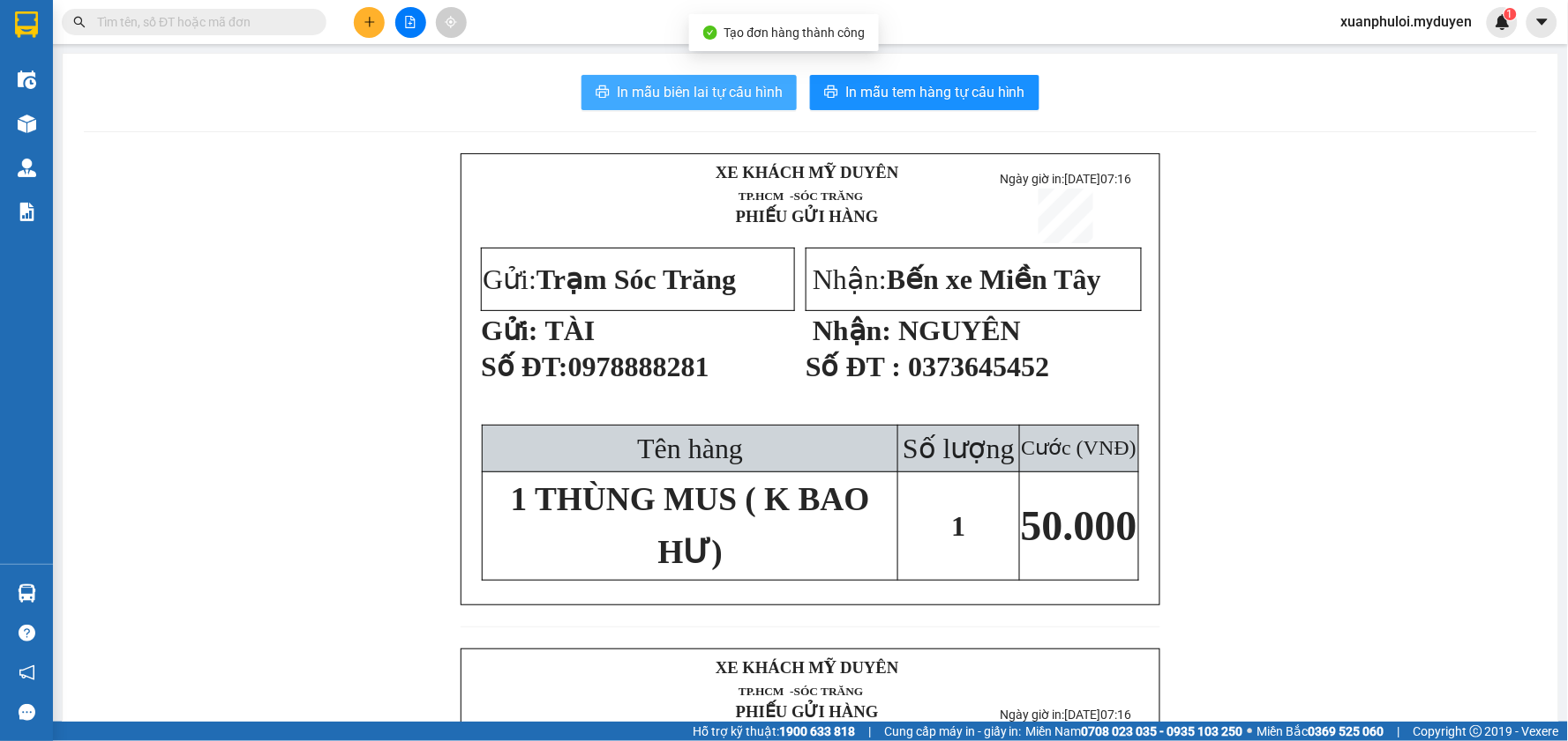
click at [676, 85] on span "In mẫu biên lai tự cấu hình" at bounding box center [699, 93] width 165 height 22
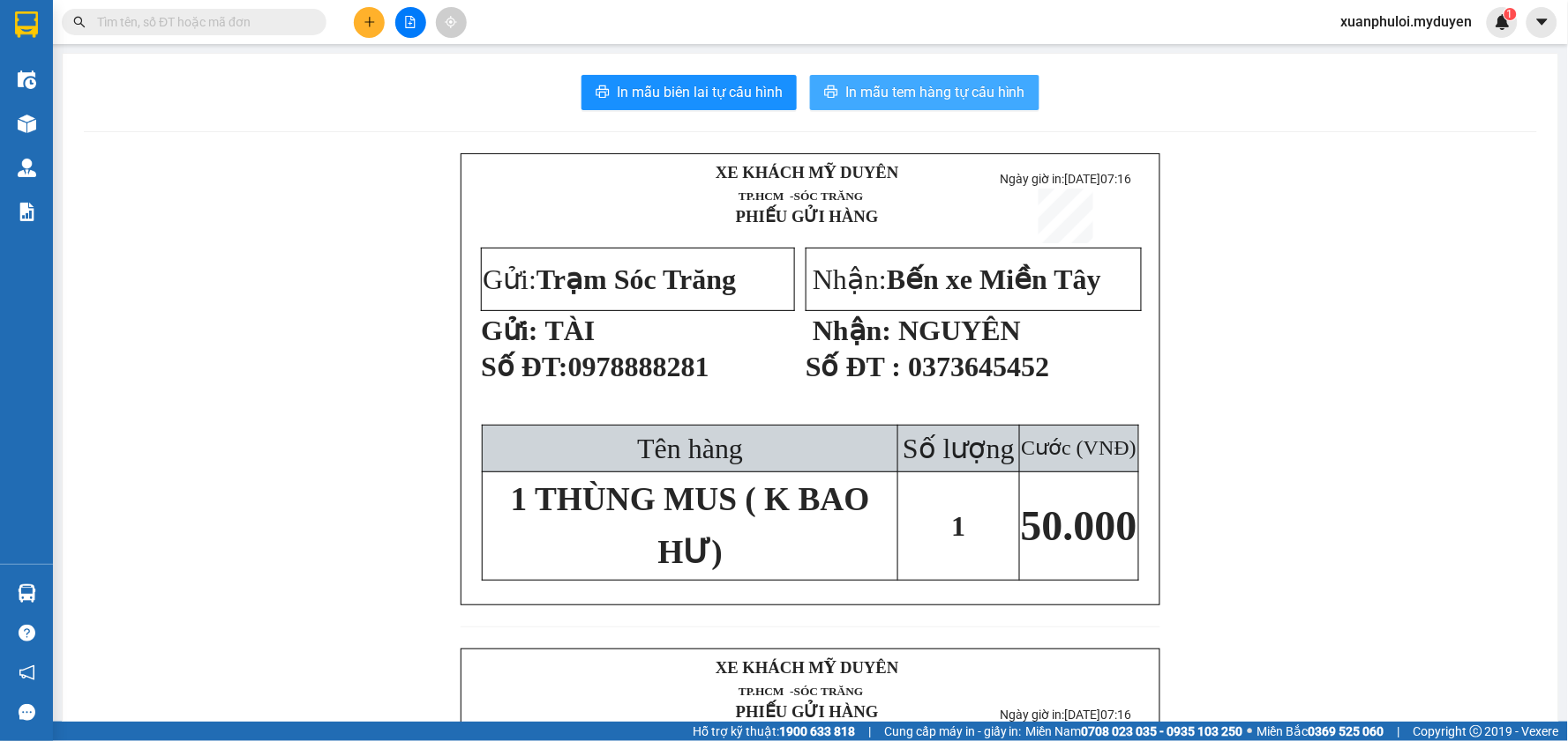
click at [906, 97] on span "In mẫu tem hàng tự cấu hình" at bounding box center [935, 93] width 180 height 22
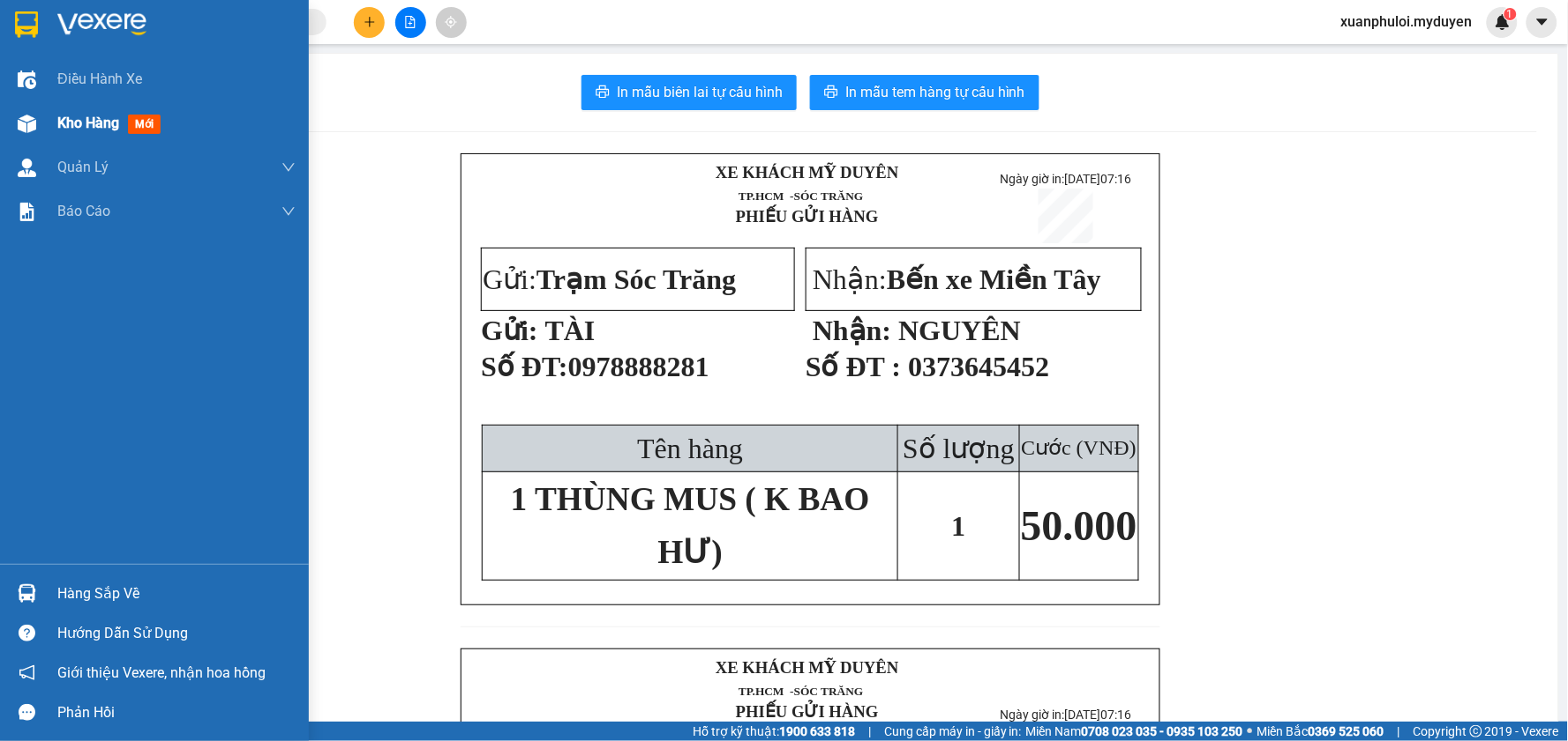
click at [77, 108] on div "Kho hàng mới" at bounding box center [176, 123] width 238 height 44
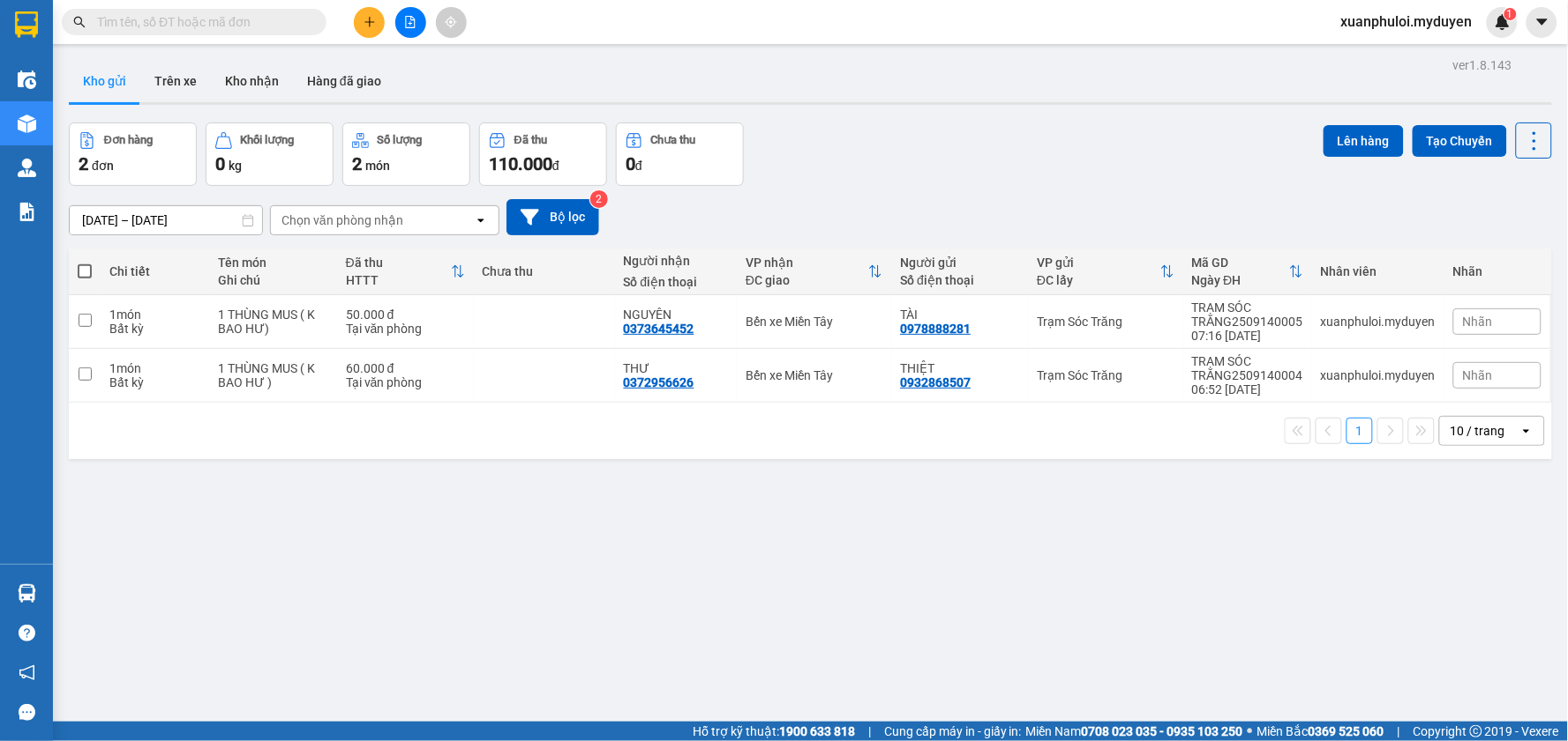
click at [86, 270] on span at bounding box center [84, 271] width 14 height 14
click at [85, 263] on input "checkbox" at bounding box center [85, 263] width 0 height 0
checkbox input "true"
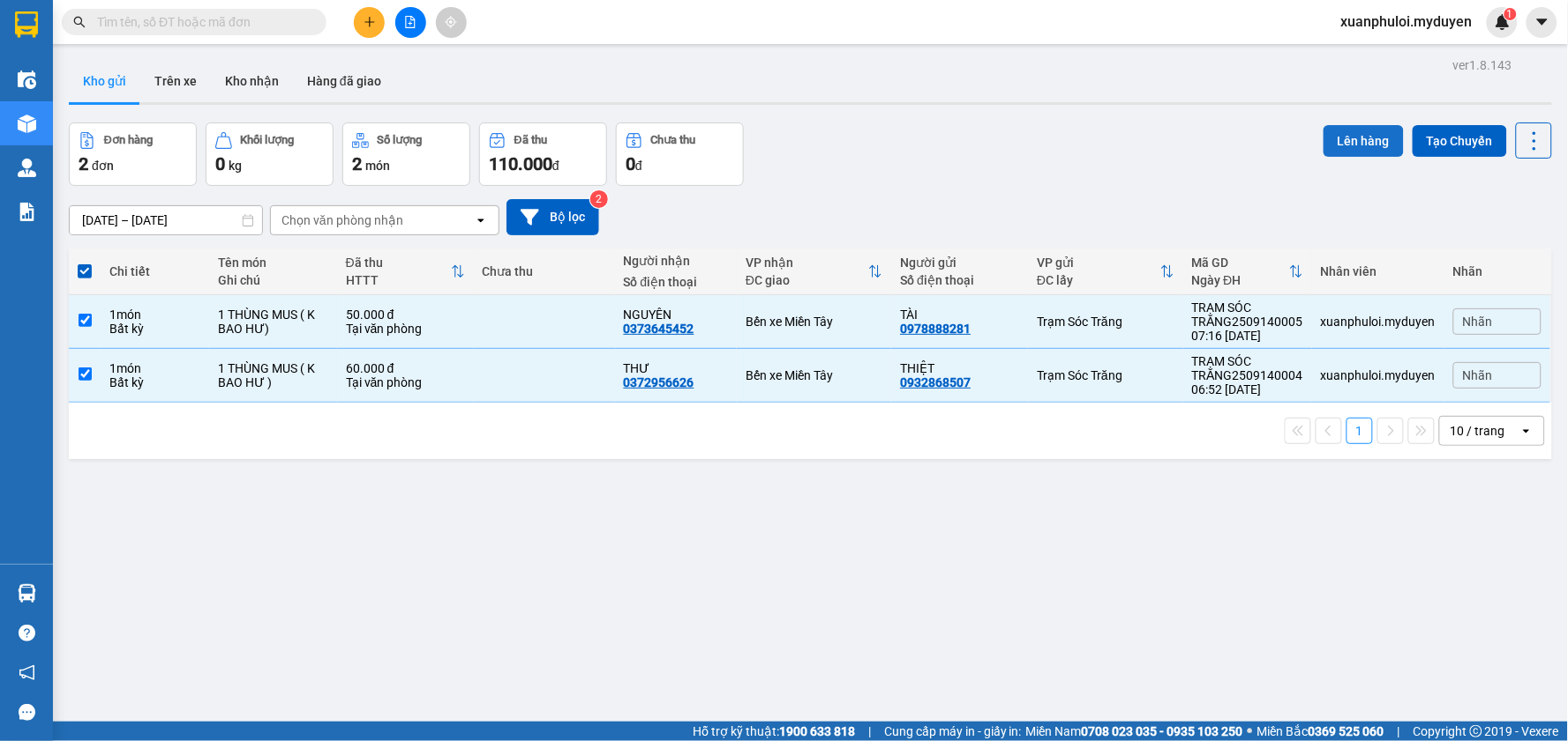
click at [1348, 138] on button "Lên hàng" at bounding box center [1363, 141] width 80 height 32
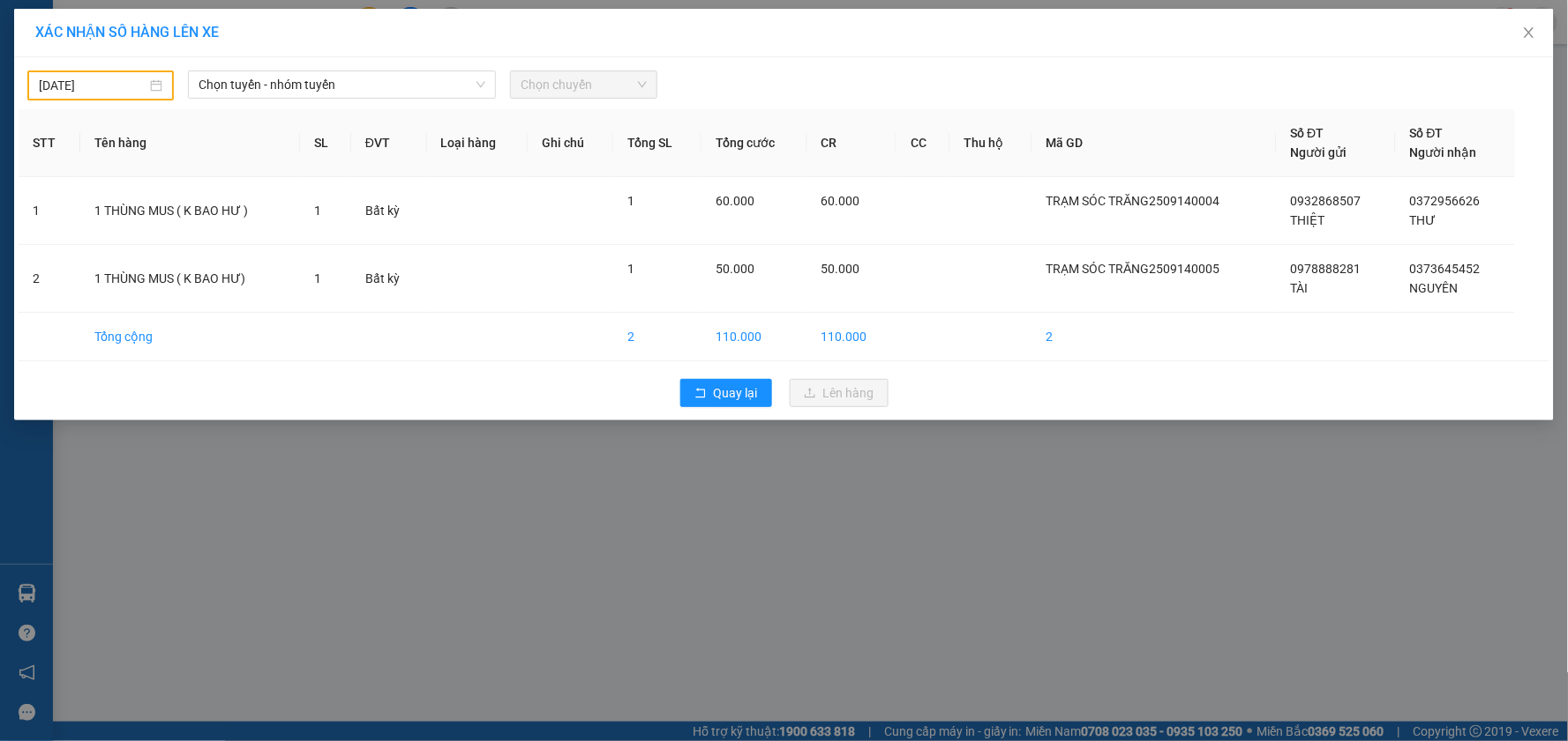
click at [561, 93] on span "Chọn chuyến" at bounding box center [583, 84] width 125 height 26
click at [360, 82] on span "Chọn tuyến - nhóm tuyến" at bounding box center [341, 84] width 287 height 26
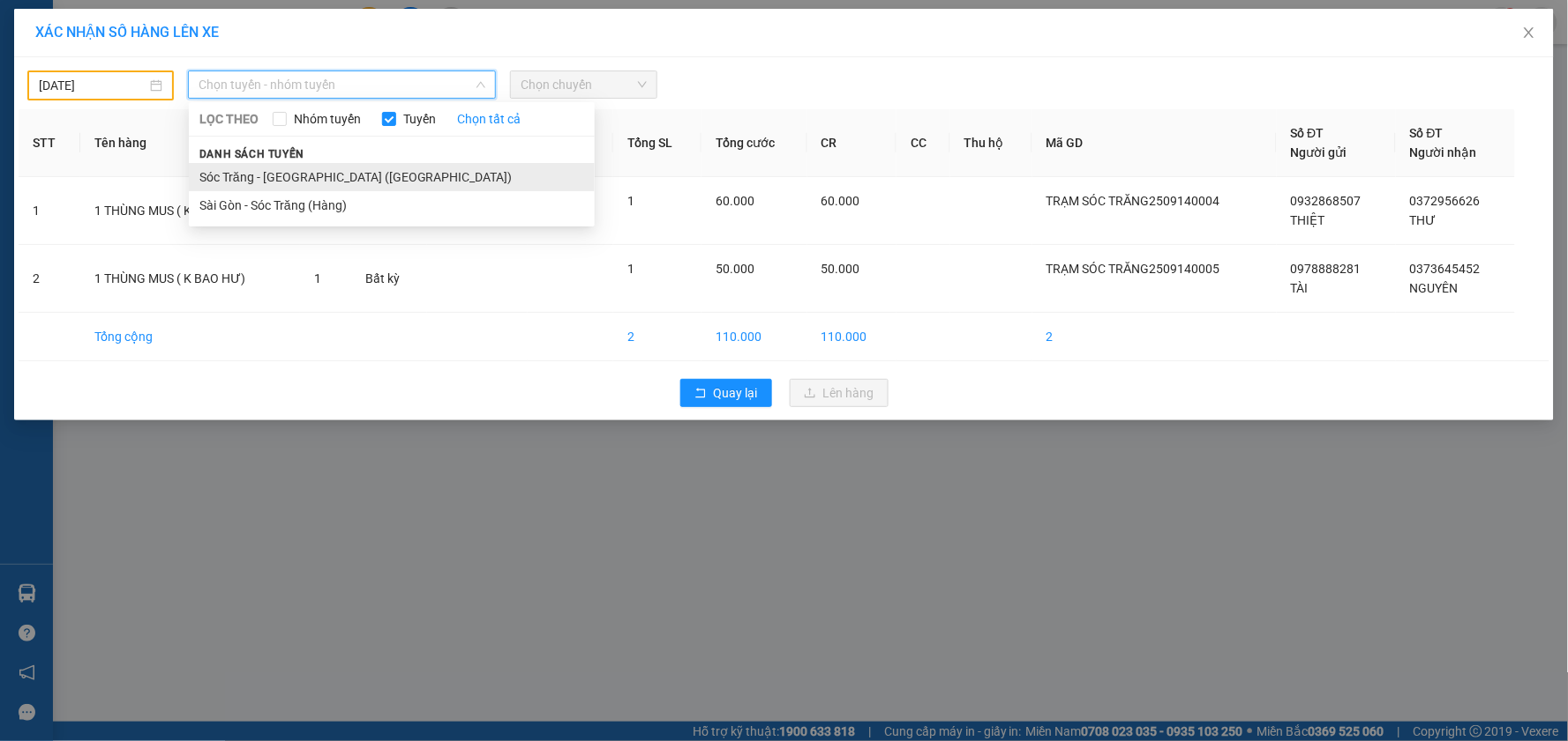
click at [234, 177] on li "Sóc Trăng - [GEOGRAPHIC_DATA] ([GEOGRAPHIC_DATA])" at bounding box center [392, 178] width 406 height 28
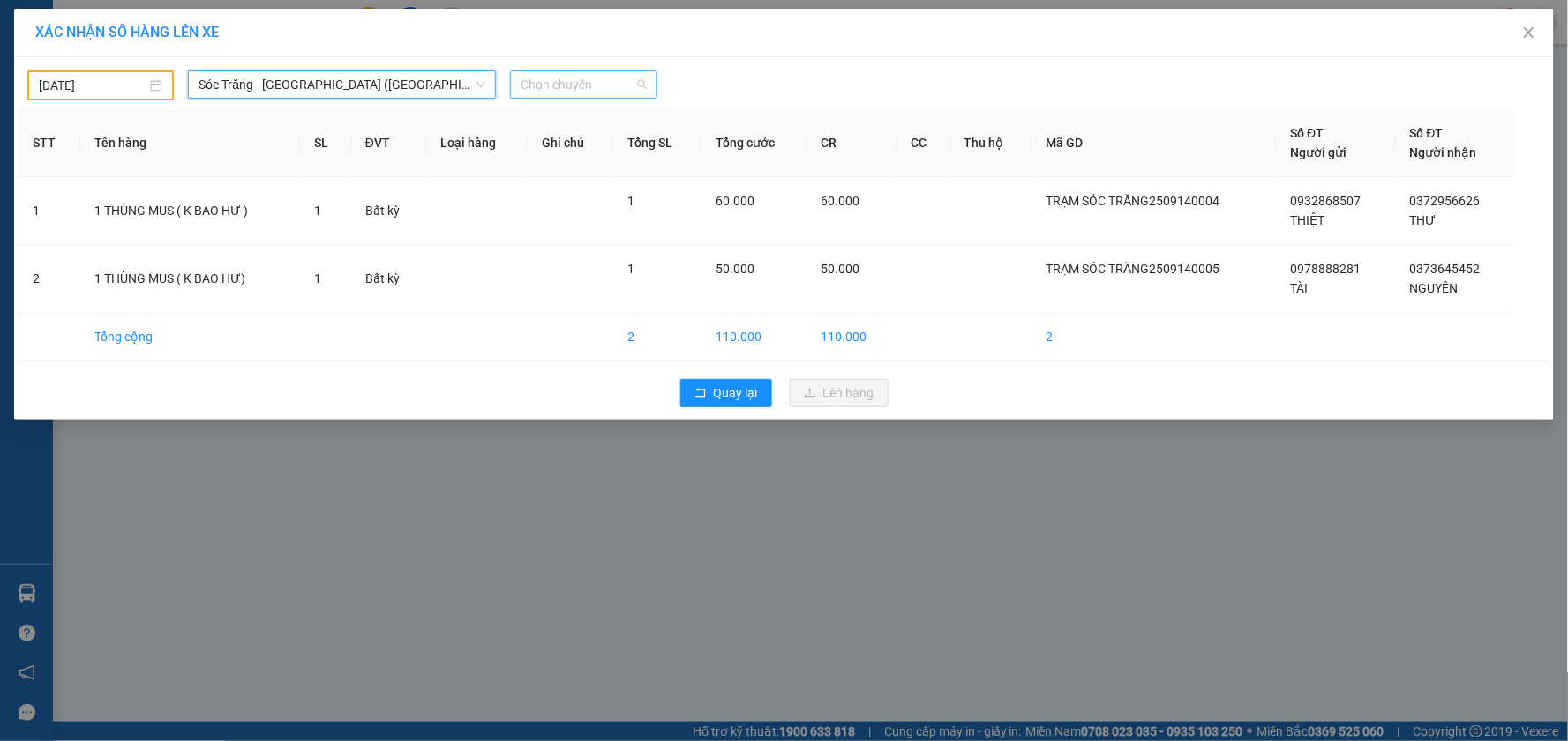
click at [551, 73] on span "Chọn chuyến" at bounding box center [583, 84] width 125 height 26
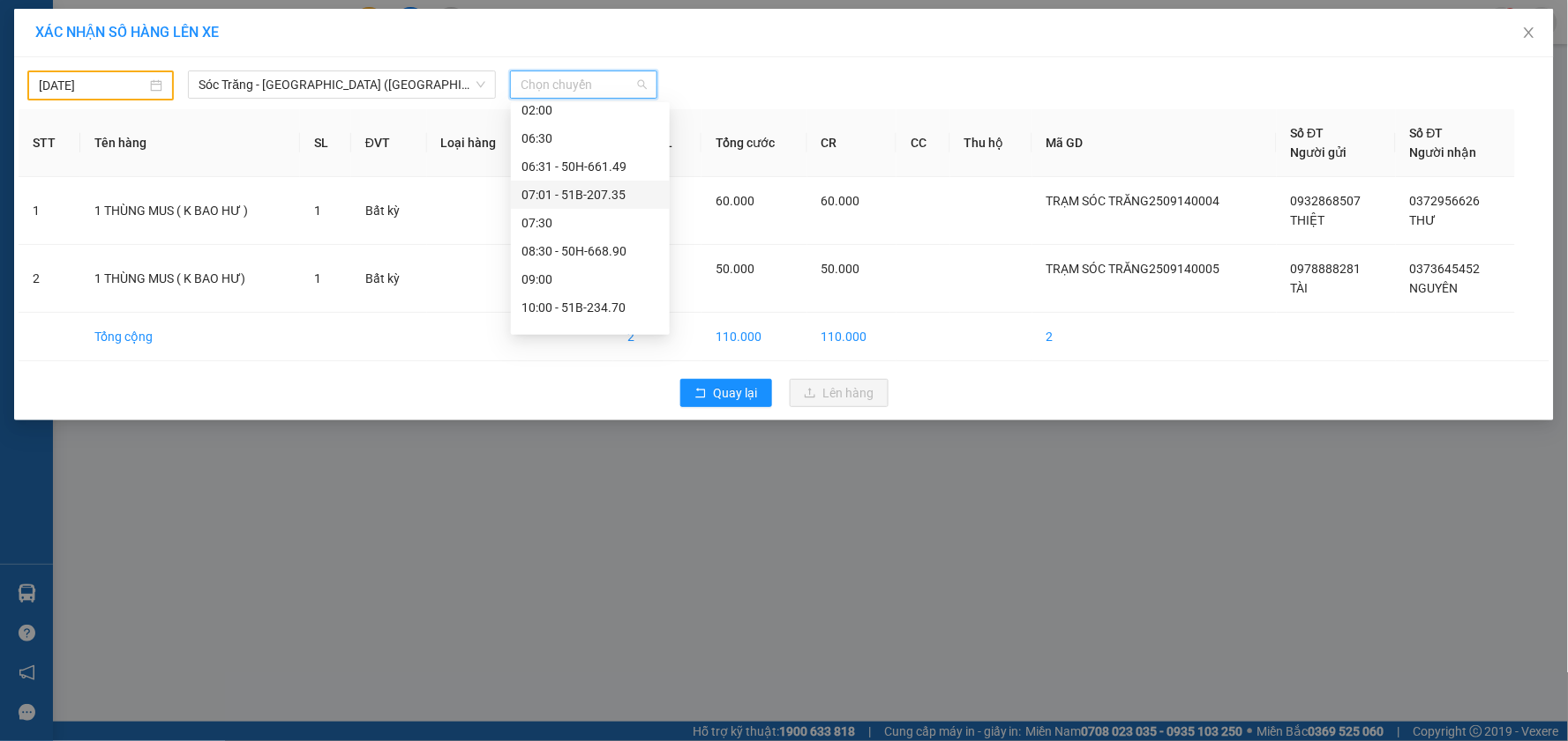
scroll to position [98, 0]
click at [75, 82] on input "[DATE]" at bounding box center [93, 85] width 108 height 20
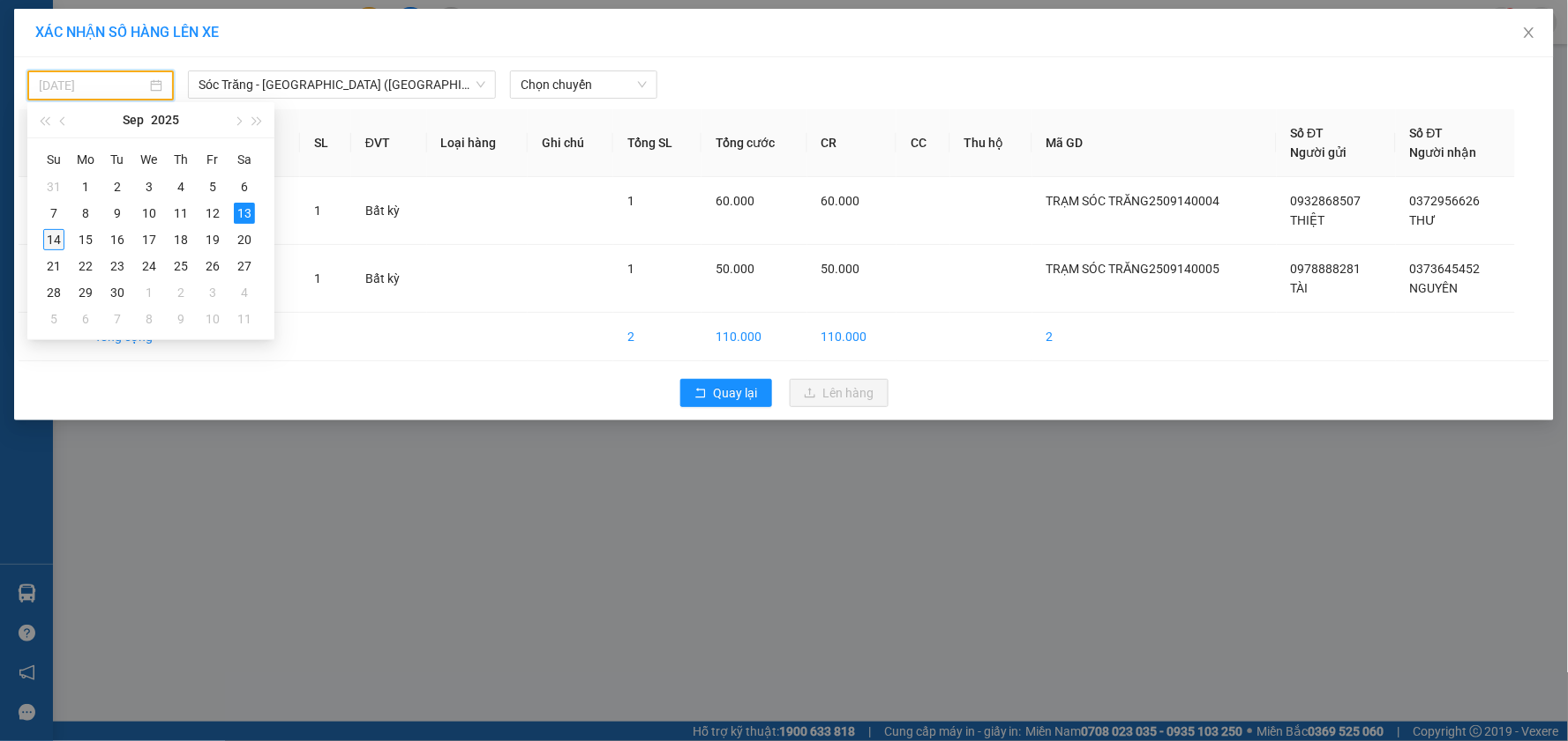
click at [54, 241] on div "14" at bounding box center [53, 239] width 22 height 21
type input "[DATE]"
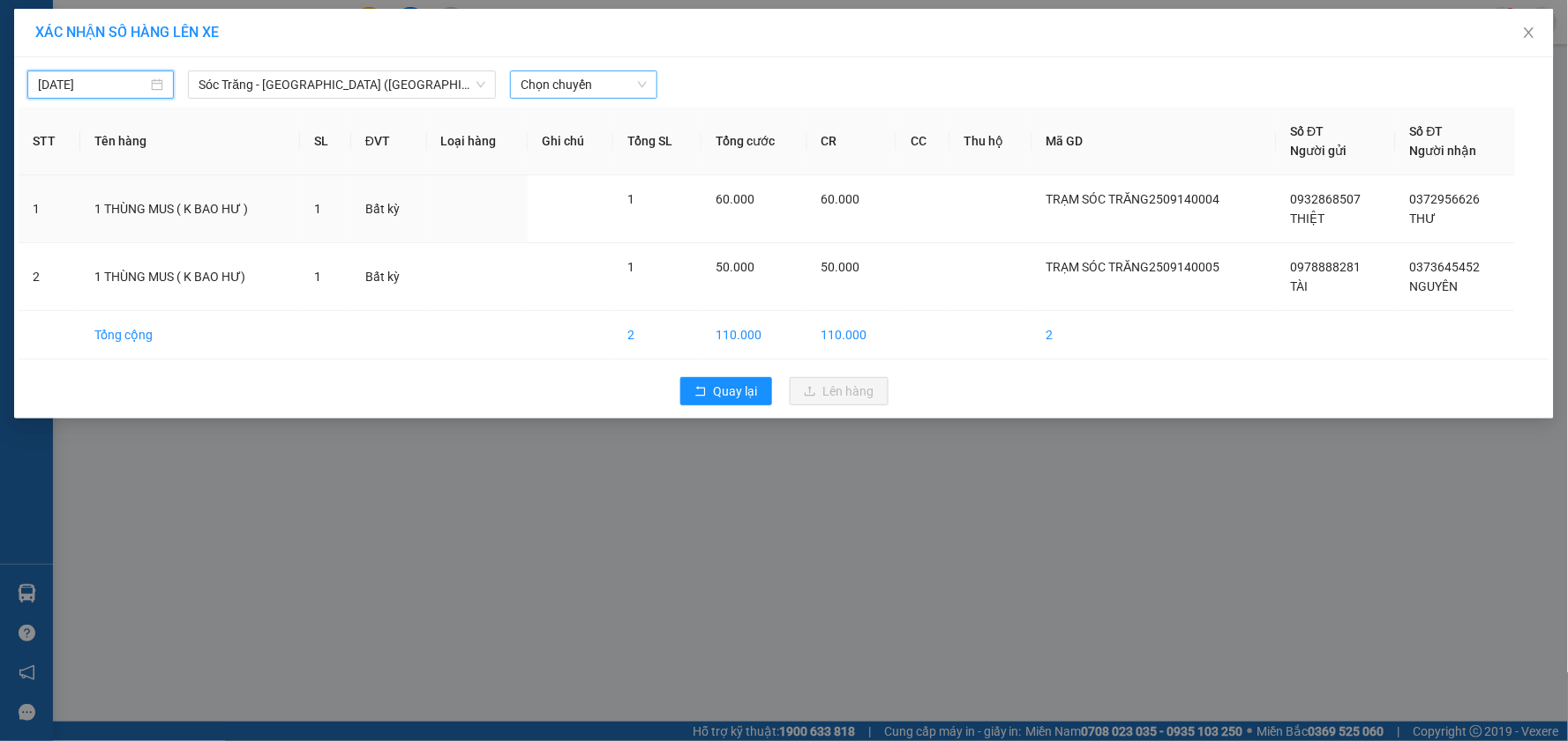
click at [569, 86] on span "Chọn chuyến" at bounding box center [583, 84] width 125 height 26
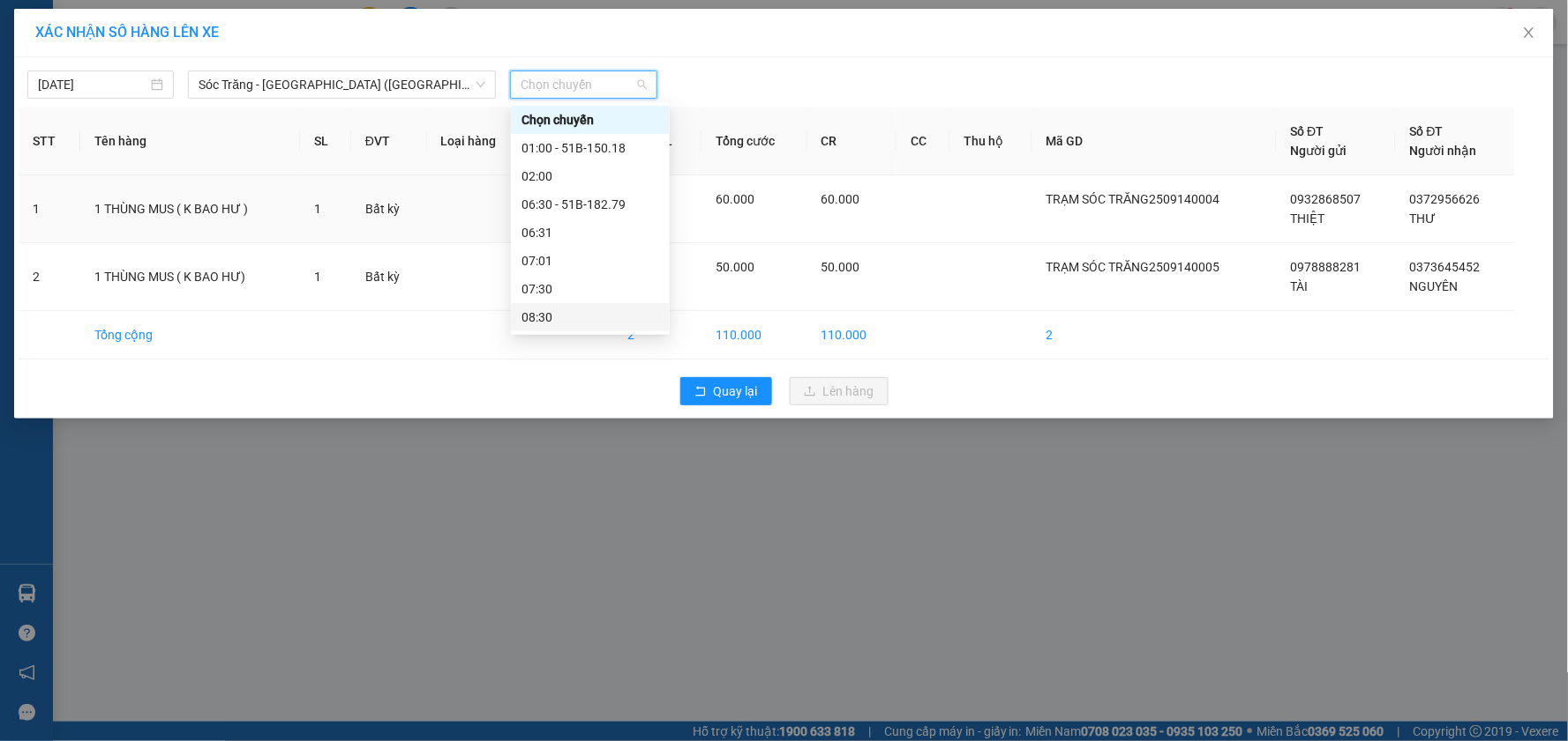
click at [555, 319] on div "08:30" at bounding box center [590, 317] width 137 height 20
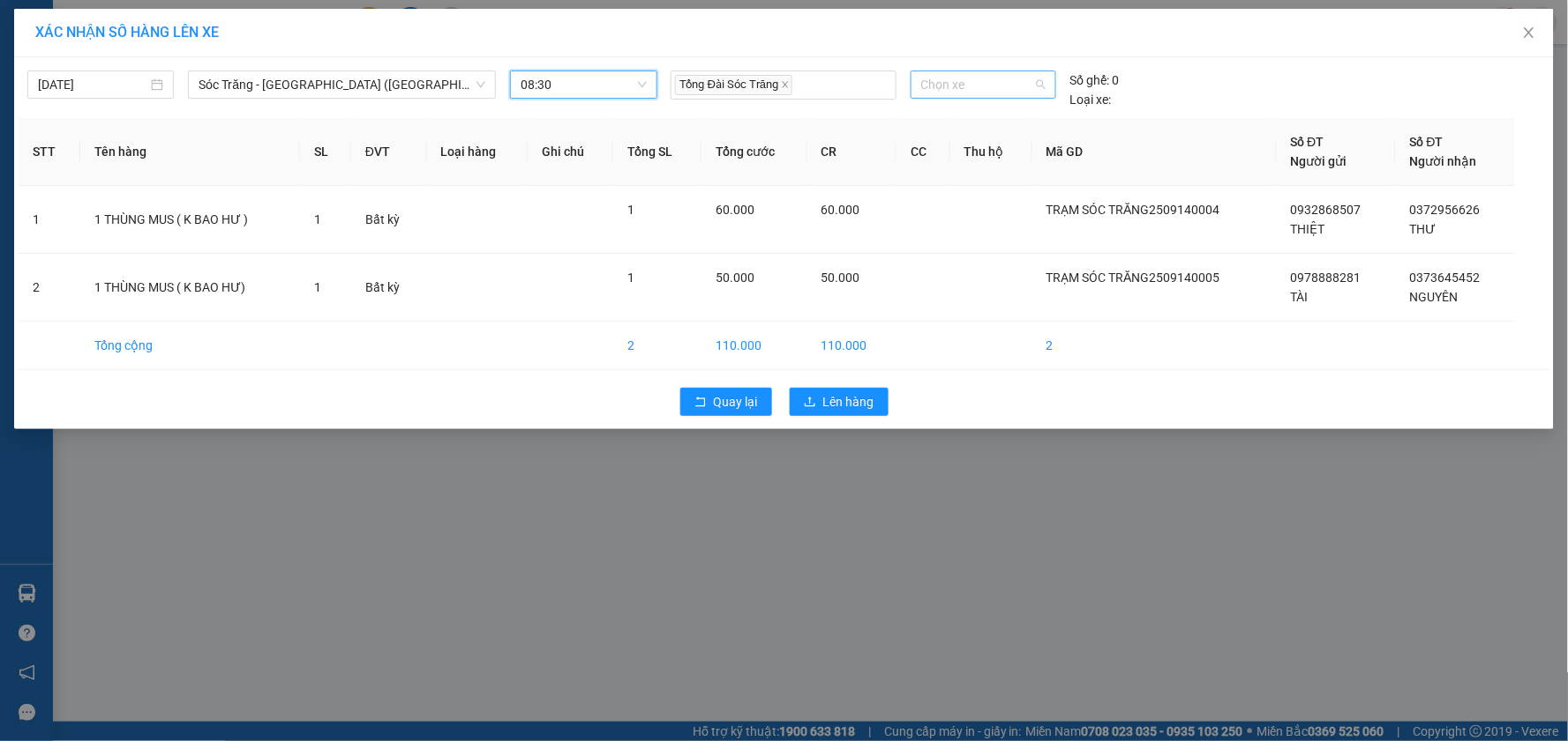
click at [974, 93] on span "Chọn xe" at bounding box center [983, 84] width 124 height 26
type input "146"
click at [985, 117] on div "51B-146.89" at bounding box center [983, 120] width 124 height 20
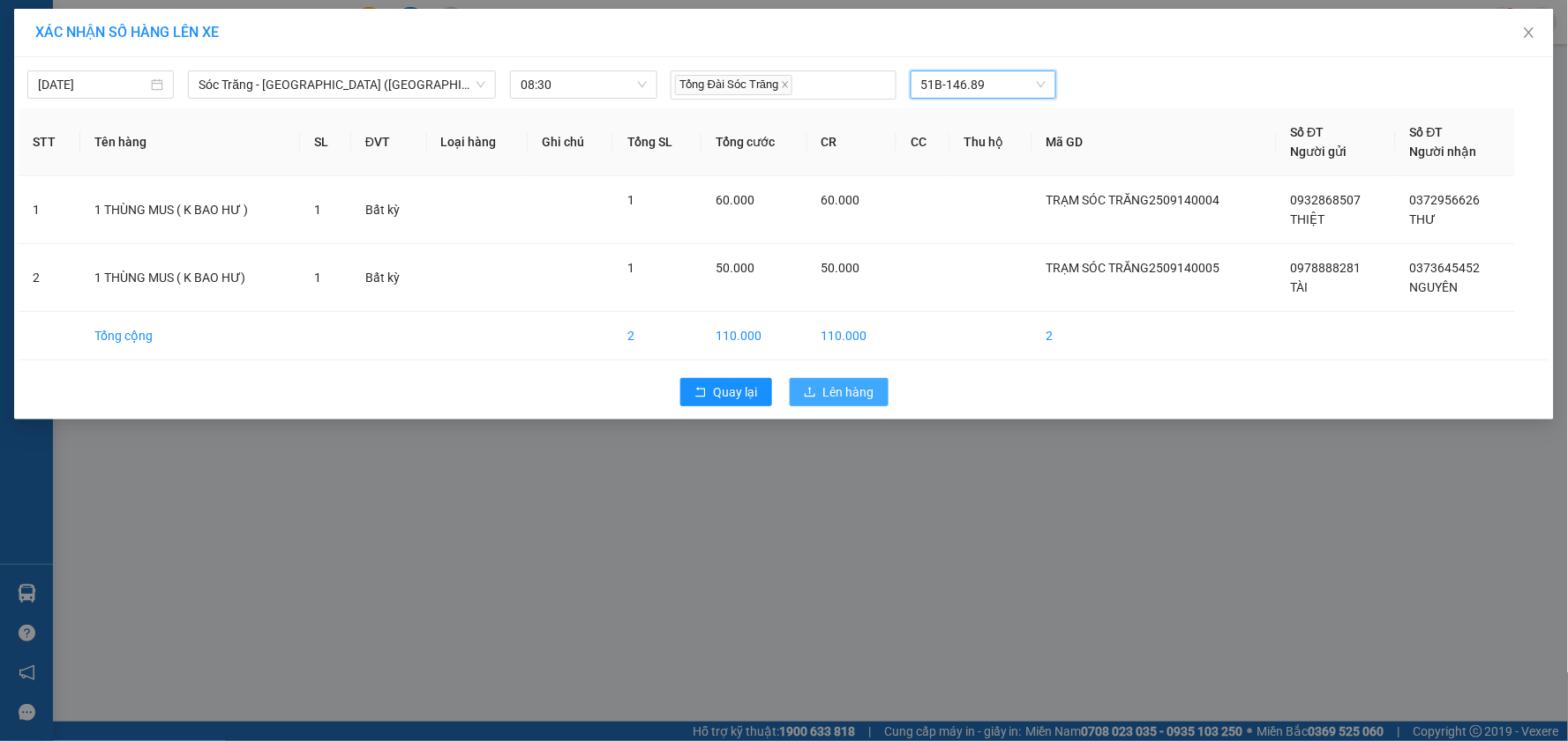
click at [860, 398] on span "Lên hàng" at bounding box center [848, 392] width 51 height 20
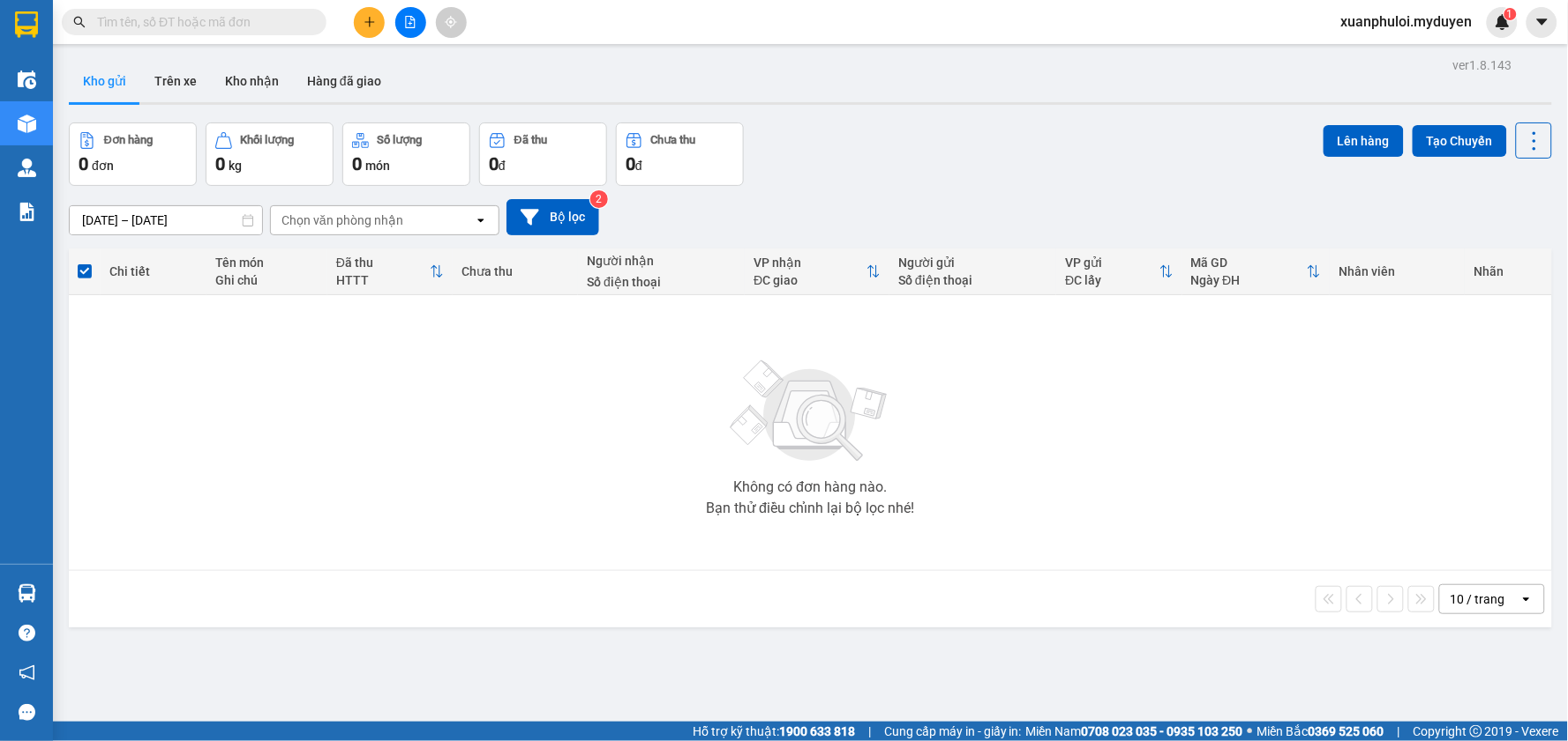
click at [367, 28] on button at bounding box center [368, 22] width 31 height 31
click at [378, 58] on div at bounding box center [376, 65] width 22 height 20
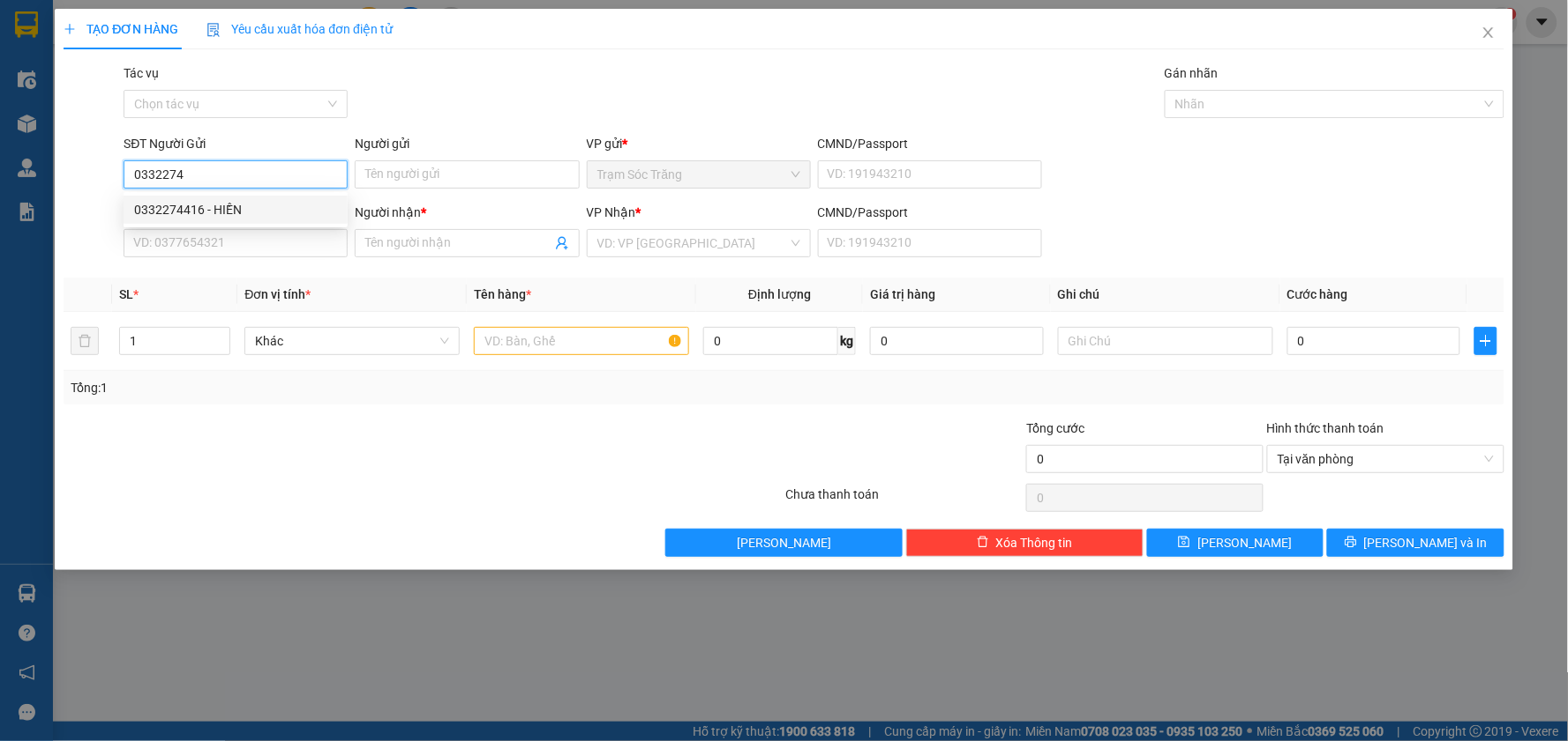
click at [205, 207] on div "0332274416 - HIỀN" at bounding box center [235, 209] width 203 height 20
type input "0332274416"
type input "HIỀN"
type input "0859247791"
type input "NGA"
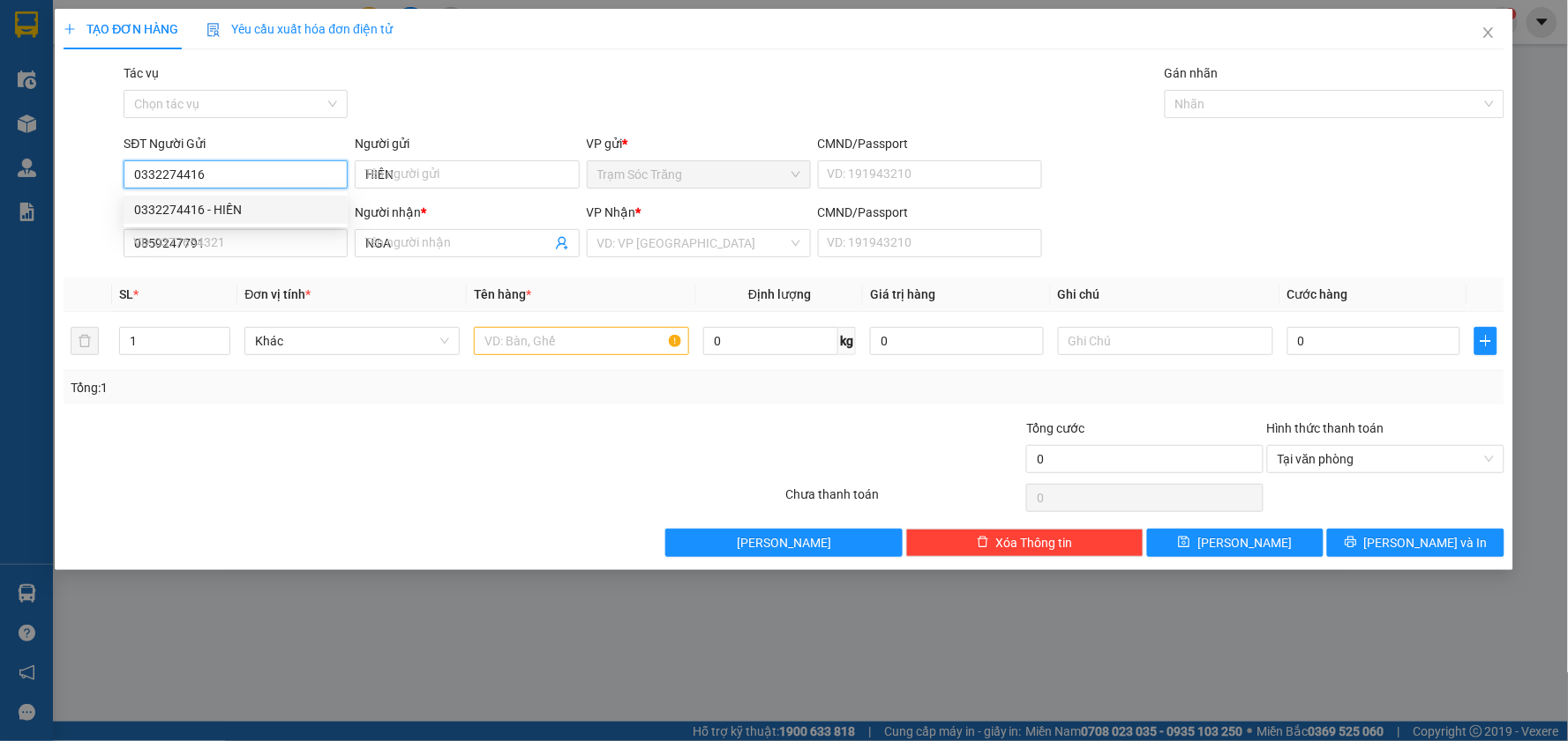
type input "50.000"
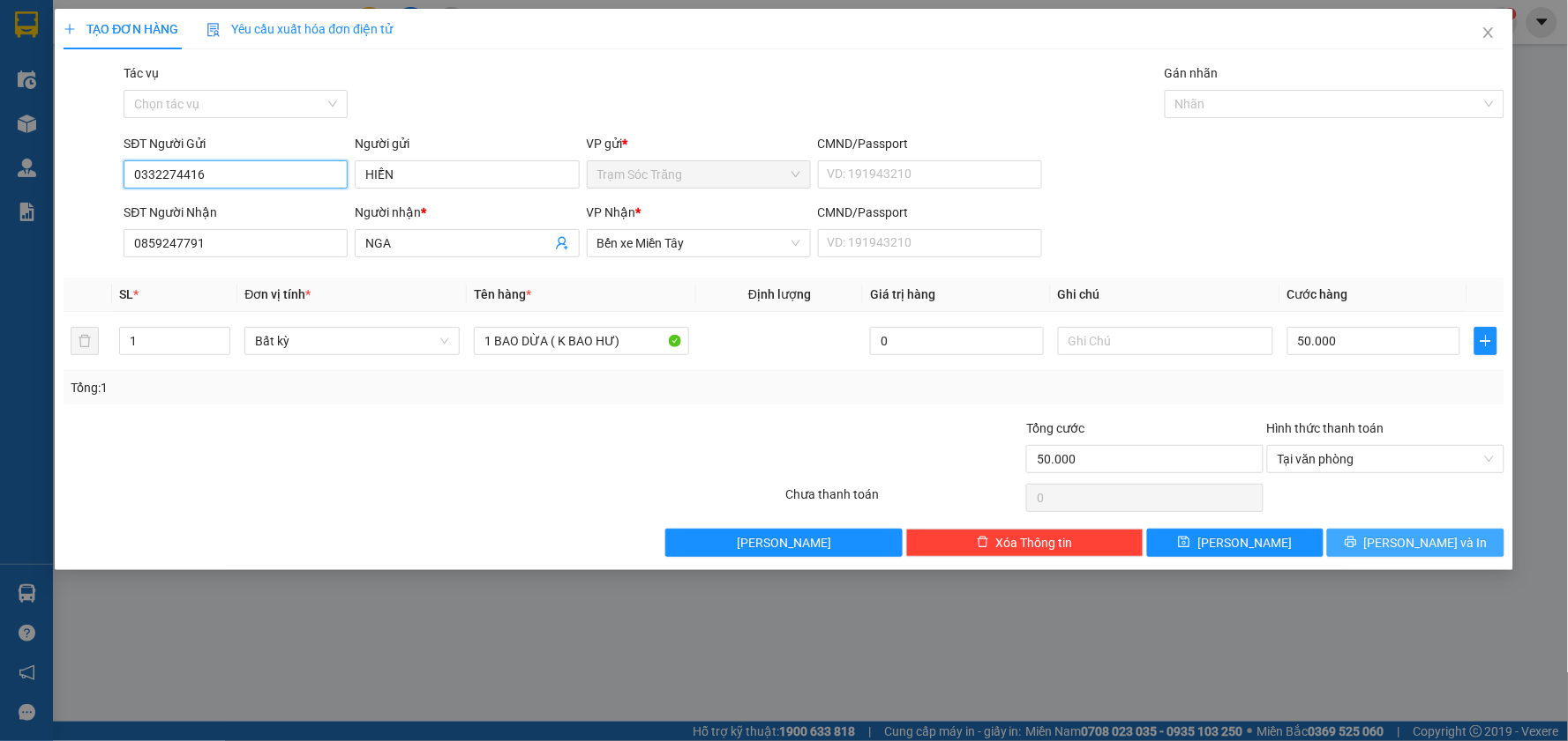
type input "0332274416"
click at [1404, 555] on button "[PERSON_NAME] và In" at bounding box center [1416, 543] width 178 height 28
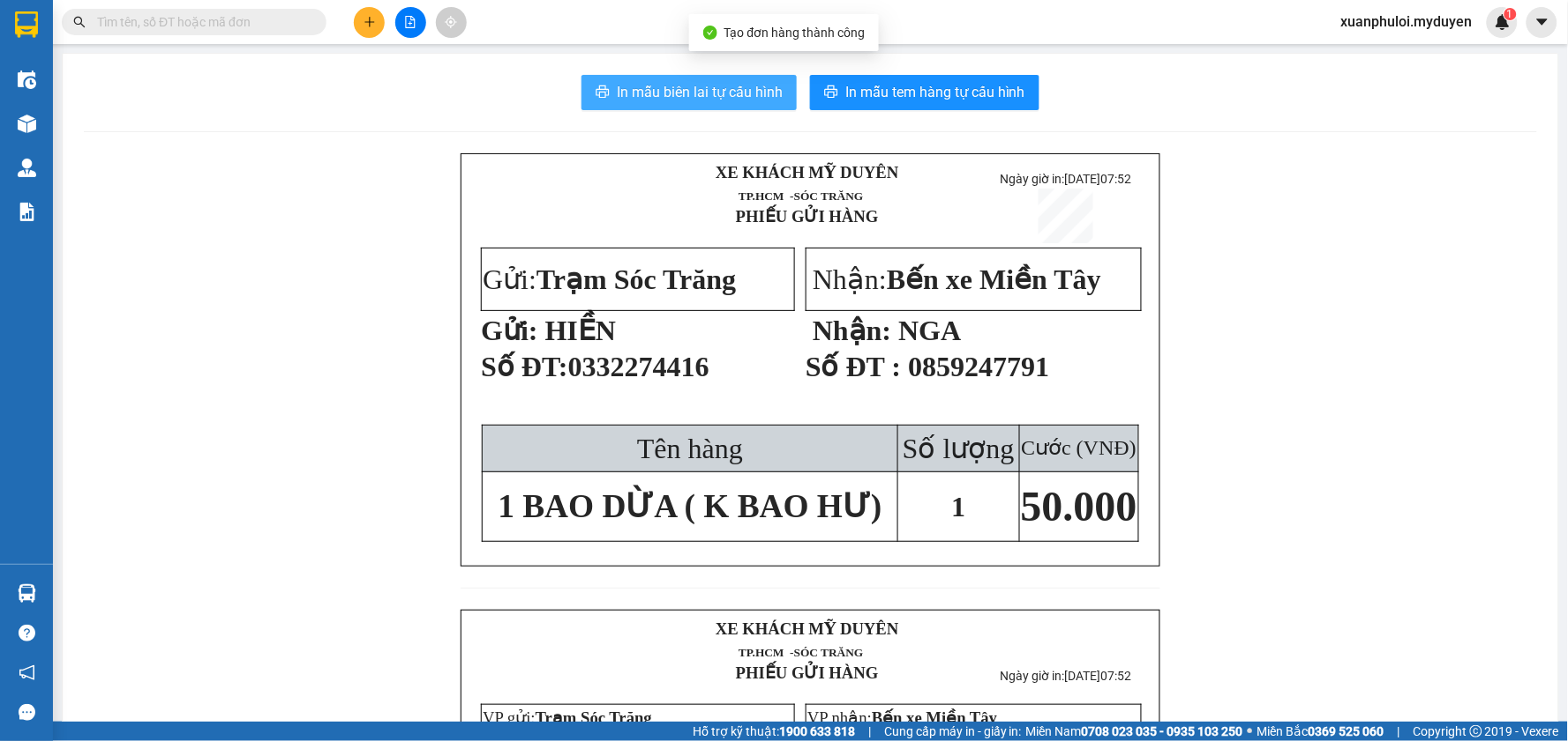
click at [734, 93] on span "In mẫu biên lai tự cấu hình" at bounding box center [699, 93] width 165 height 22
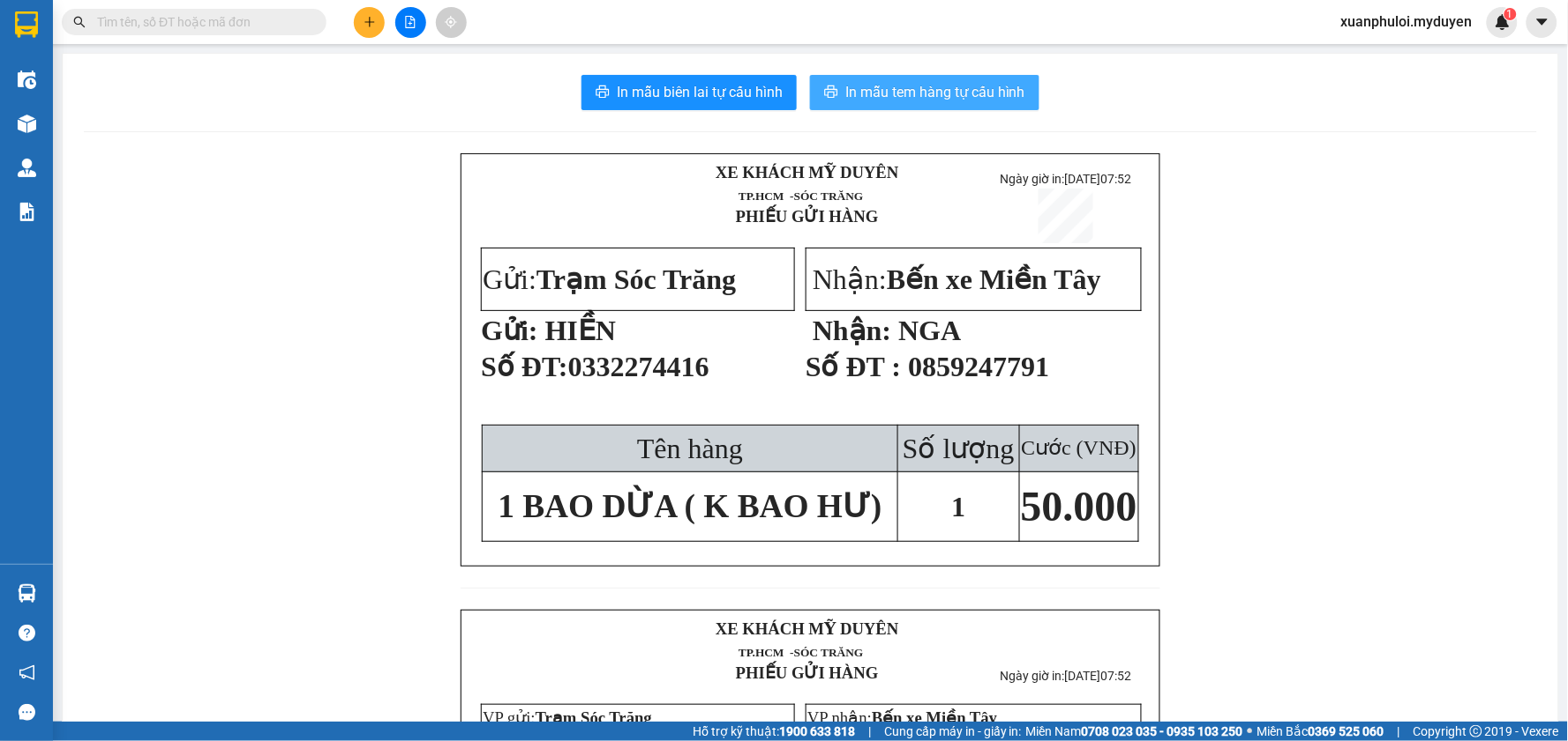
drag, startPoint x: 807, startPoint y: 154, endPoint x: 937, endPoint y: 92, distance: 144.0
click at [937, 92] on span "In mẫu tem hàng tự cấu hình" at bounding box center [935, 93] width 180 height 22
click at [354, 21] on button at bounding box center [368, 22] width 31 height 31
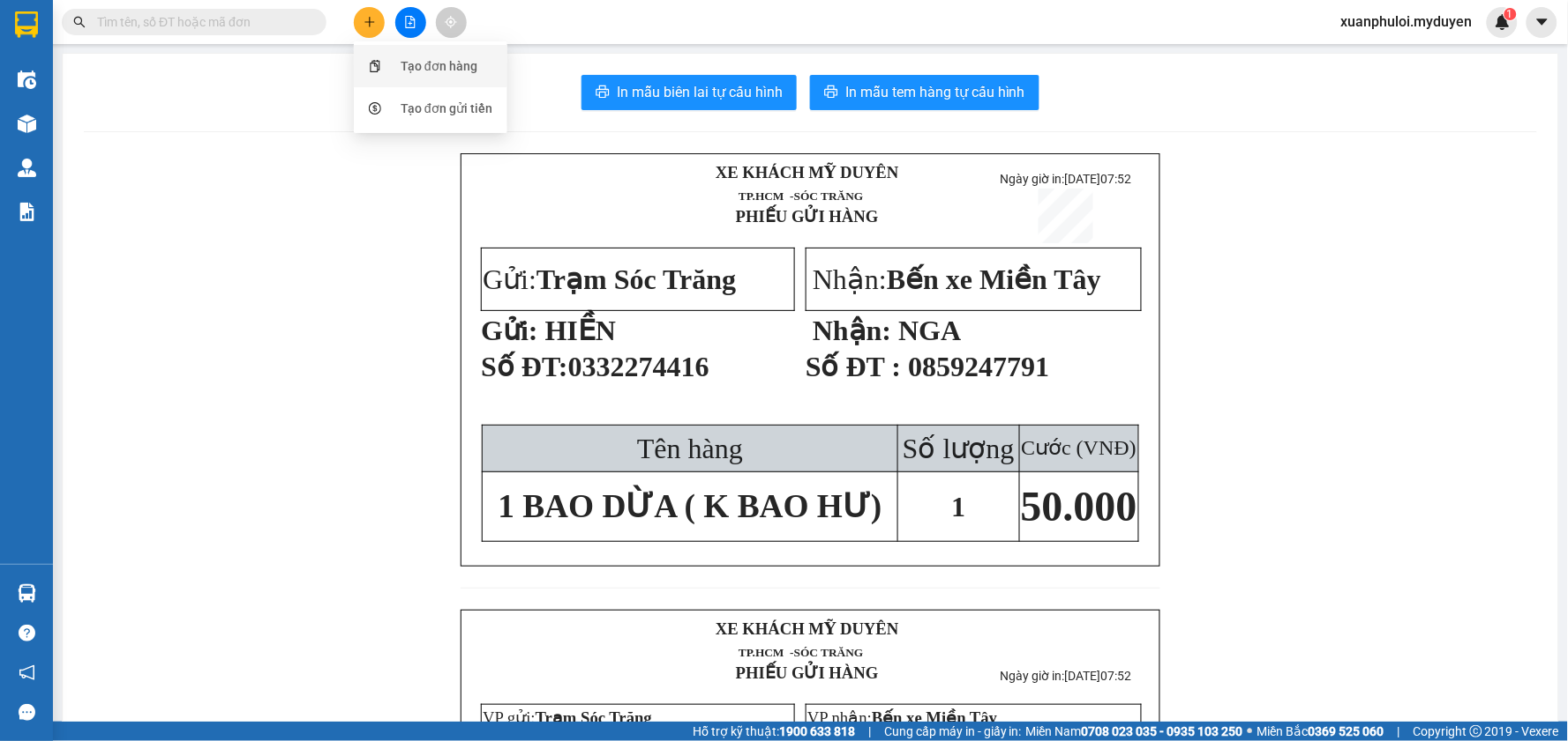
click at [400, 74] on div "Tạo đơn hàng" at bounding box center [439, 65] width 77 height 20
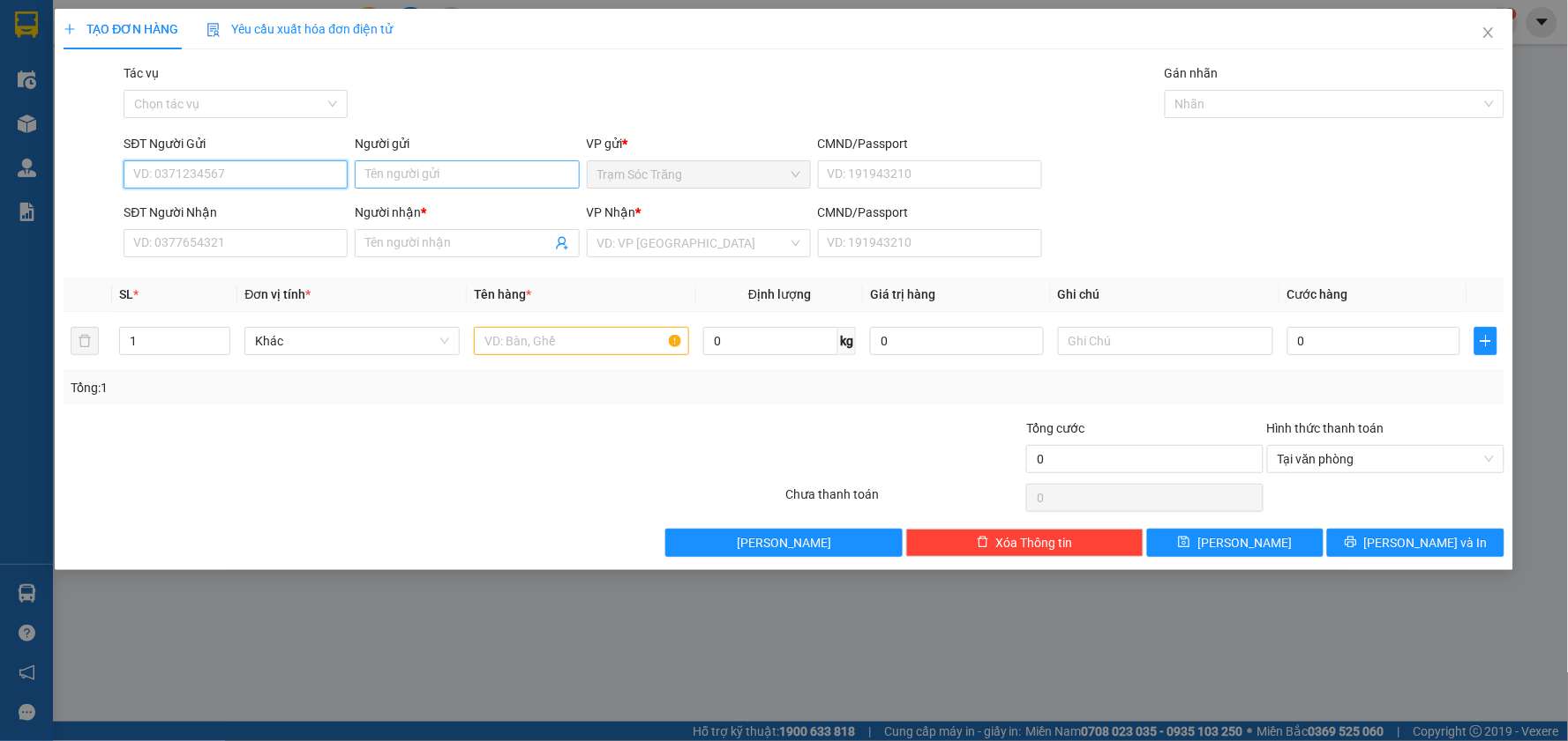
drag, startPoint x: 268, startPoint y: 178, endPoint x: 391, endPoint y: 178, distance: 123.0
click at [273, 178] on input "SĐT Người Gửi" at bounding box center [236, 175] width 224 height 28
click at [177, 241] on div "0395597464 - [PERSON_NAME]" at bounding box center [235, 237] width 203 height 20
type input "0395597464"
type input "QUỲNH"
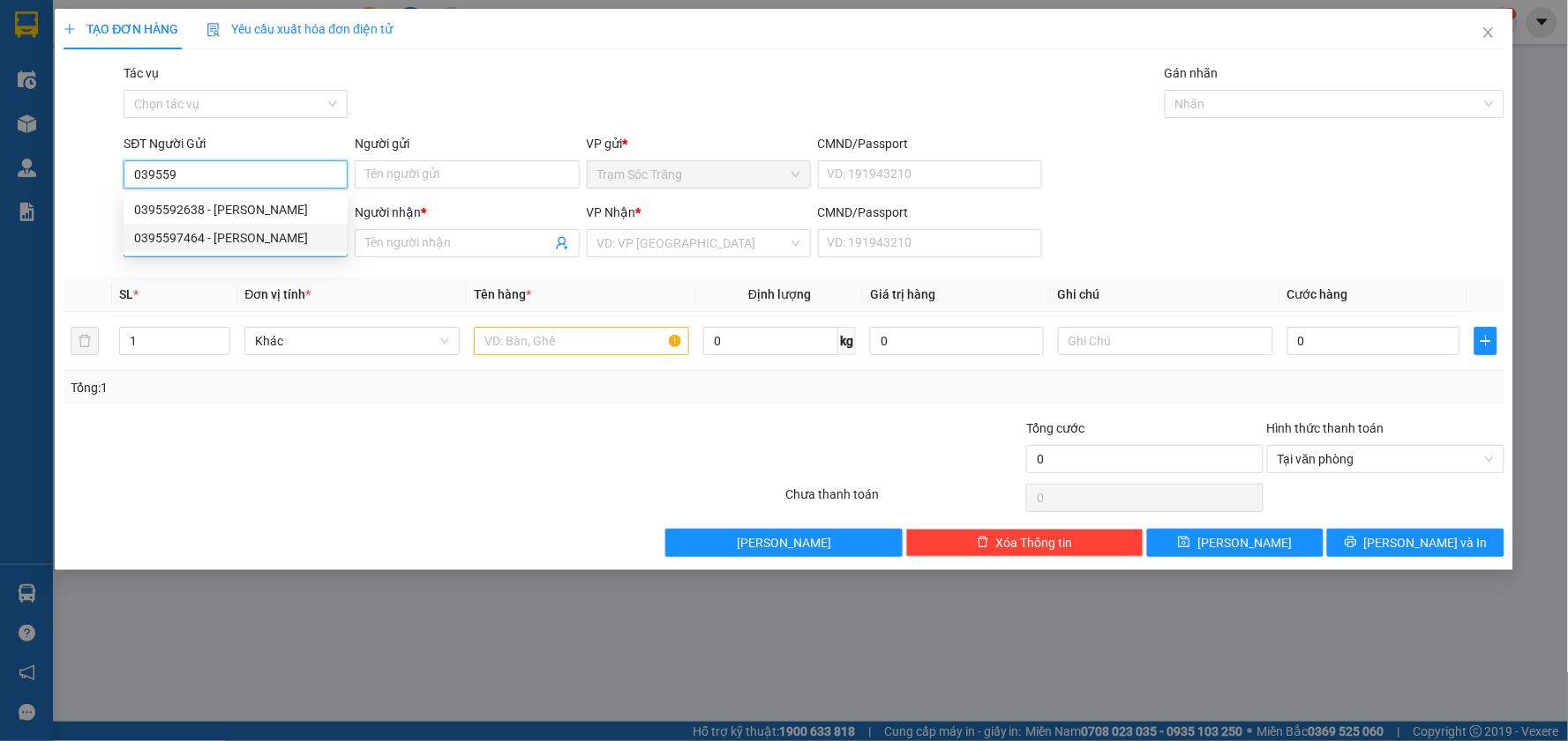
type input "0934022861"
type input "ÚT"
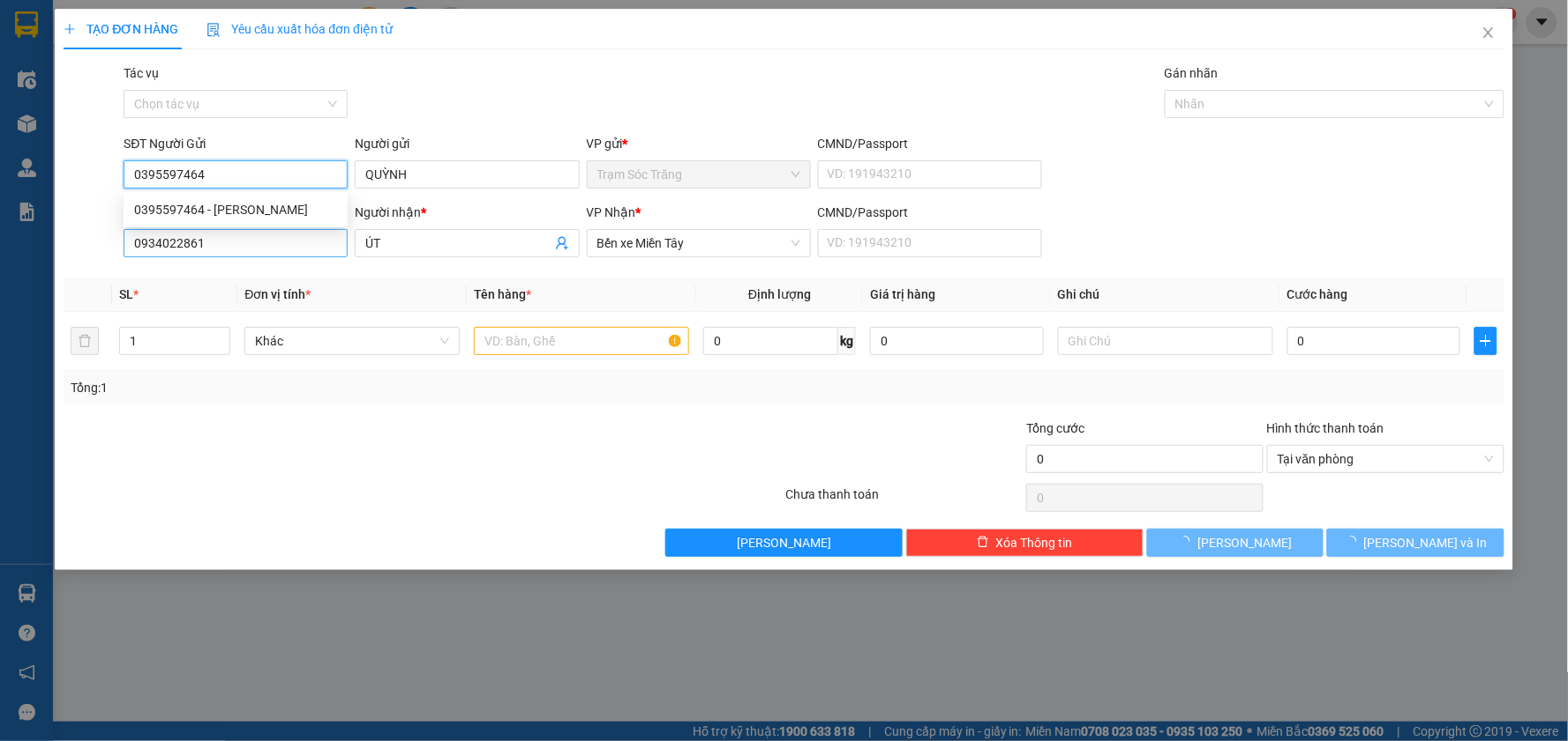
type input "100.000"
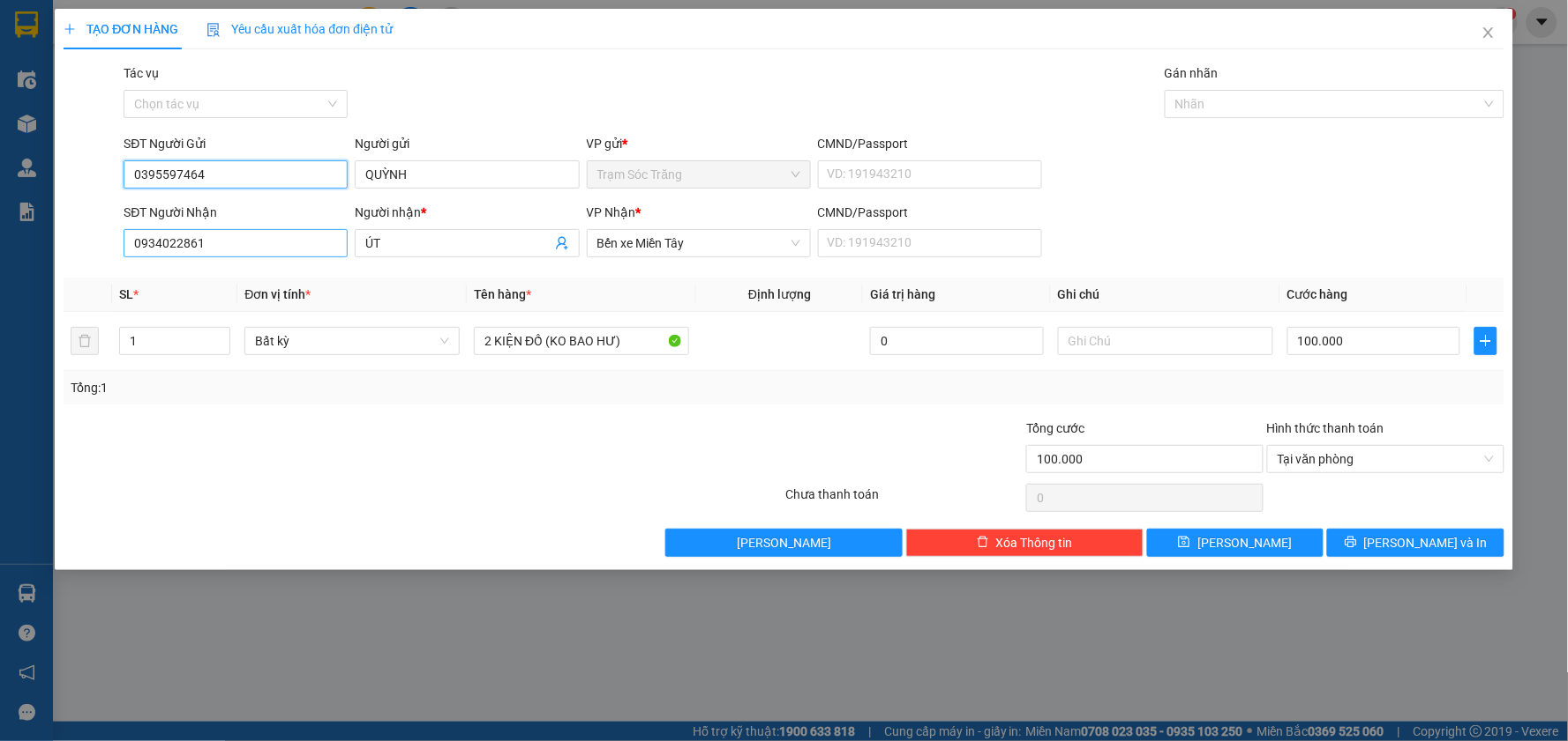
type input "0395597464"
click at [274, 249] on input "0934022861" at bounding box center [236, 243] width 224 height 28
click at [276, 278] on div "0934022861 - ÚT" at bounding box center [235, 278] width 203 height 20
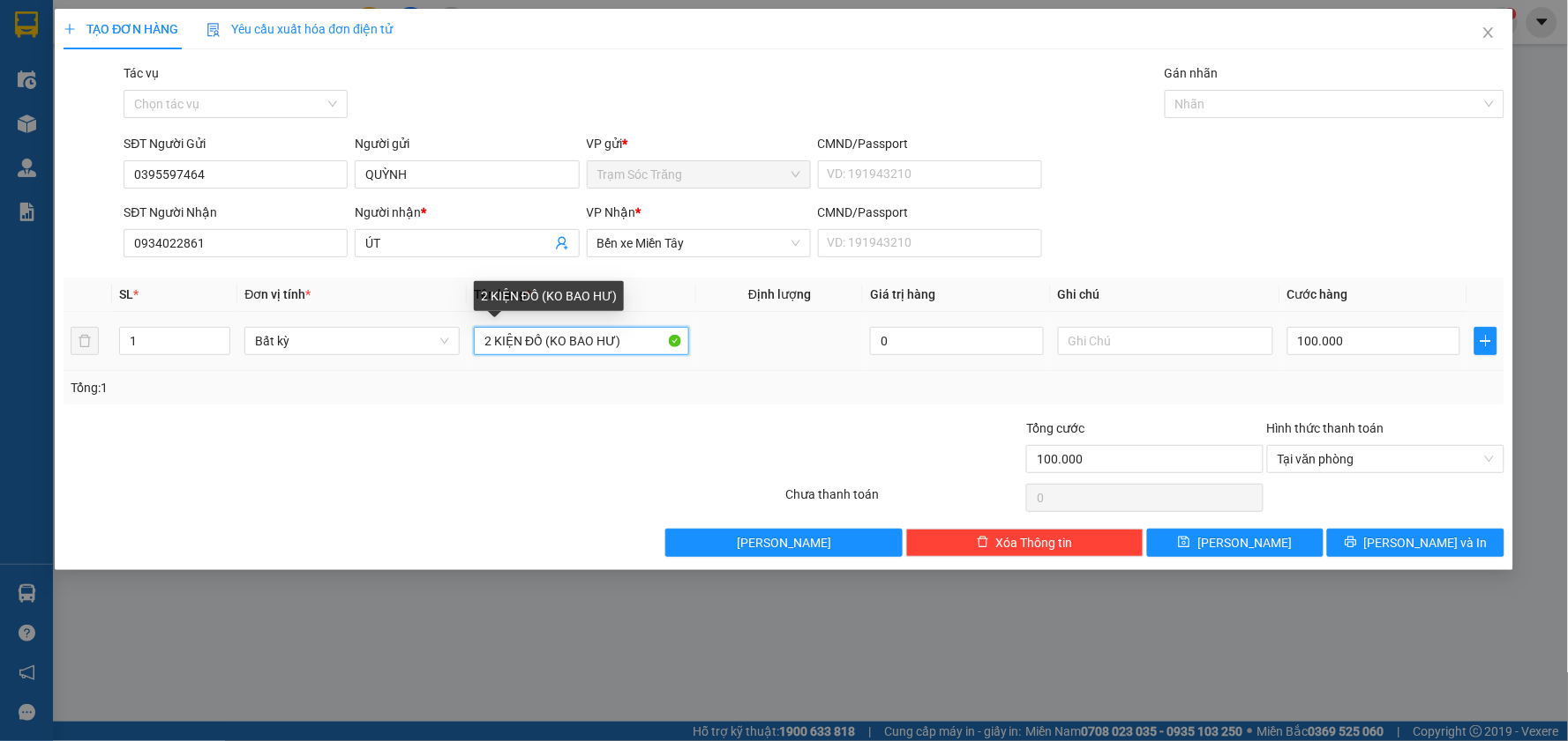
click at [490, 344] on input "2 KIỆN ĐỒ (KO BAO HƯ)" at bounding box center [582, 341] width 215 height 28
click at [548, 349] on input "1 KIỆN ĐỒ ([PERSON_NAME])" at bounding box center [582, 341] width 215 height 28
click at [542, 346] on input "1 KIỆN ĐỒ ([PERSON_NAME])" at bounding box center [582, 341] width 215 height 28
type input "1 KIỆN ĐỒ ĐEN ([PERSON_NAME])"
click at [1347, 356] on div "100.000" at bounding box center [1374, 341] width 174 height 36
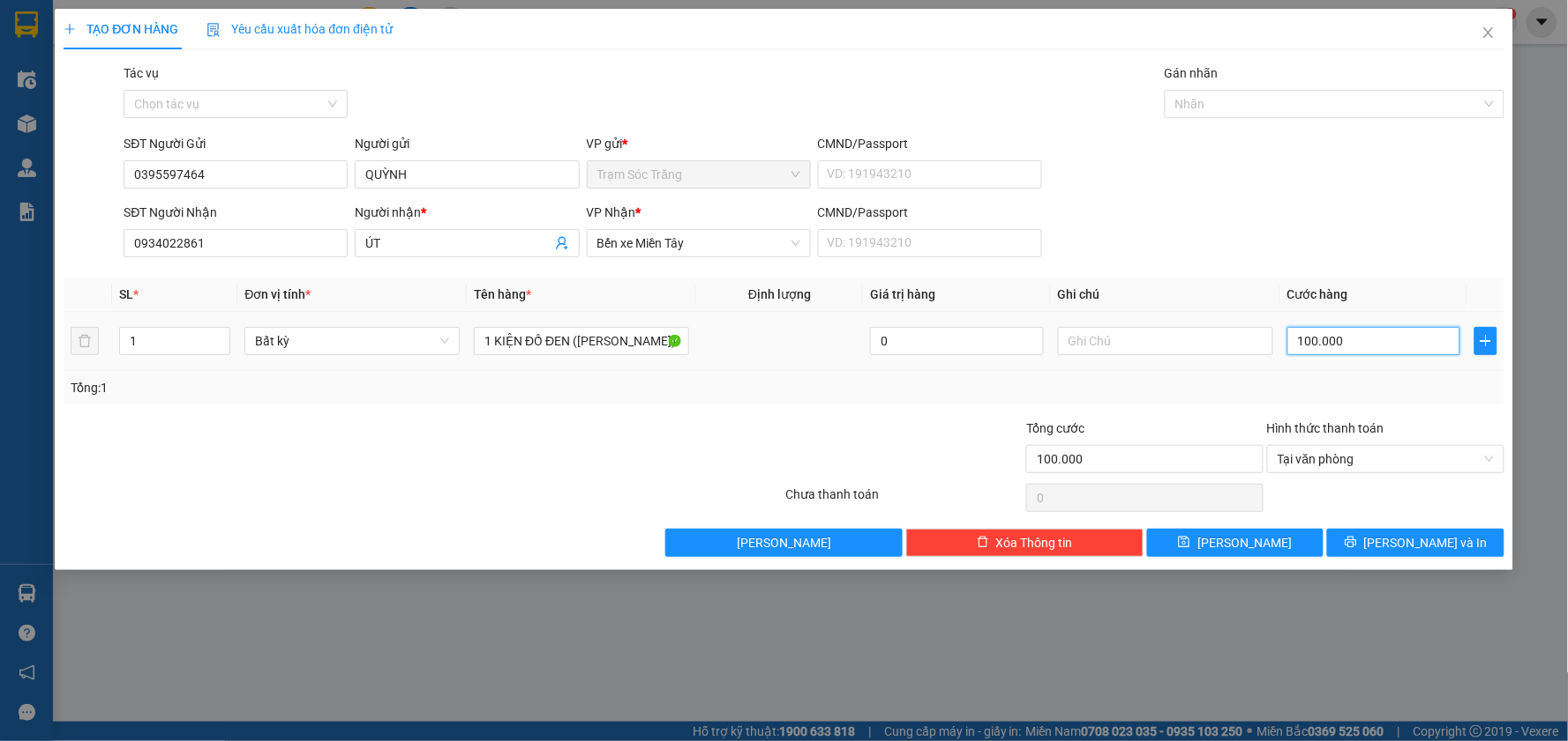
click at [1352, 349] on input "100.000" at bounding box center [1374, 341] width 174 height 28
type input "4"
type input "40"
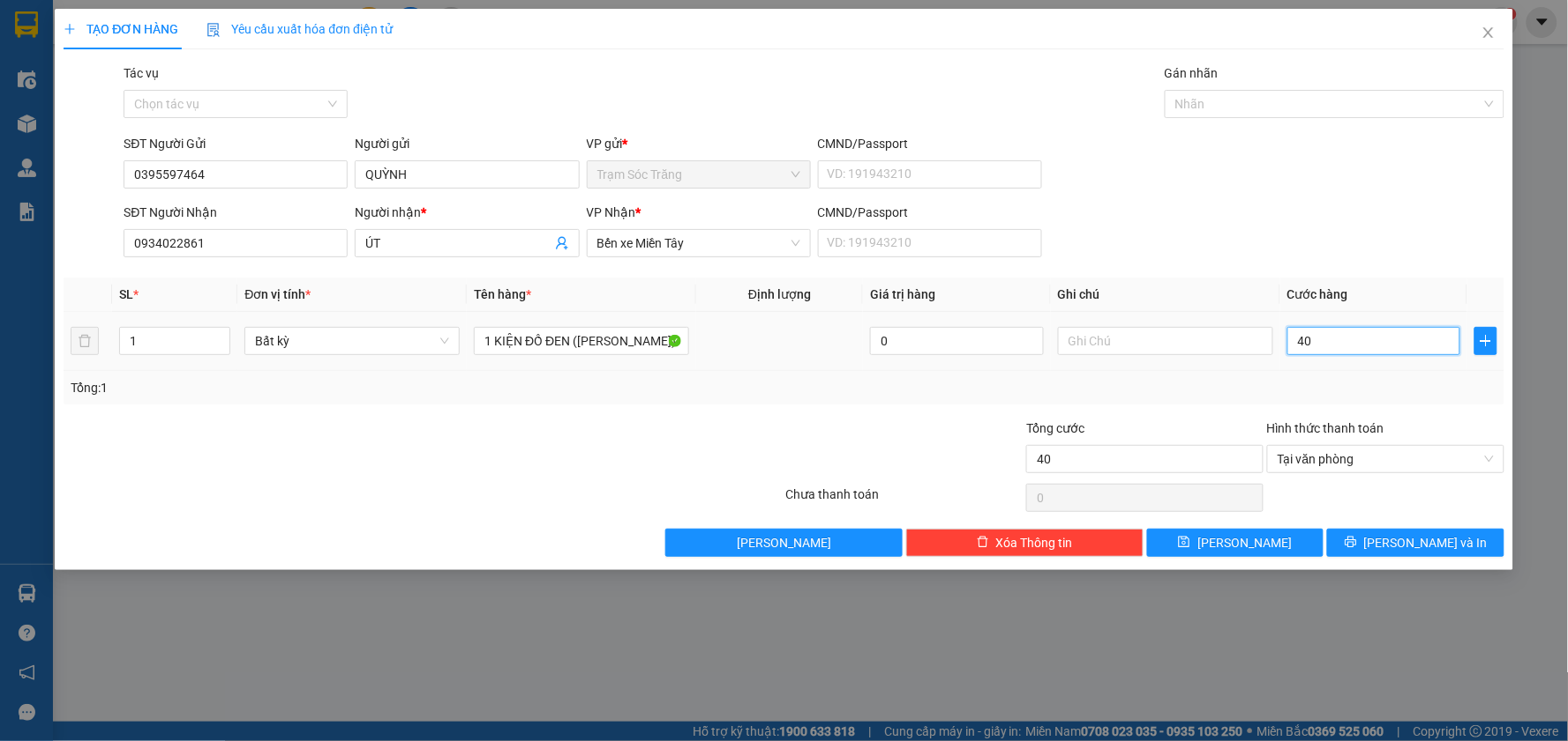
type input "400"
type input "4.000"
type input "40.000"
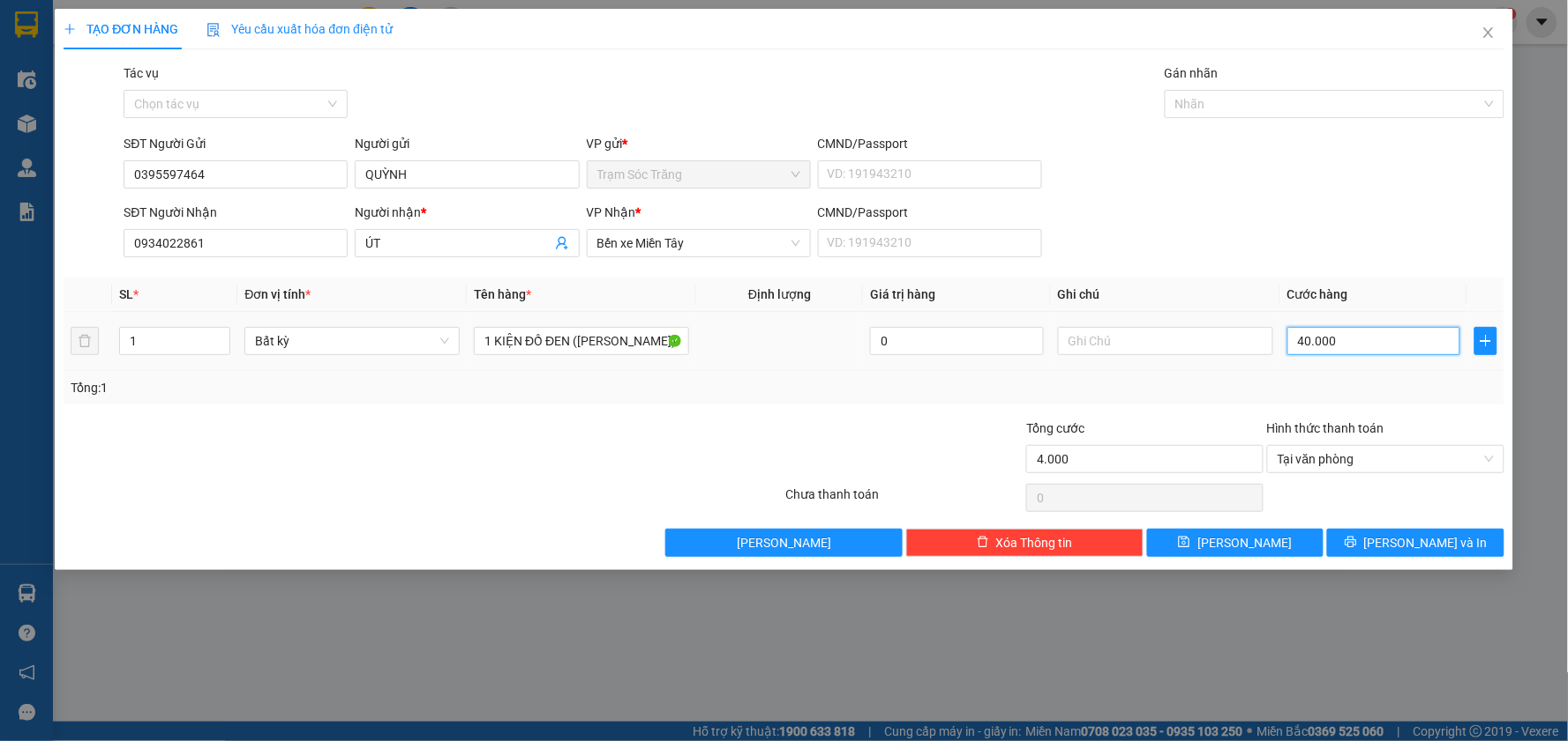
type input "40.000"
click at [1399, 543] on button "[PERSON_NAME] và In" at bounding box center [1416, 543] width 178 height 28
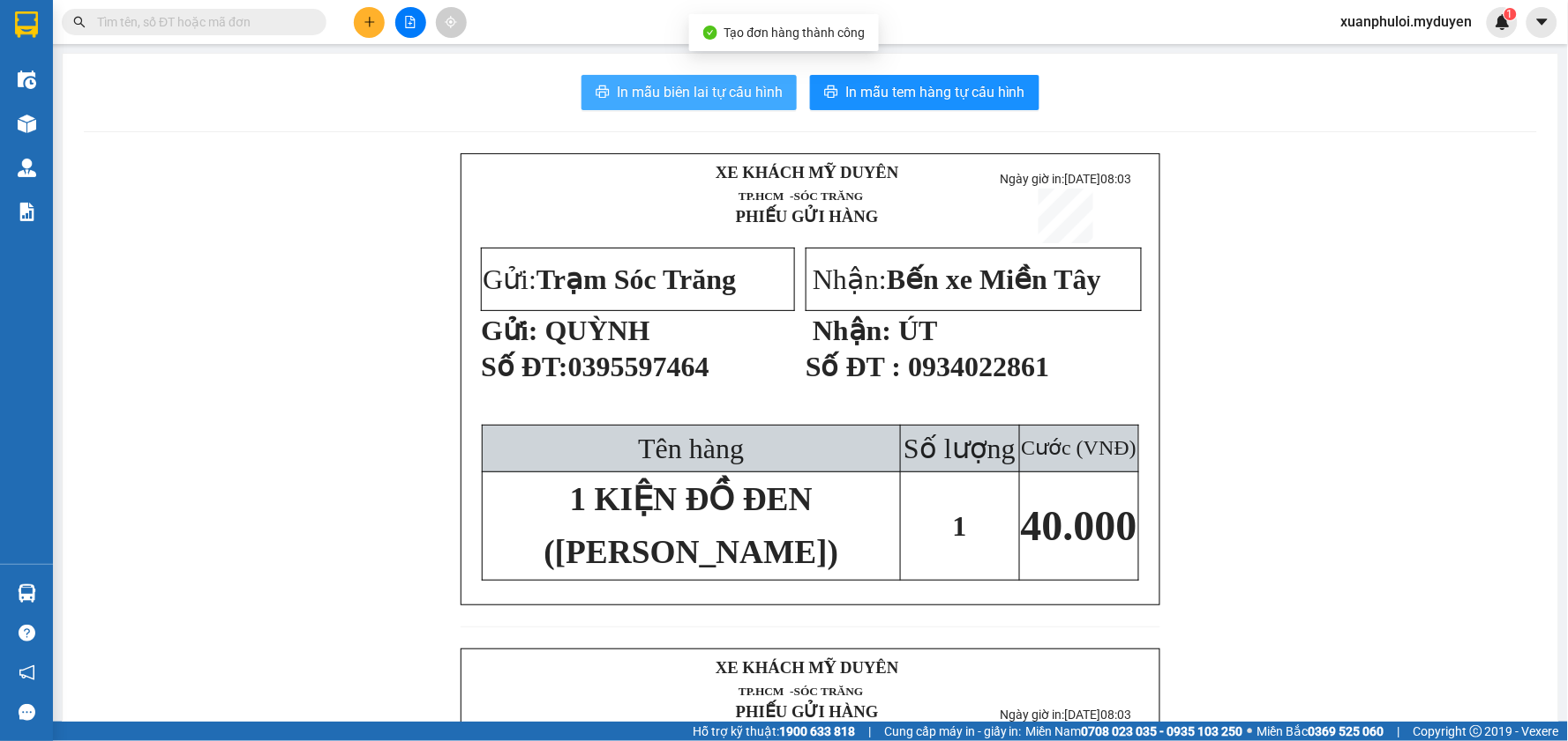
click at [668, 84] on span "In mẫu biên lai tự cấu hình" at bounding box center [699, 93] width 165 height 22
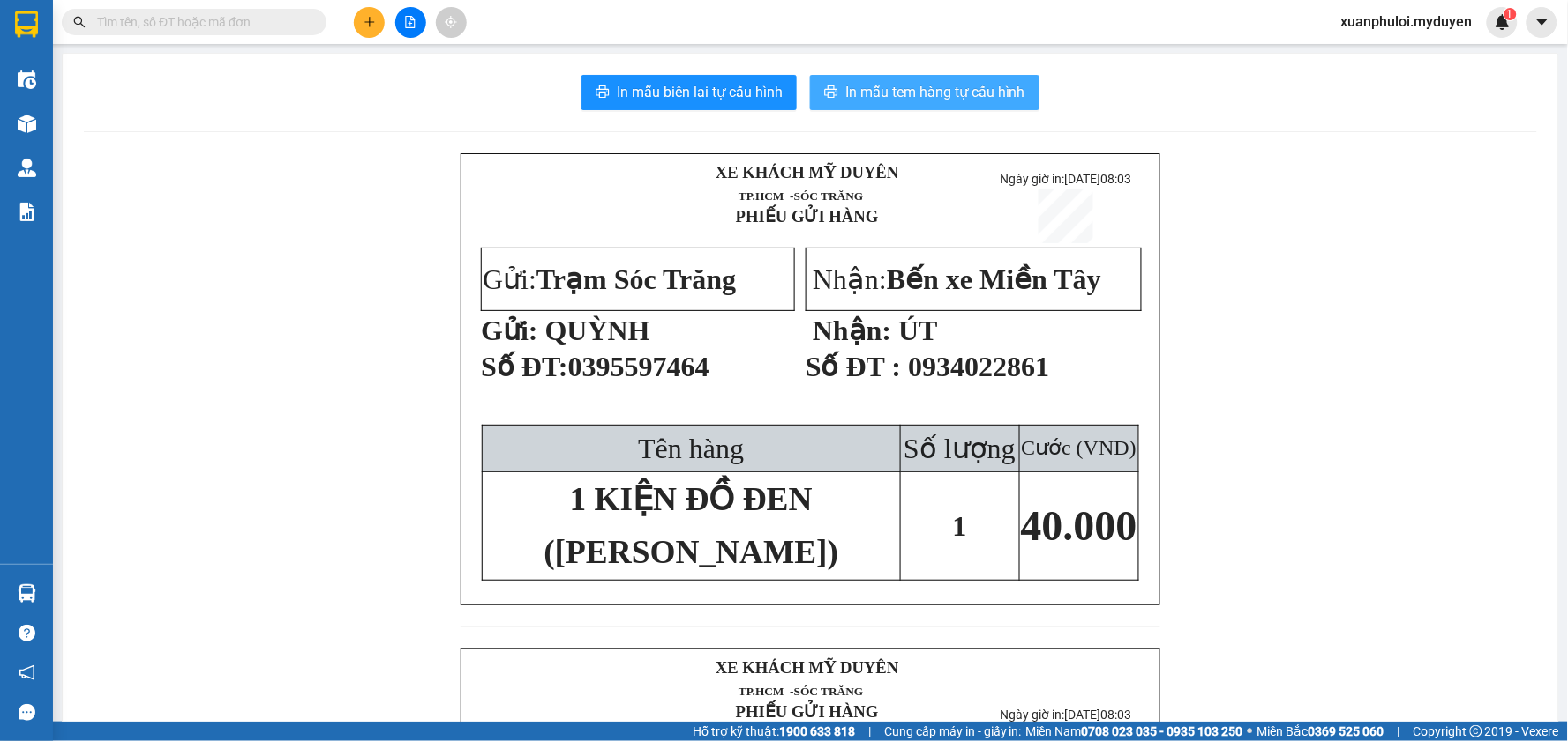
drag, startPoint x: 1361, startPoint y: 239, endPoint x: 862, endPoint y: 91, distance: 520.5
click at [862, 91] on span "In mẫu tem hàng tự cấu hình" at bounding box center [935, 93] width 180 height 22
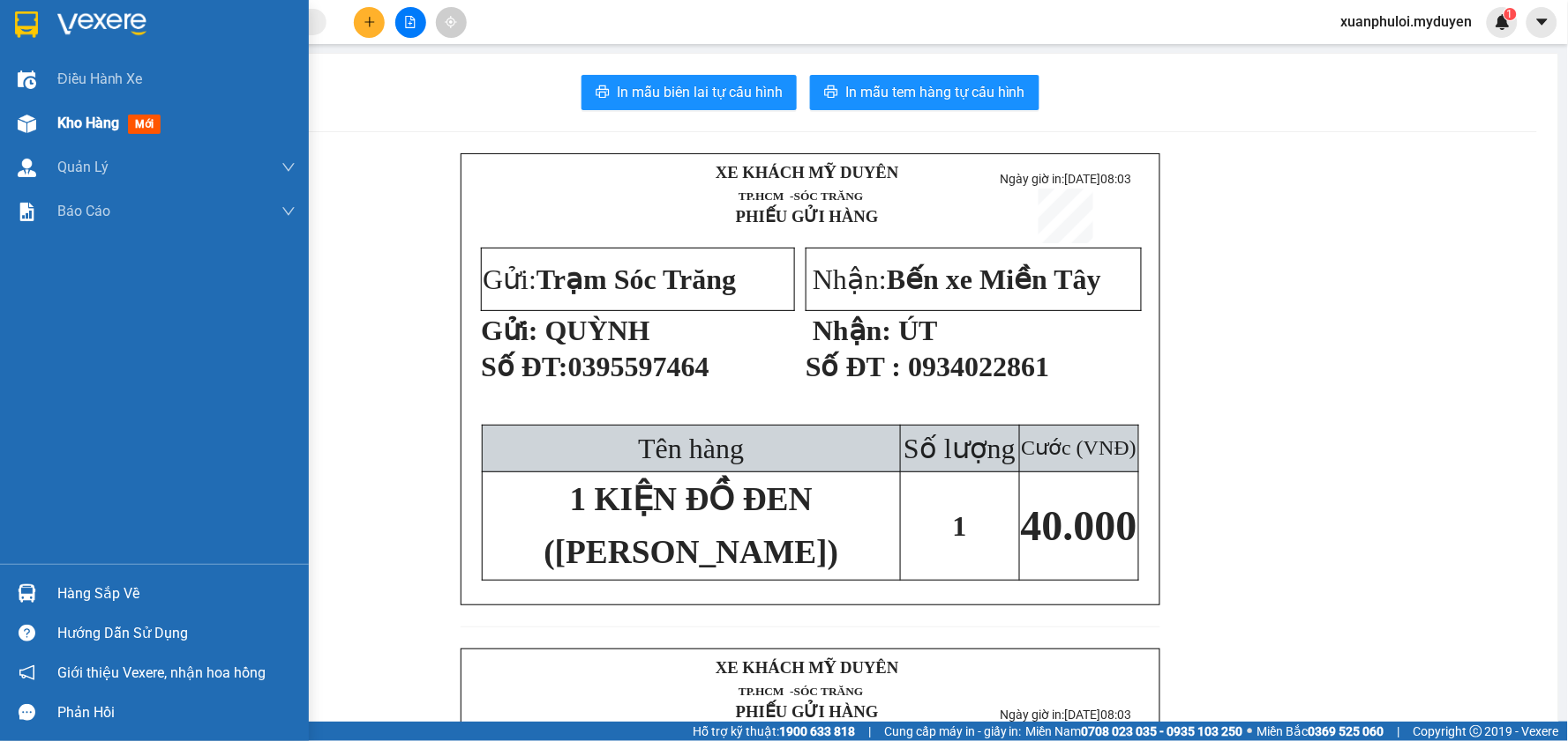
click at [116, 115] on span "Kho hàng" at bounding box center [88, 123] width 62 height 17
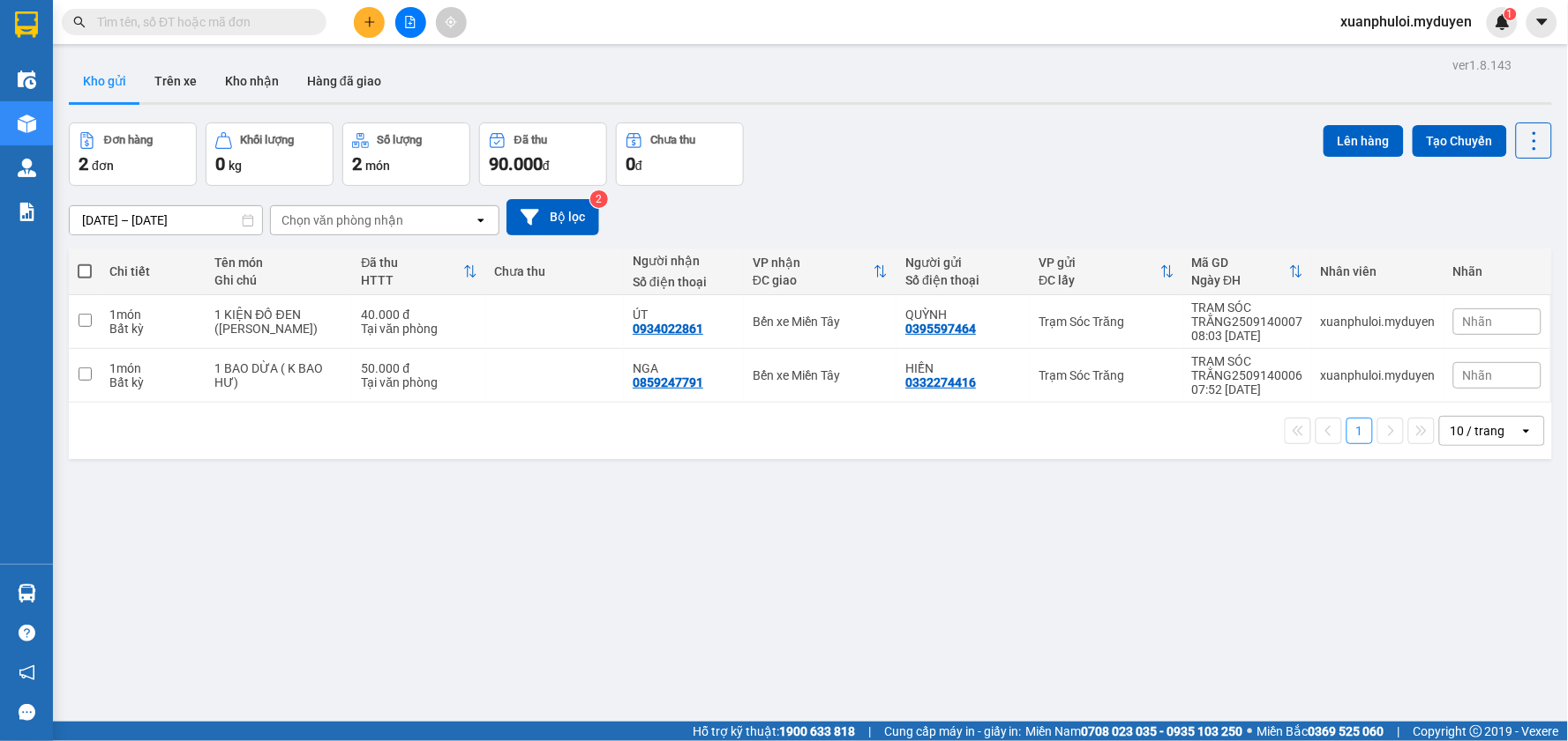
click at [86, 277] on span at bounding box center [84, 271] width 14 height 14
click at [85, 263] on input "checkbox" at bounding box center [85, 263] width 0 height 0
checkbox input "true"
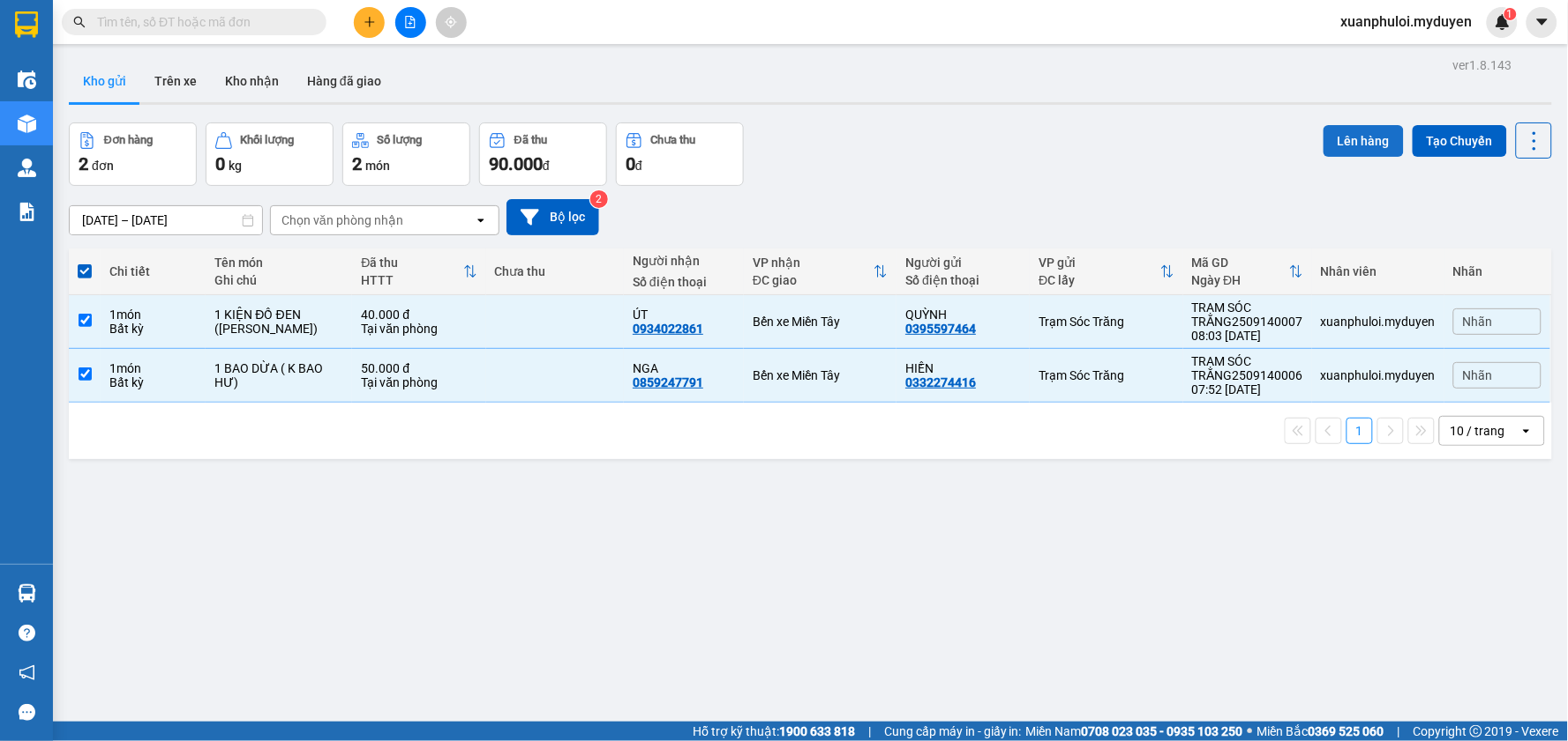
click at [1341, 145] on button "Lên hàng" at bounding box center [1363, 141] width 80 height 32
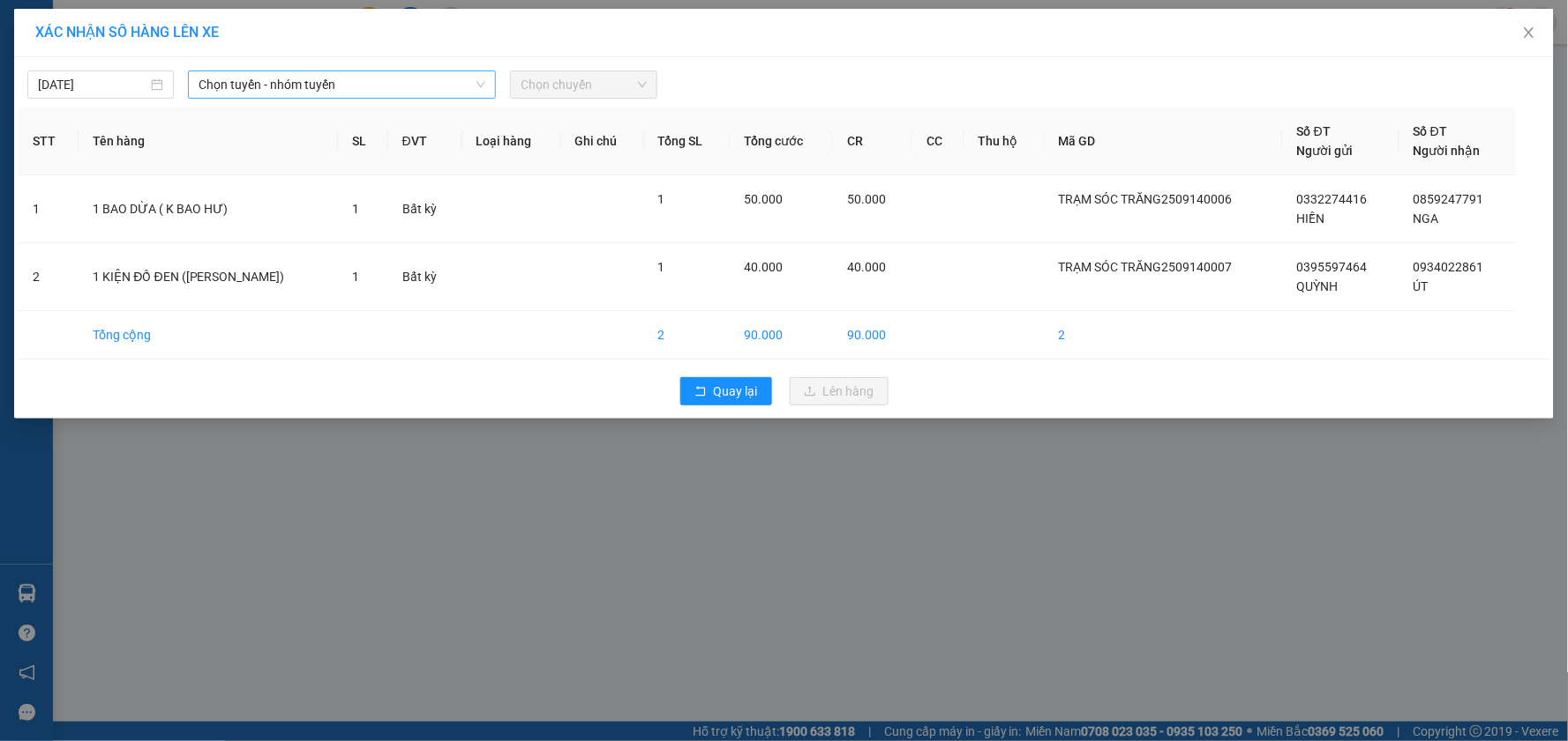
click at [289, 82] on span "Chọn tuyến - nhóm tuyến" at bounding box center [341, 84] width 287 height 26
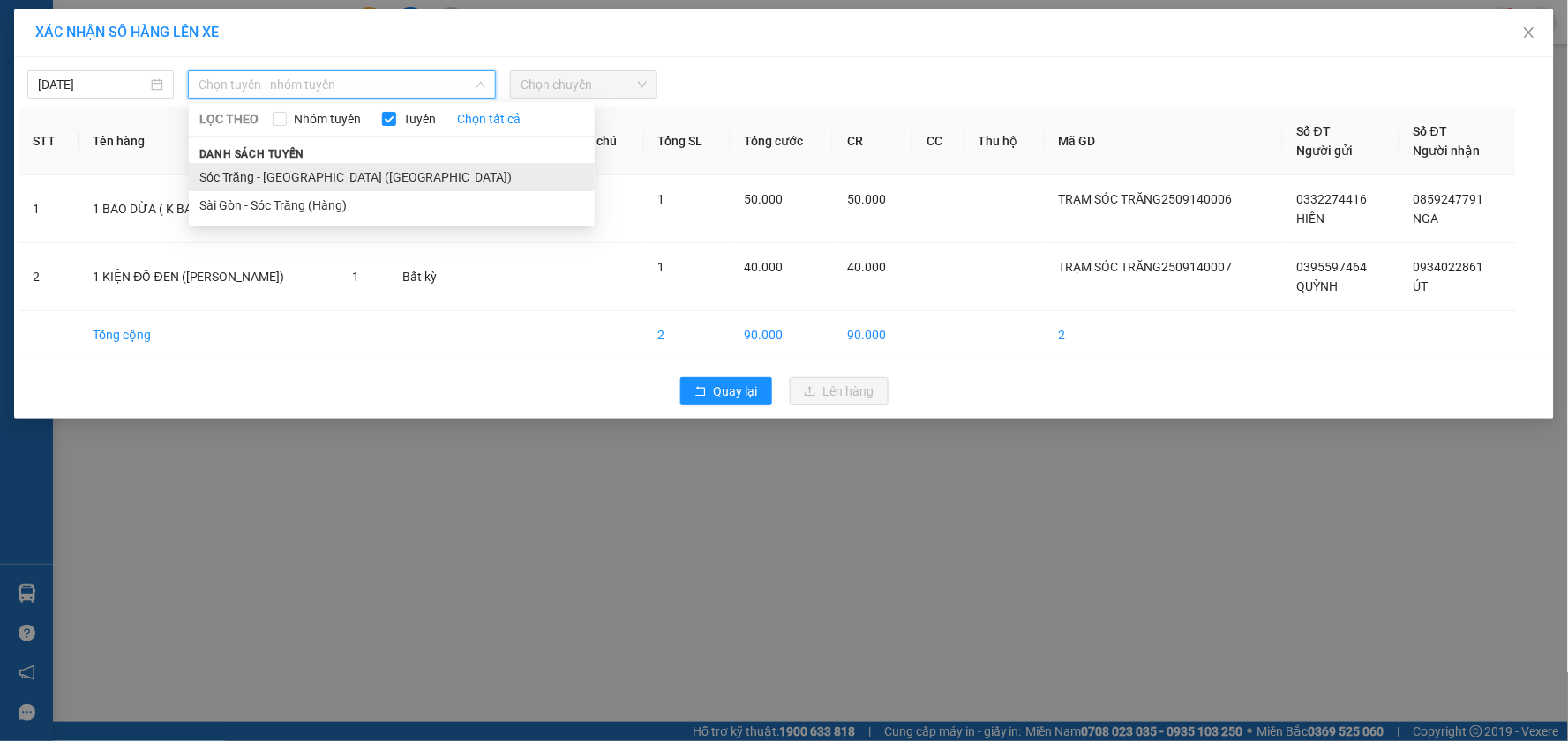
click at [285, 169] on li "Sóc Trăng - [GEOGRAPHIC_DATA] ([GEOGRAPHIC_DATA])" at bounding box center [392, 178] width 406 height 28
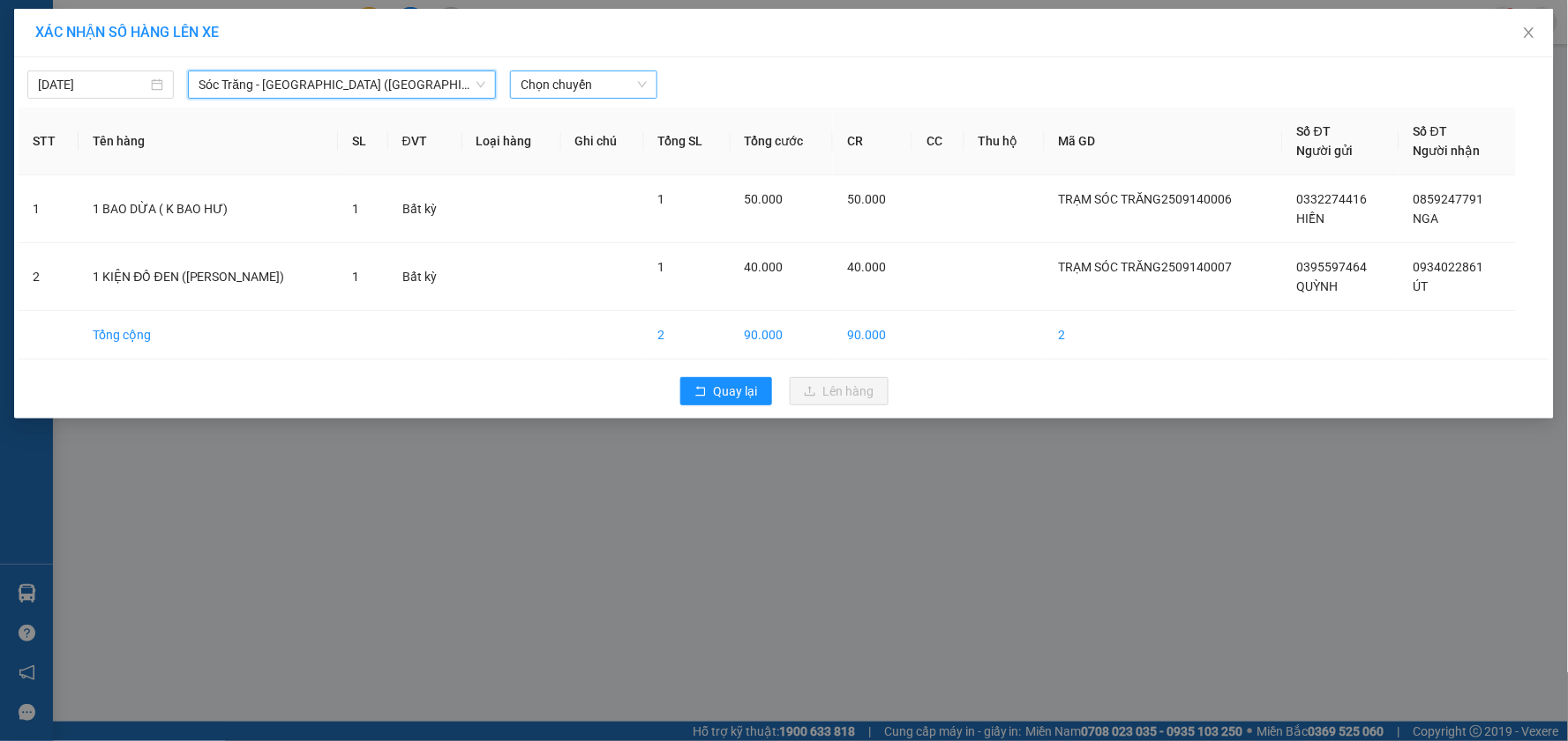
click at [531, 82] on span "Chọn chuyến" at bounding box center [583, 84] width 125 height 26
click at [583, 150] on div "09:00" at bounding box center [590, 150] width 137 height 20
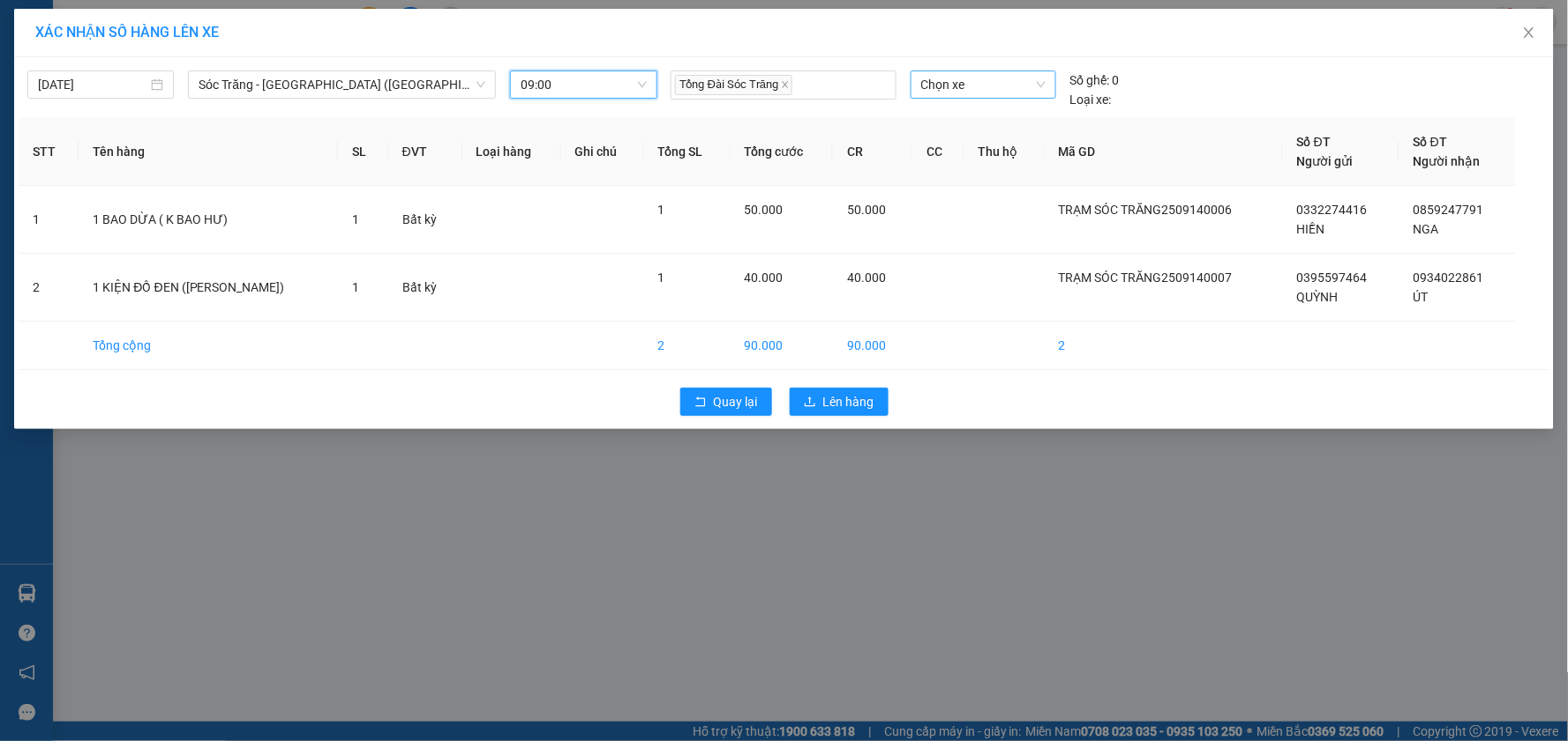
click at [971, 83] on span "Chọn xe" at bounding box center [983, 84] width 124 height 26
type input "629"
click at [1004, 124] on div "50H-629.07" at bounding box center [983, 120] width 124 height 20
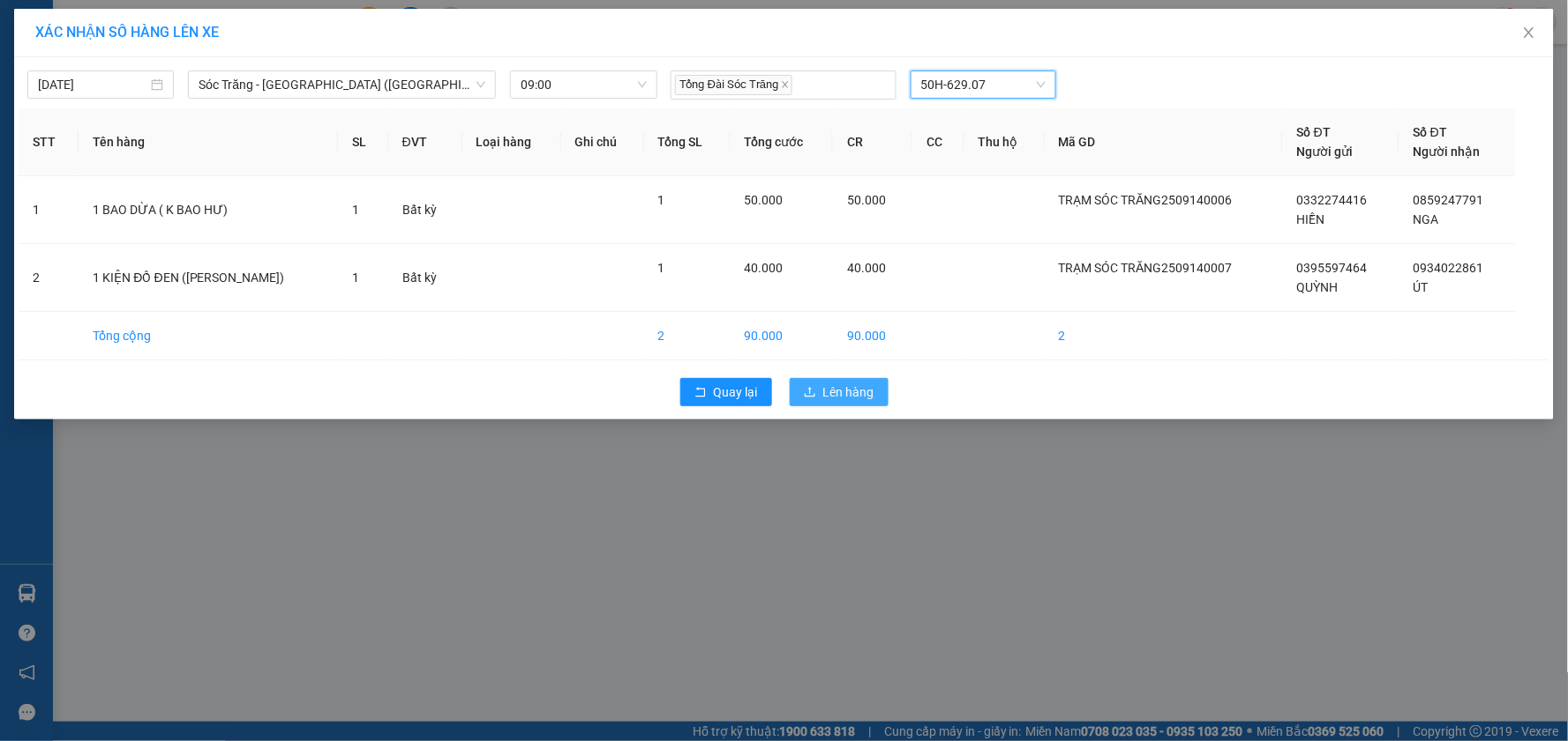
click at [863, 382] on span "Lên hàng" at bounding box center [848, 392] width 51 height 20
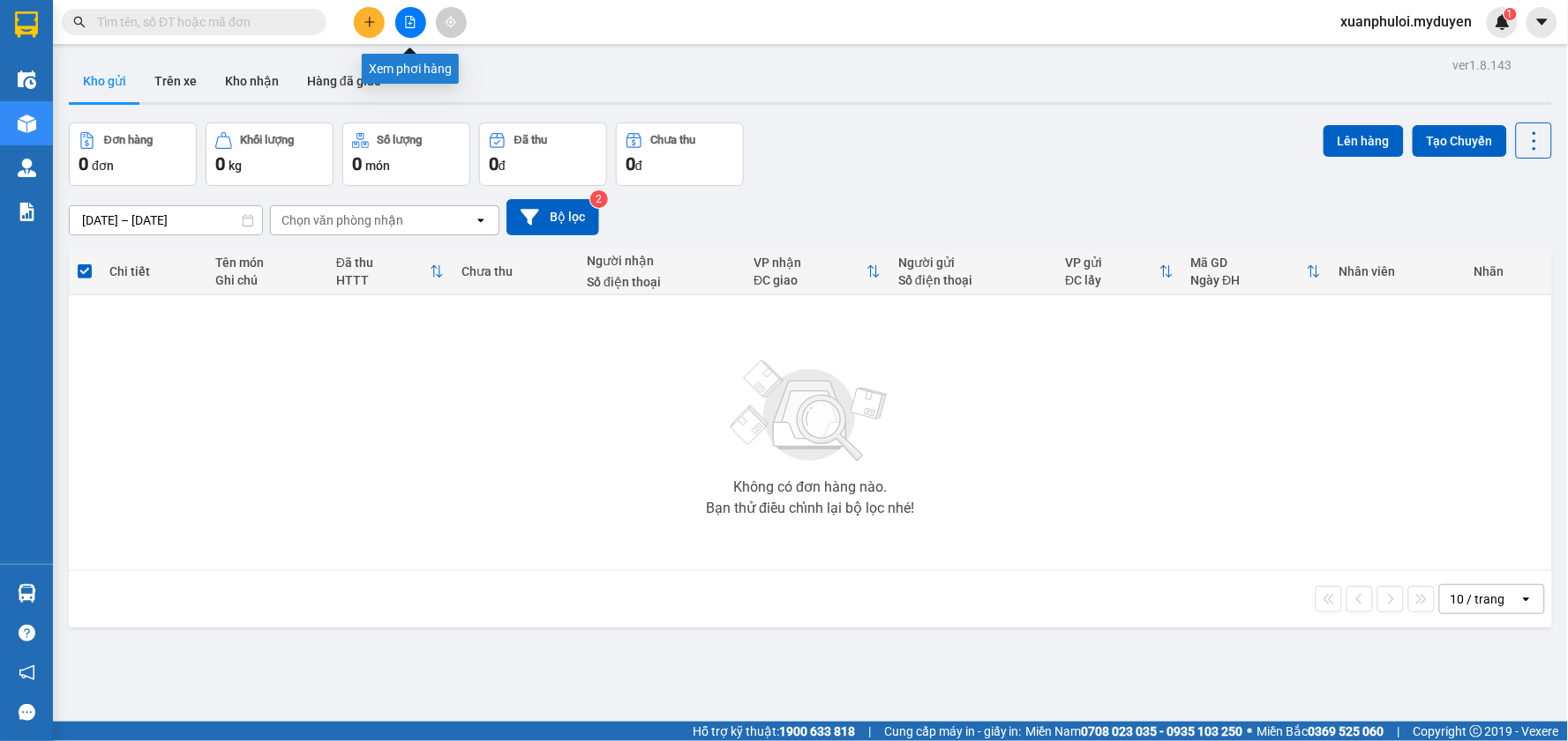
click at [398, 22] on button at bounding box center [410, 22] width 31 height 31
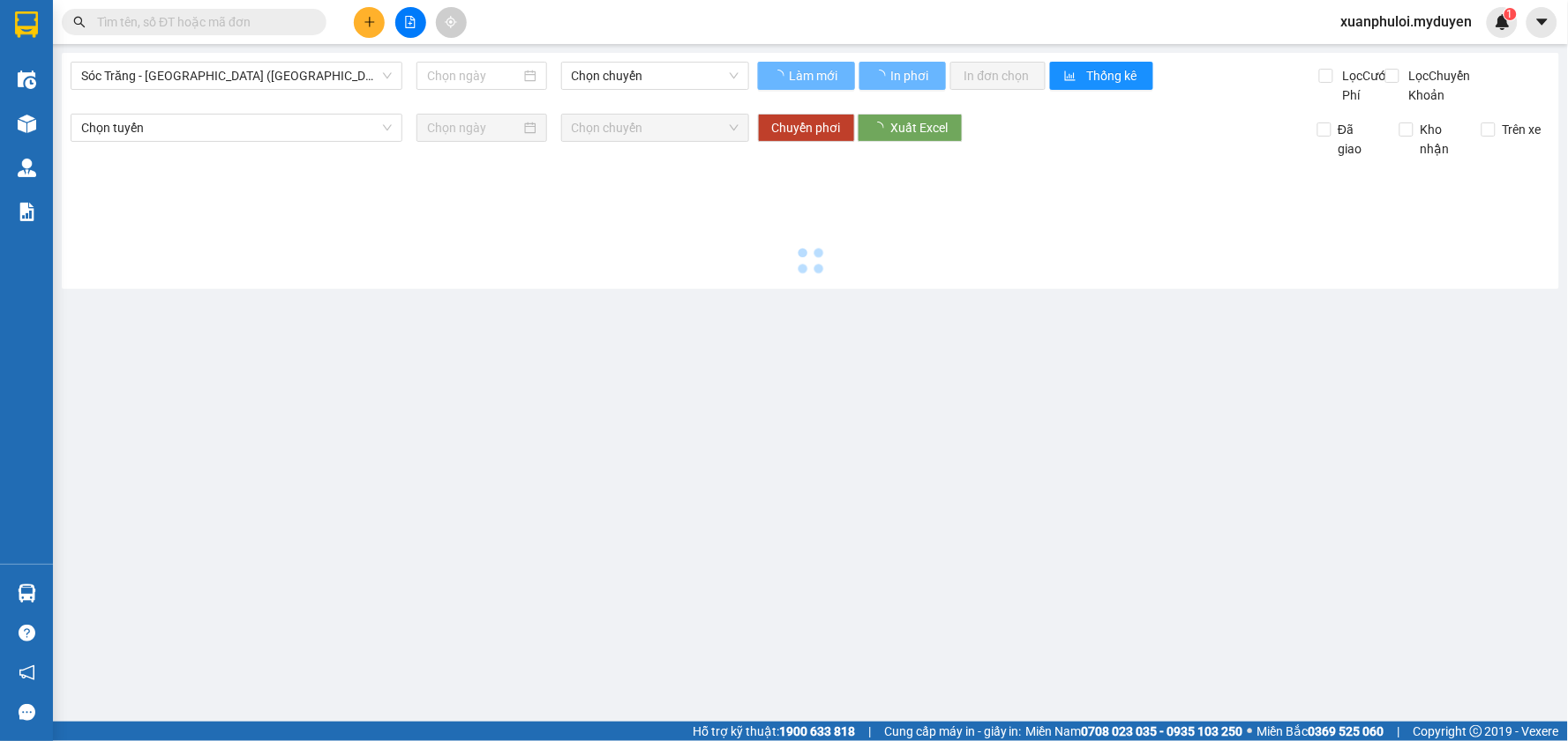
type input "[DATE]"
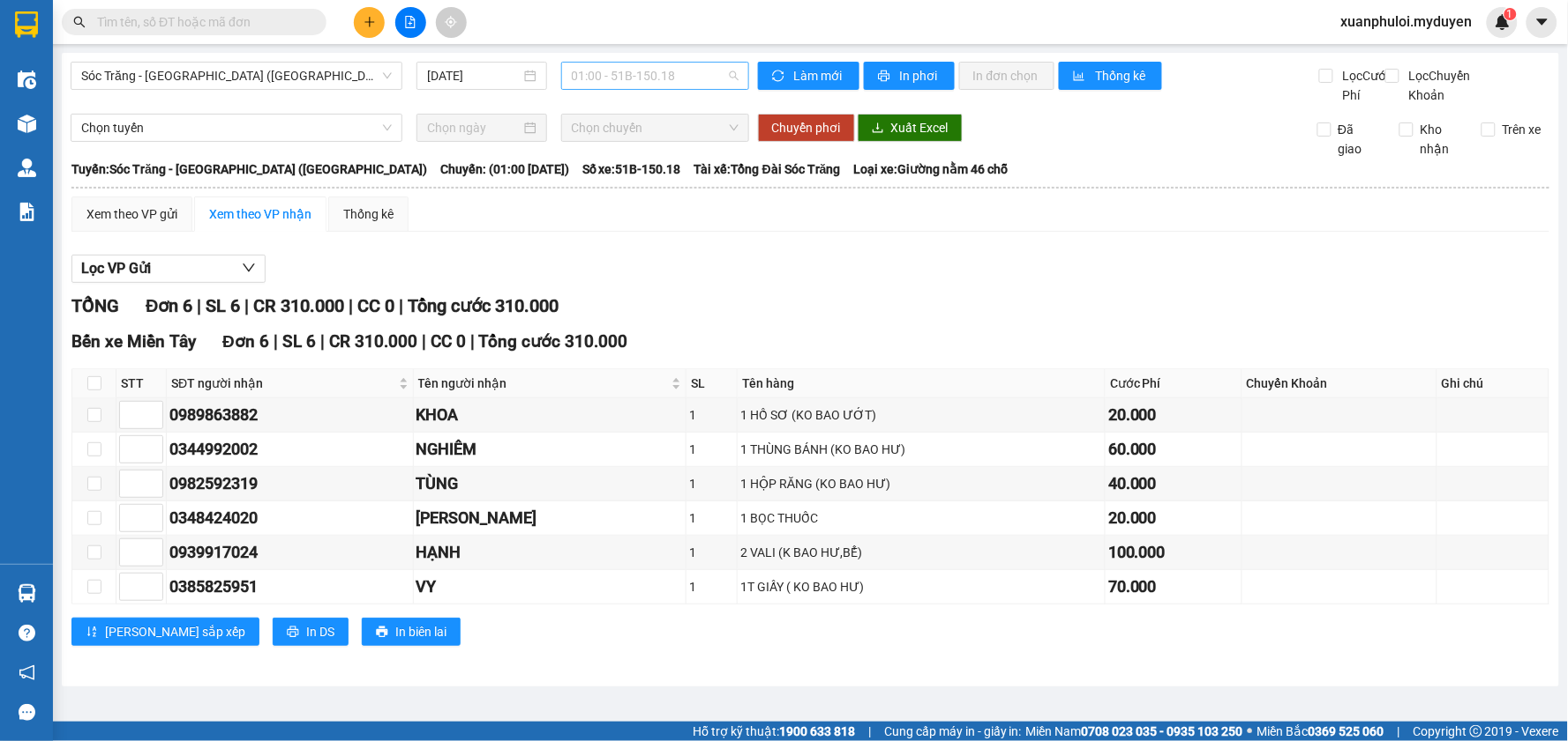
click at [648, 74] on span "01:00 - 51B-150.18" at bounding box center [655, 76] width 166 height 26
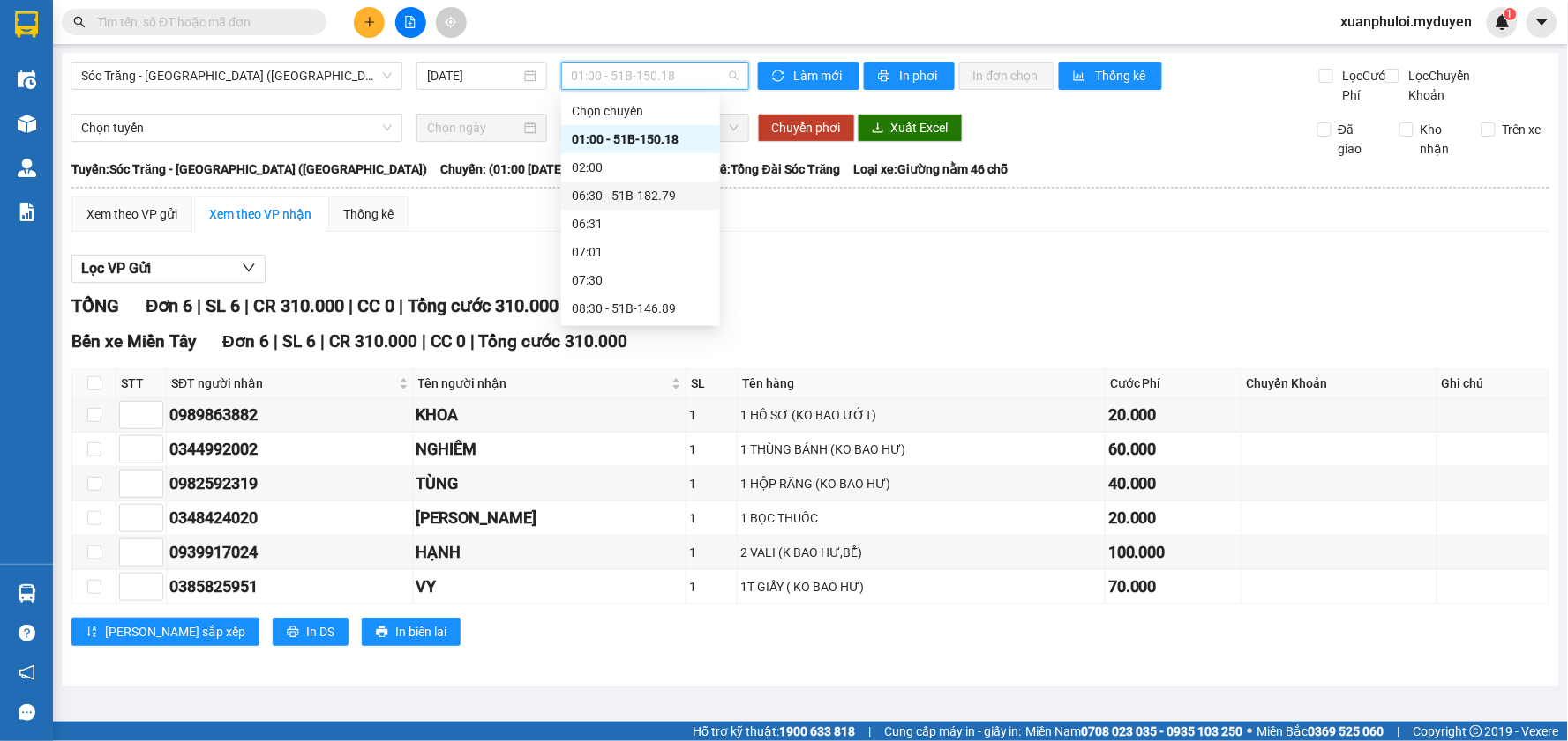
click at [618, 197] on div "06:30 - 51B-182.79" at bounding box center [640, 195] width 137 height 20
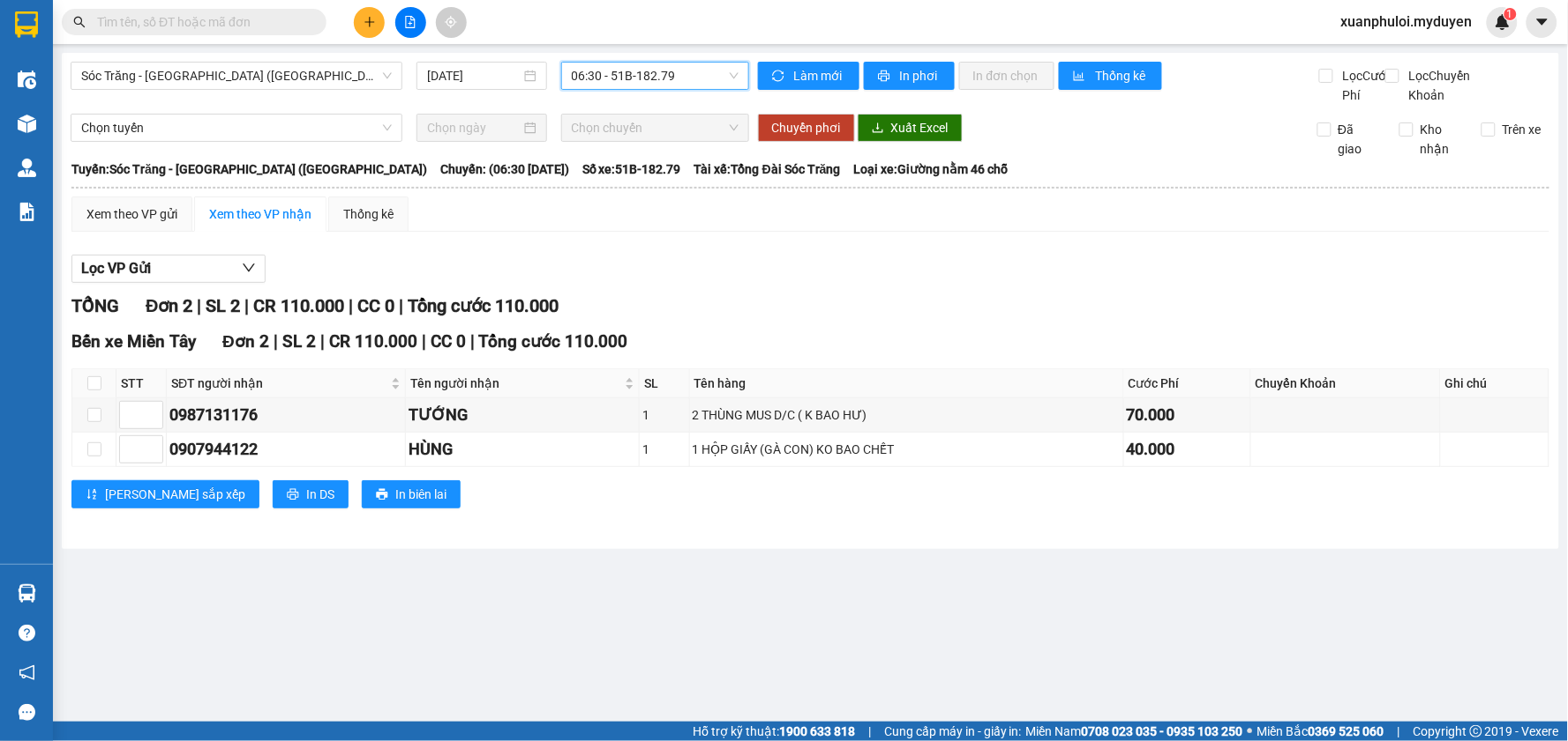
click at [671, 80] on span "06:30 - 51B-182.79" at bounding box center [655, 76] width 166 height 26
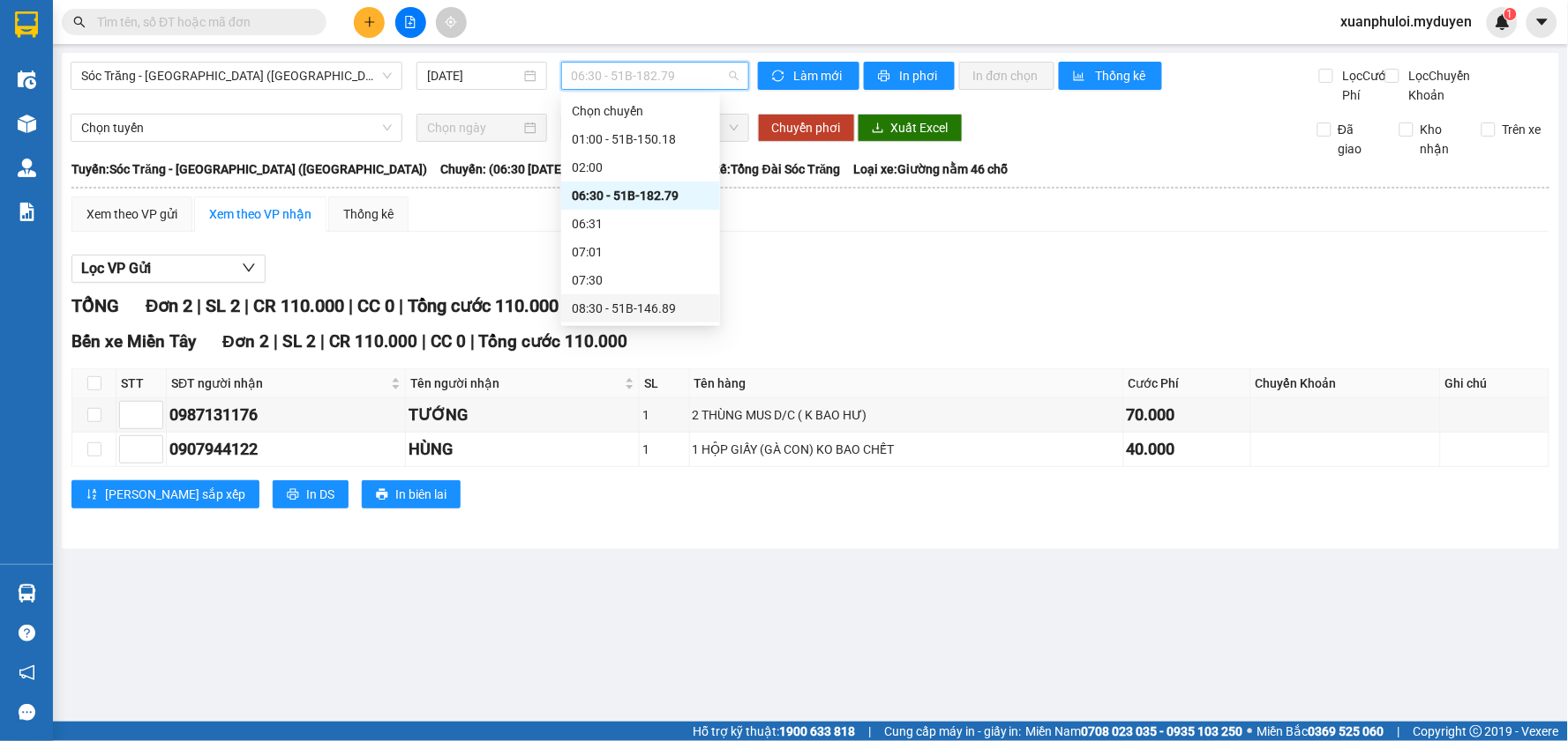
click at [626, 301] on div "08:30 - 51B-146.89" at bounding box center [640, 308] width 137 height 20
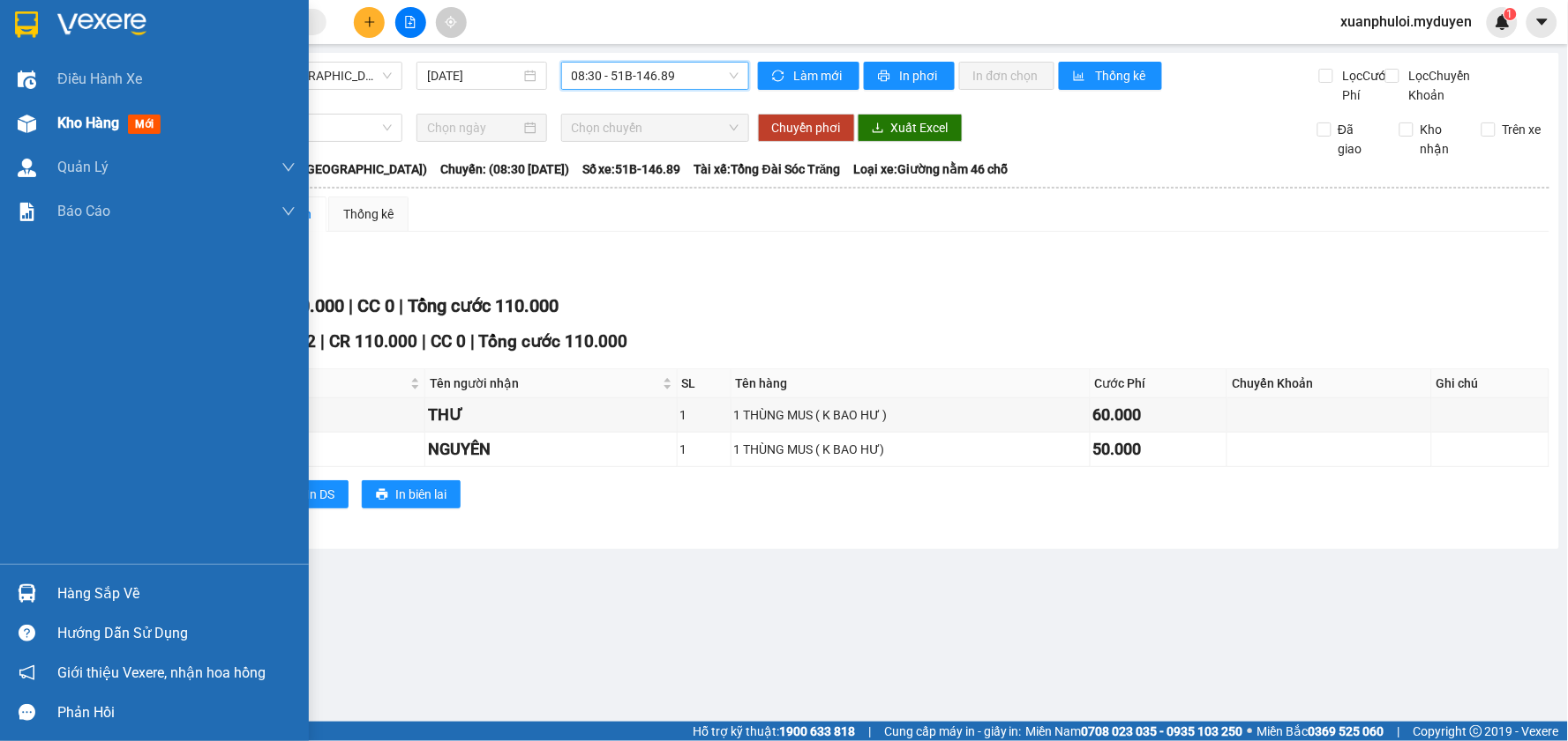
click at [145, 123] on span "mới" at bounding box center [144, 124] width 33 height 20
